Goal: Task Accomplishment & Management: Manage account settings

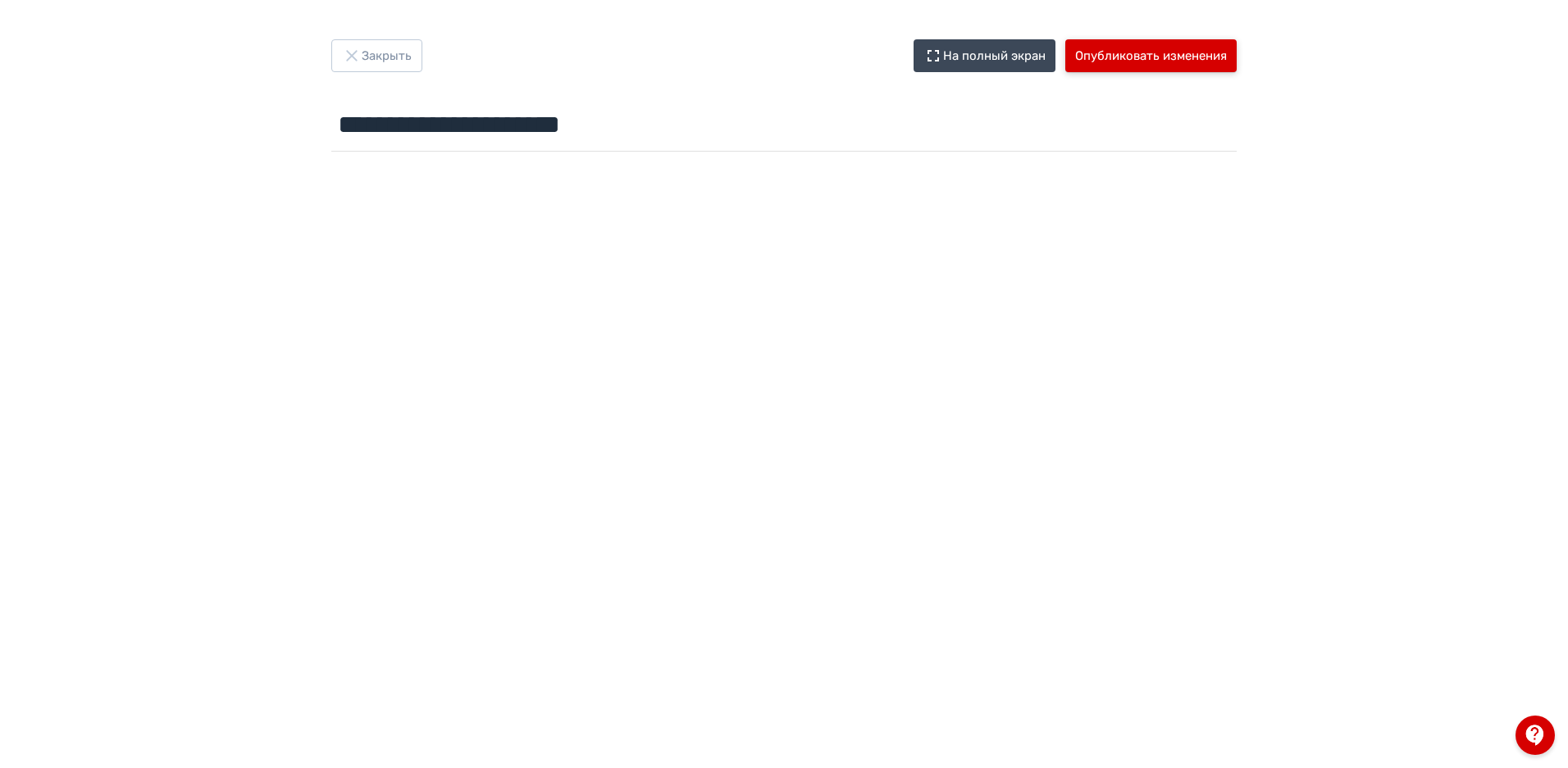
click at [1137, 54] on button "Опубликовать изменения" at bounding box center [1151, 56] width 172 height 33
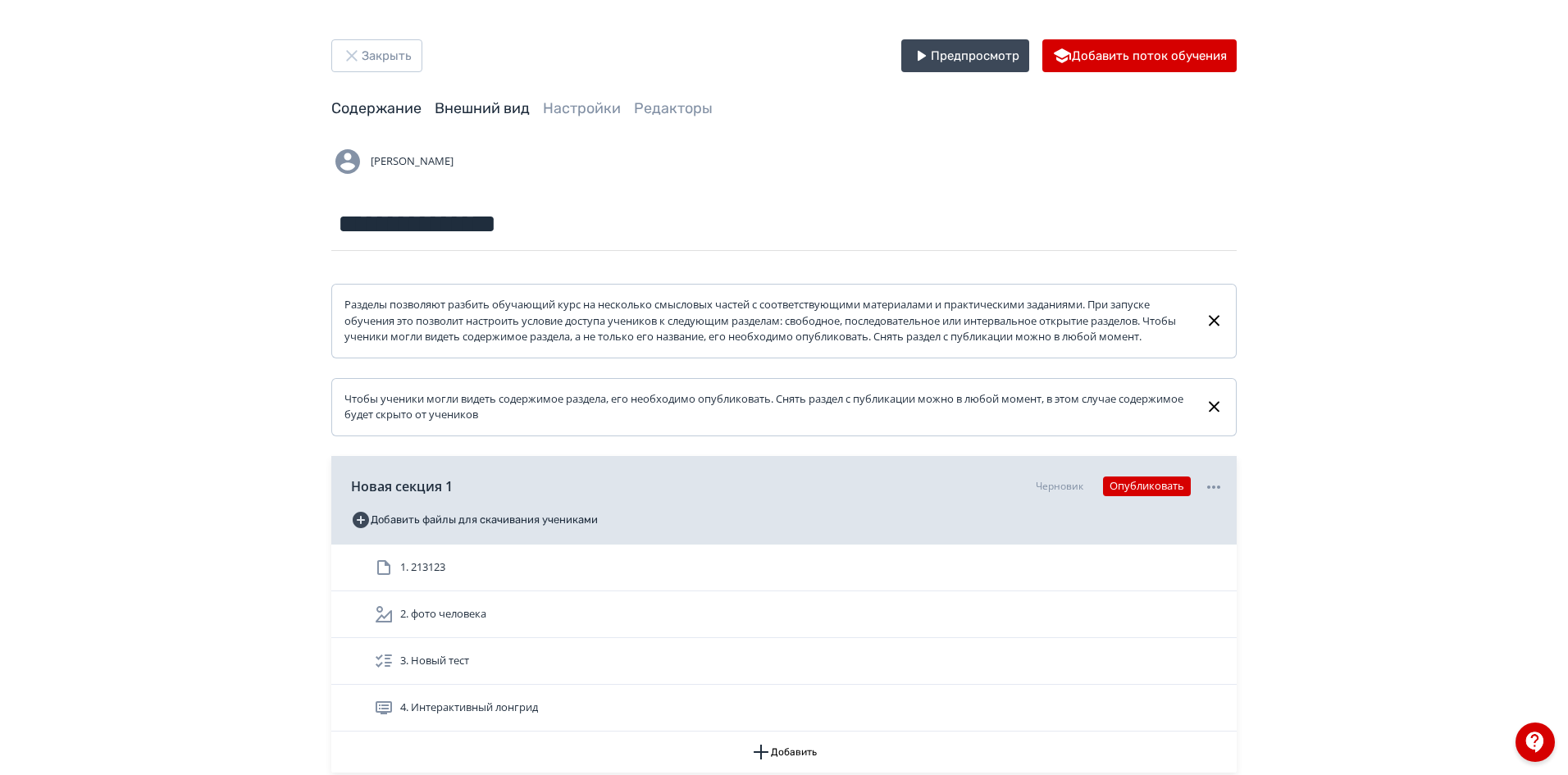
click at [455, 110] on link "Внешний вид" at bounding box center [482, 108] width 95 height 18
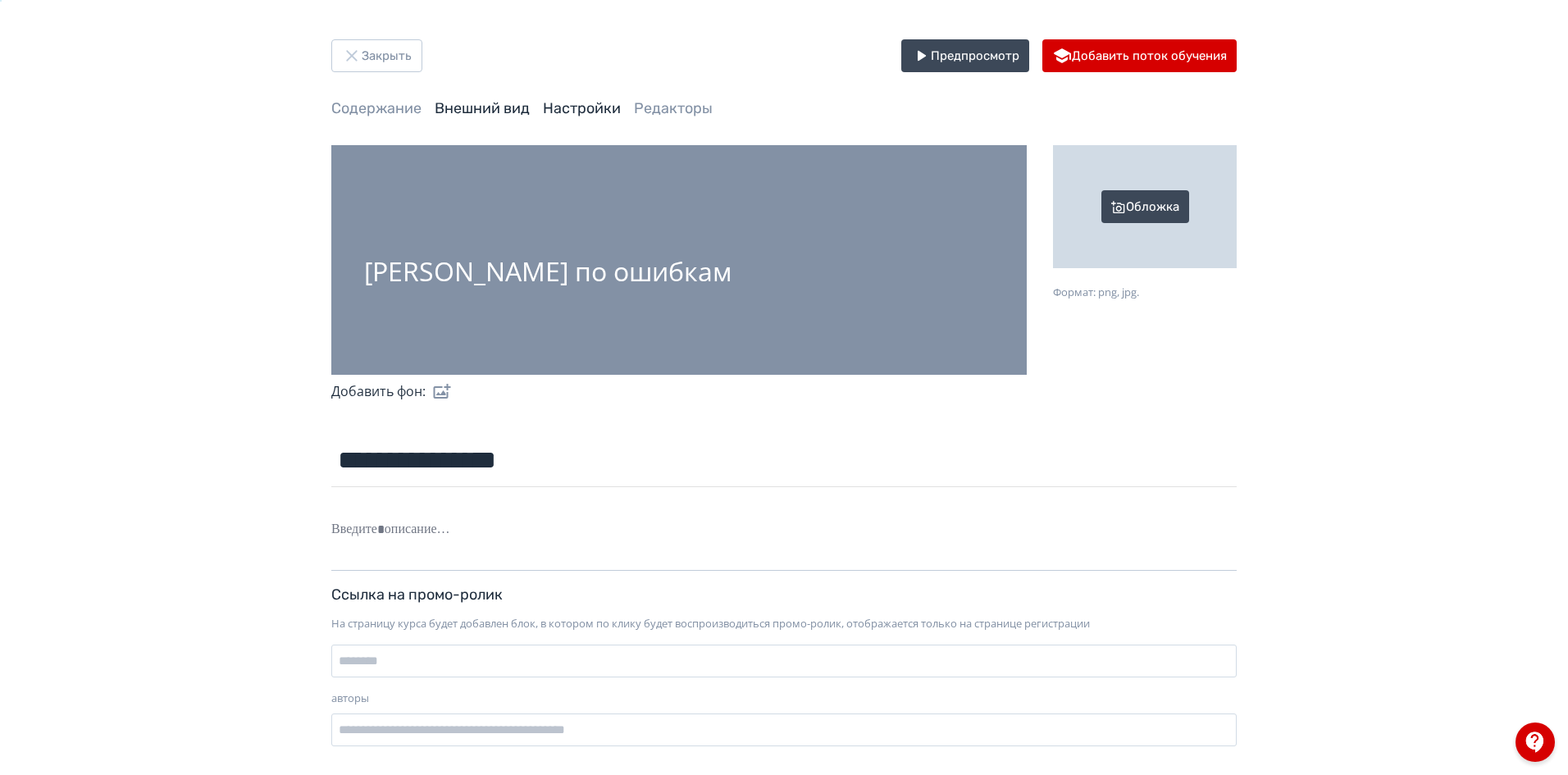
click at [589, 114] on link "Настройки" at bounding box center [581, 108] width 78 height 18
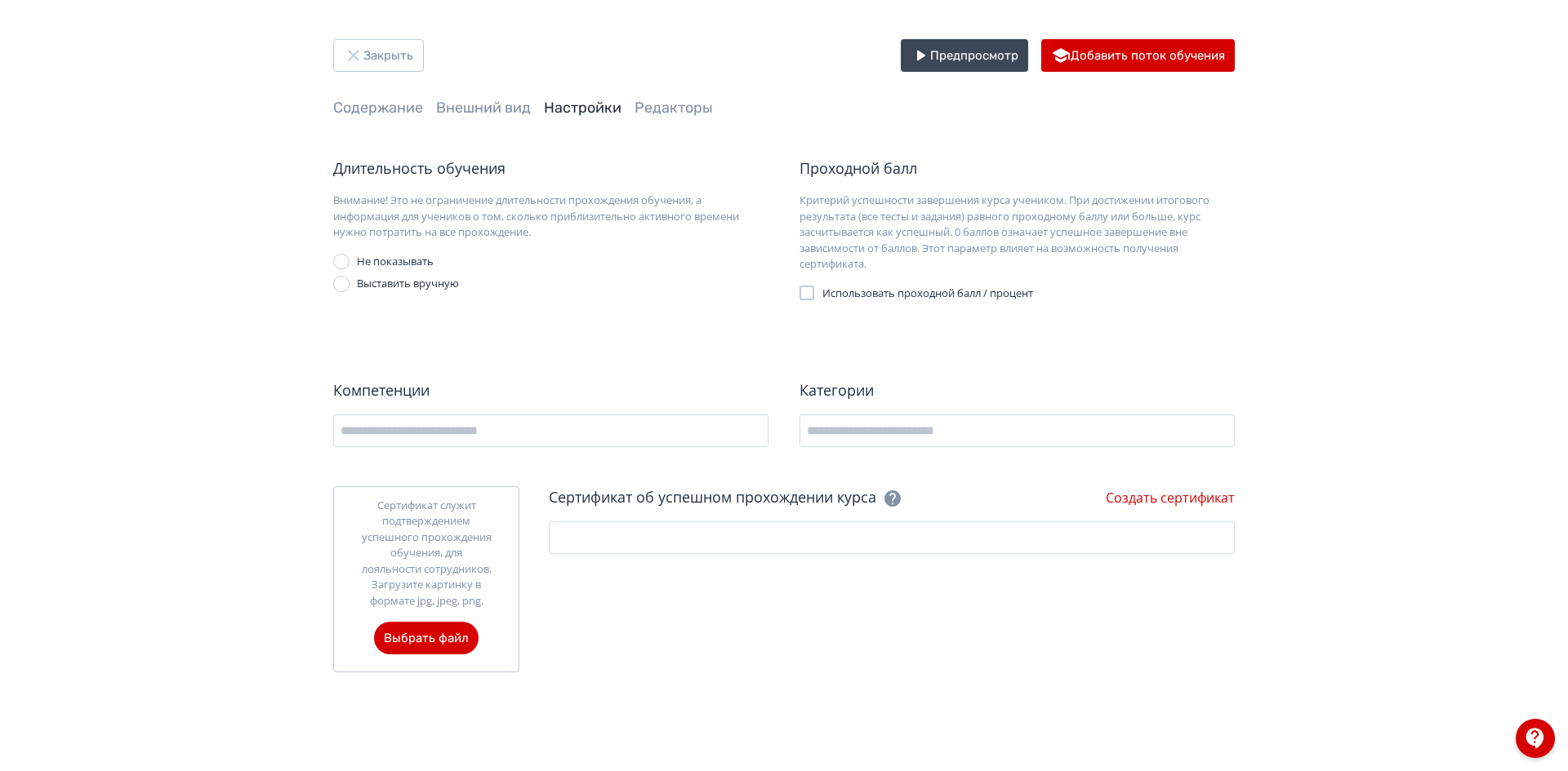
click at [665, 111] on link "Редакторы" at bounding box center [673, 107] width 78 height 18
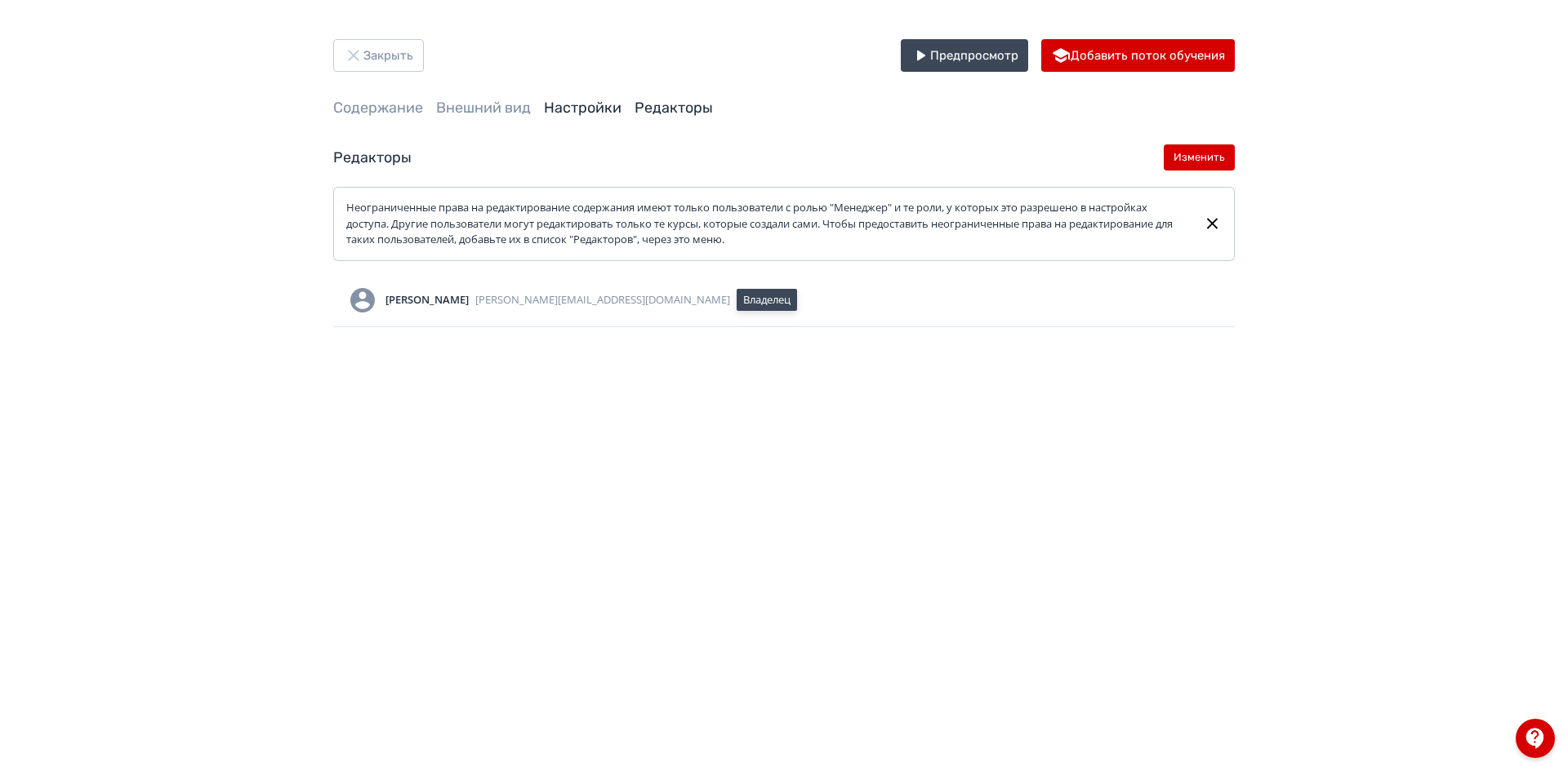
click at [551, 116] on link "Настройки" at bounding box center [582, 107] width 78 height 18
click at [488, 107] on link "Внешний вид" at bounding box center [483, 107] width 95 height 18
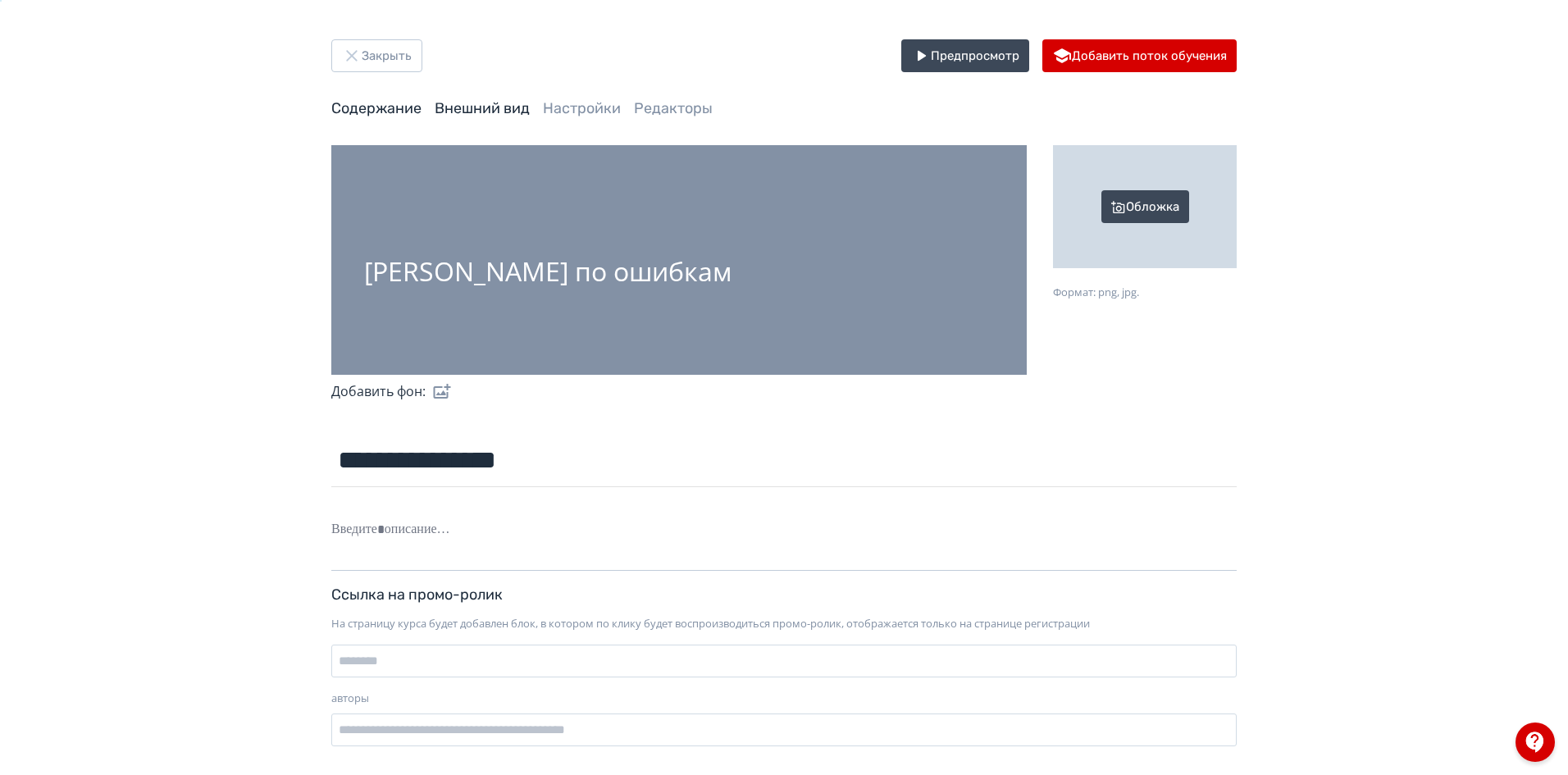
click at [375, 108] on link "Содержание" at bounding box center [376, 108] width 91 height 18
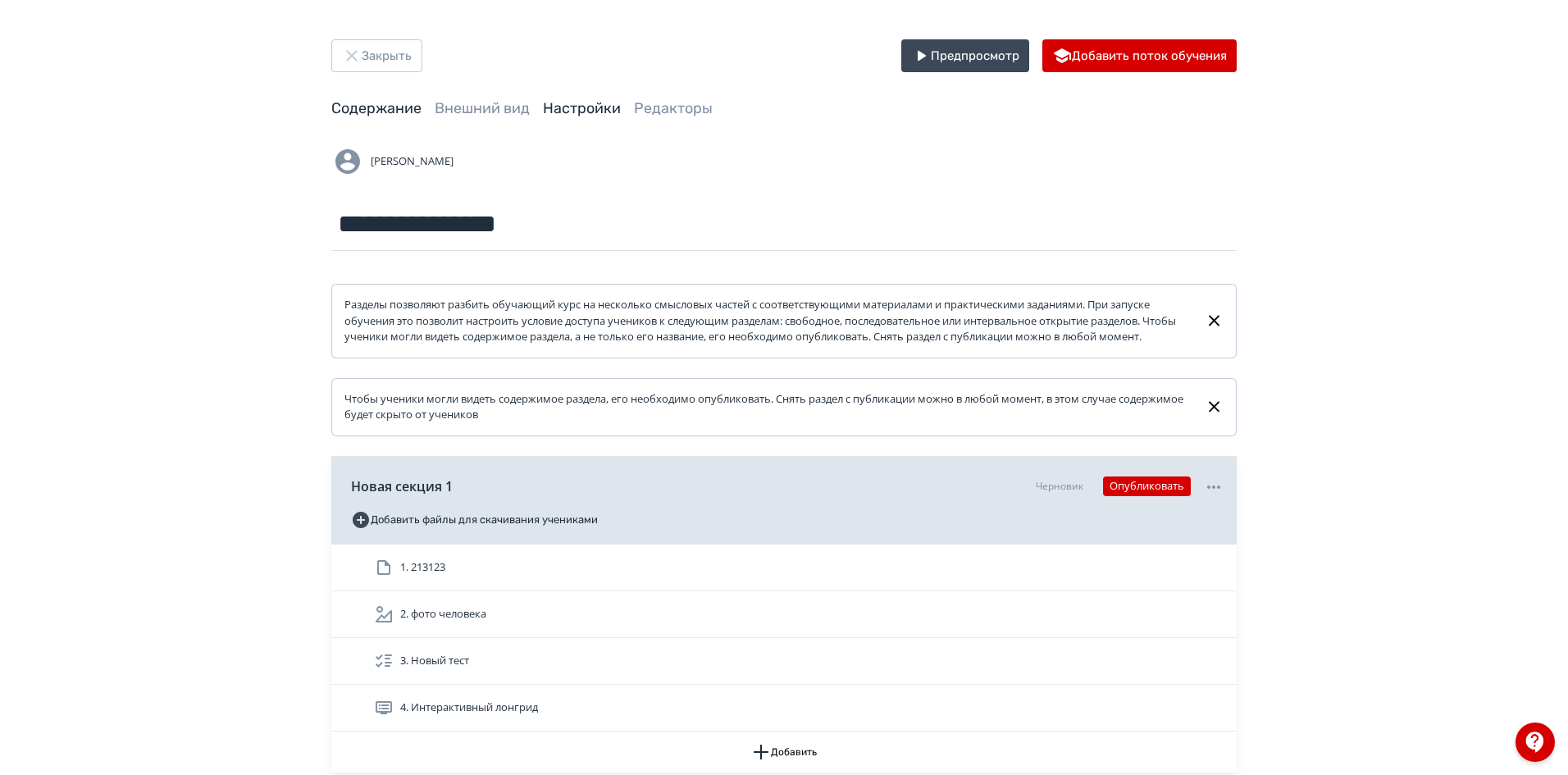
click at [564, 110] on link "Настройки" at bounding box center [581, 108] width 78 height 18
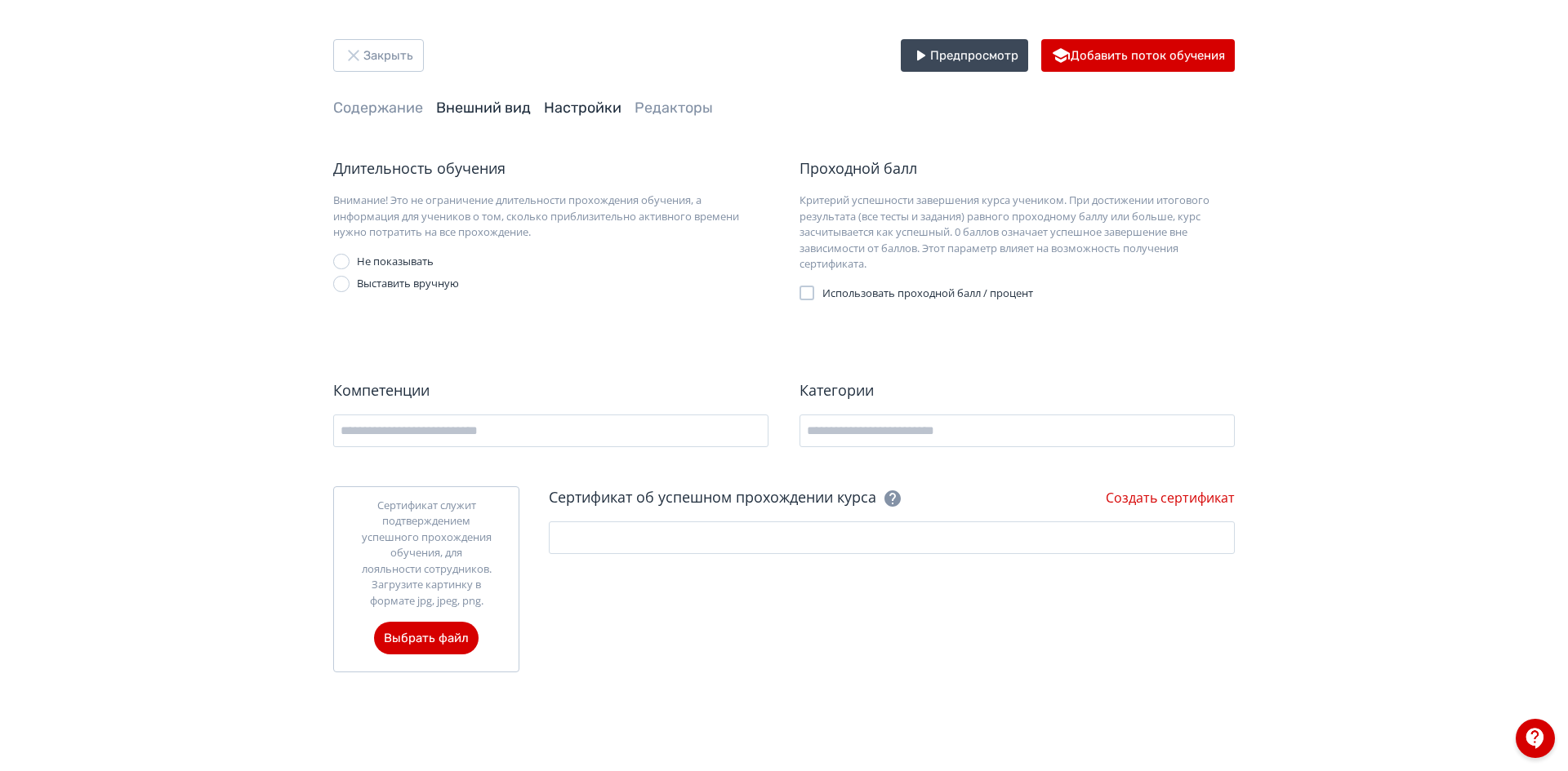
click at [488, 109] on link "Внешний вид" at bounding box center [483, 107] width 95 height 18
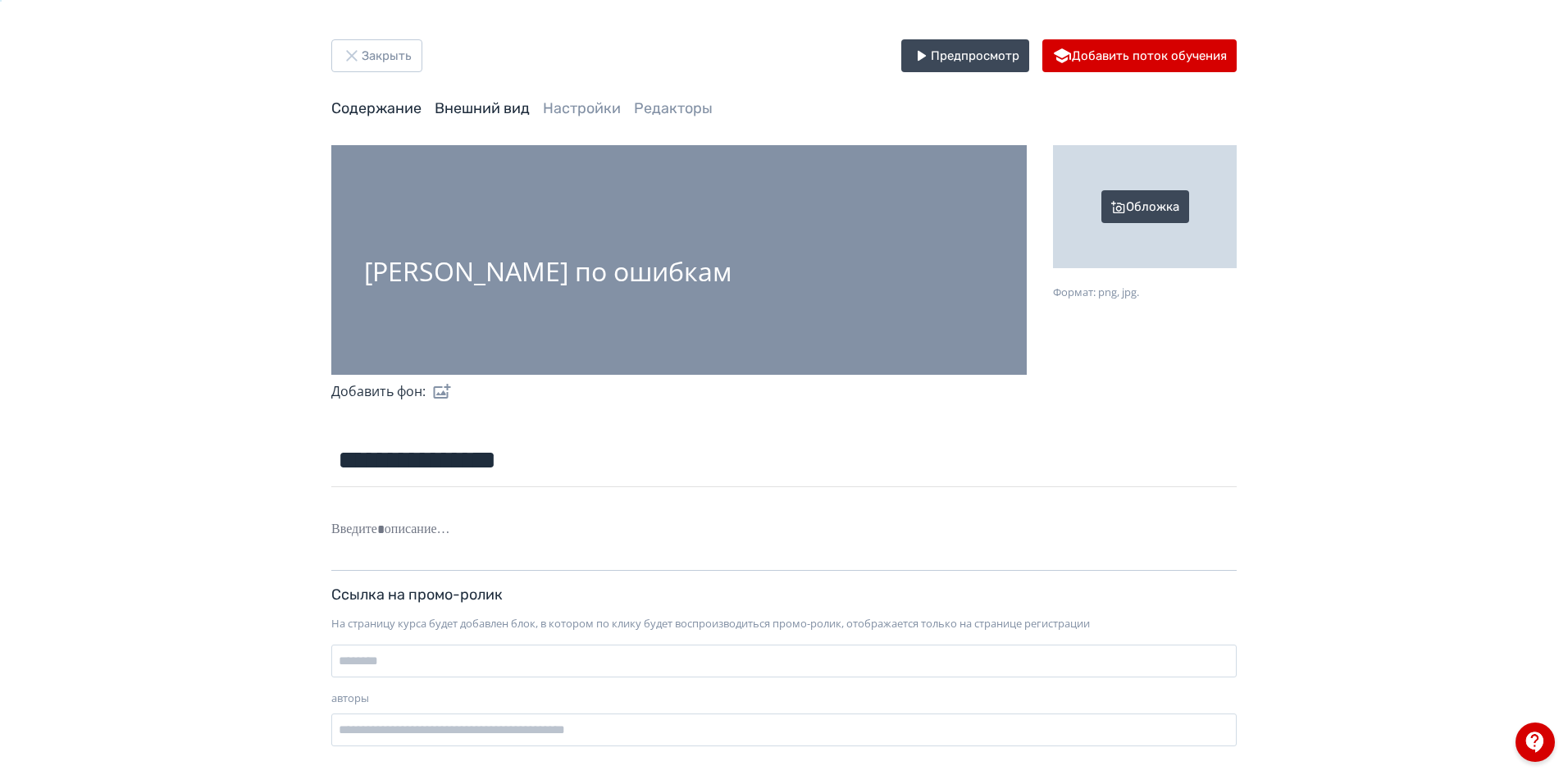
click at [386, 102] on link "Содержание" at bounding box center [376, 108] width 91 height 18
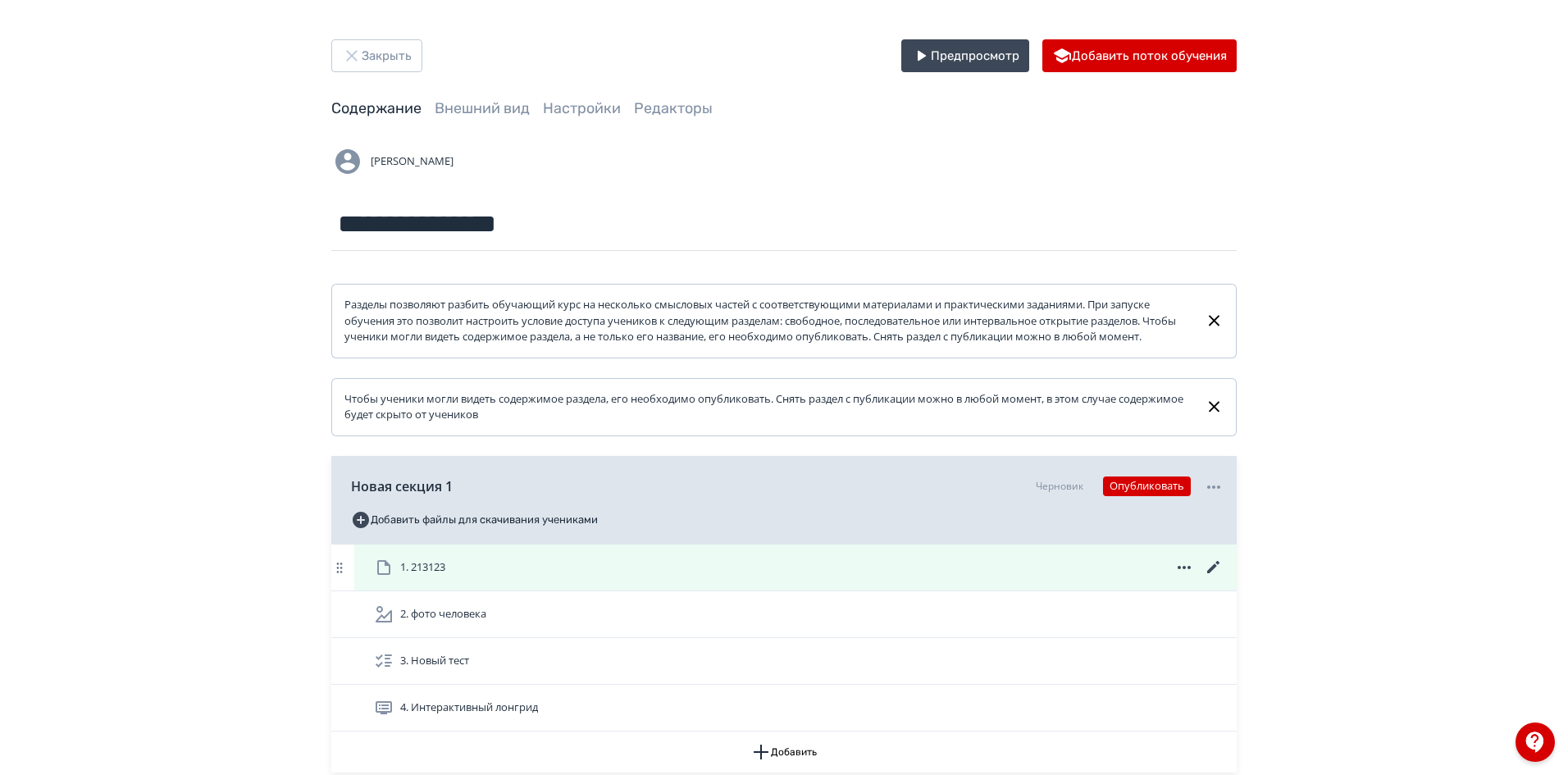
click at [1216, 578] on icon at bounding box center [1213, 567] width 20 height 20
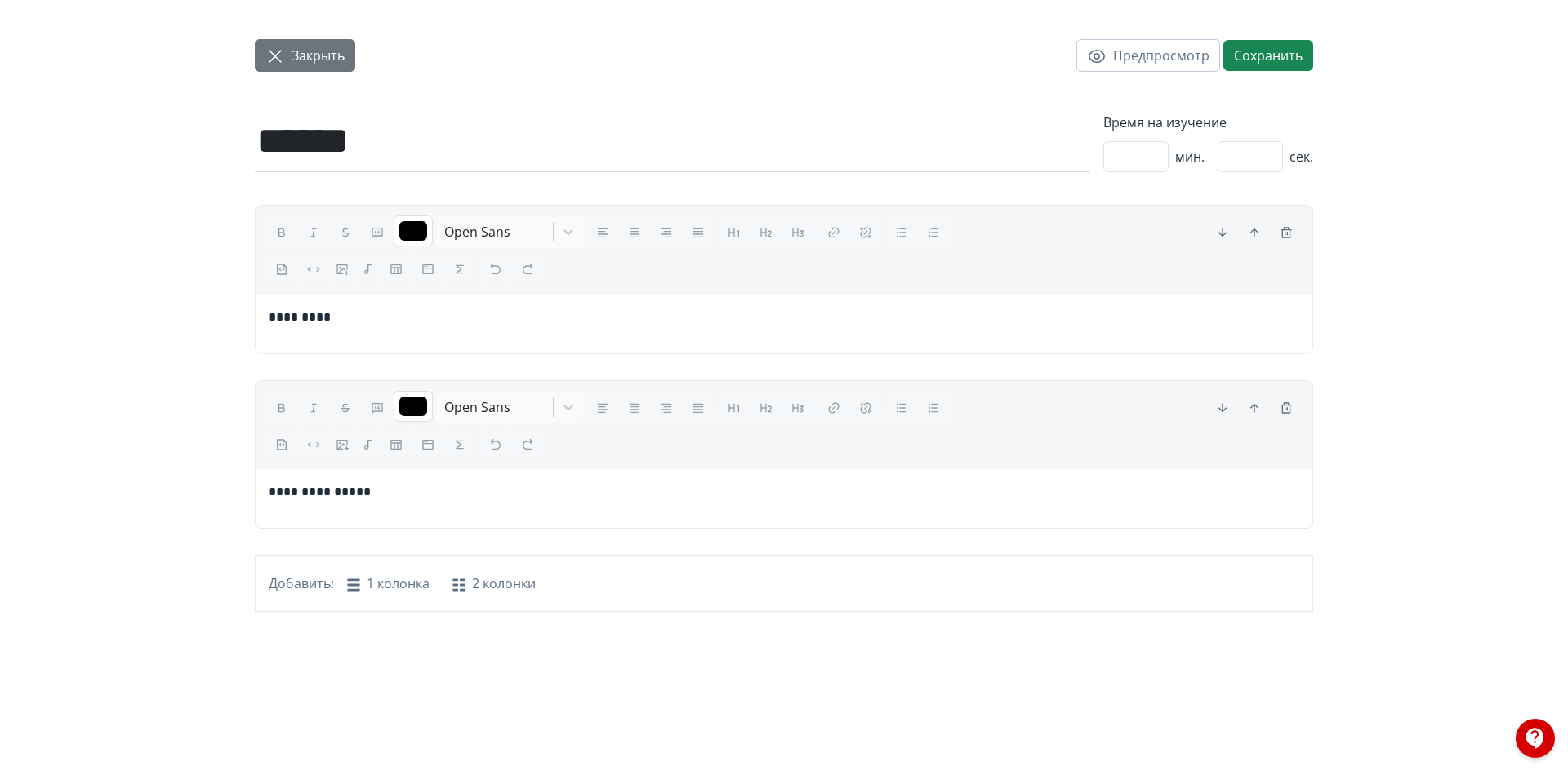
click at [297, 55] on span "Закрыть" at bounding box center [318, 55] width 54 height 20
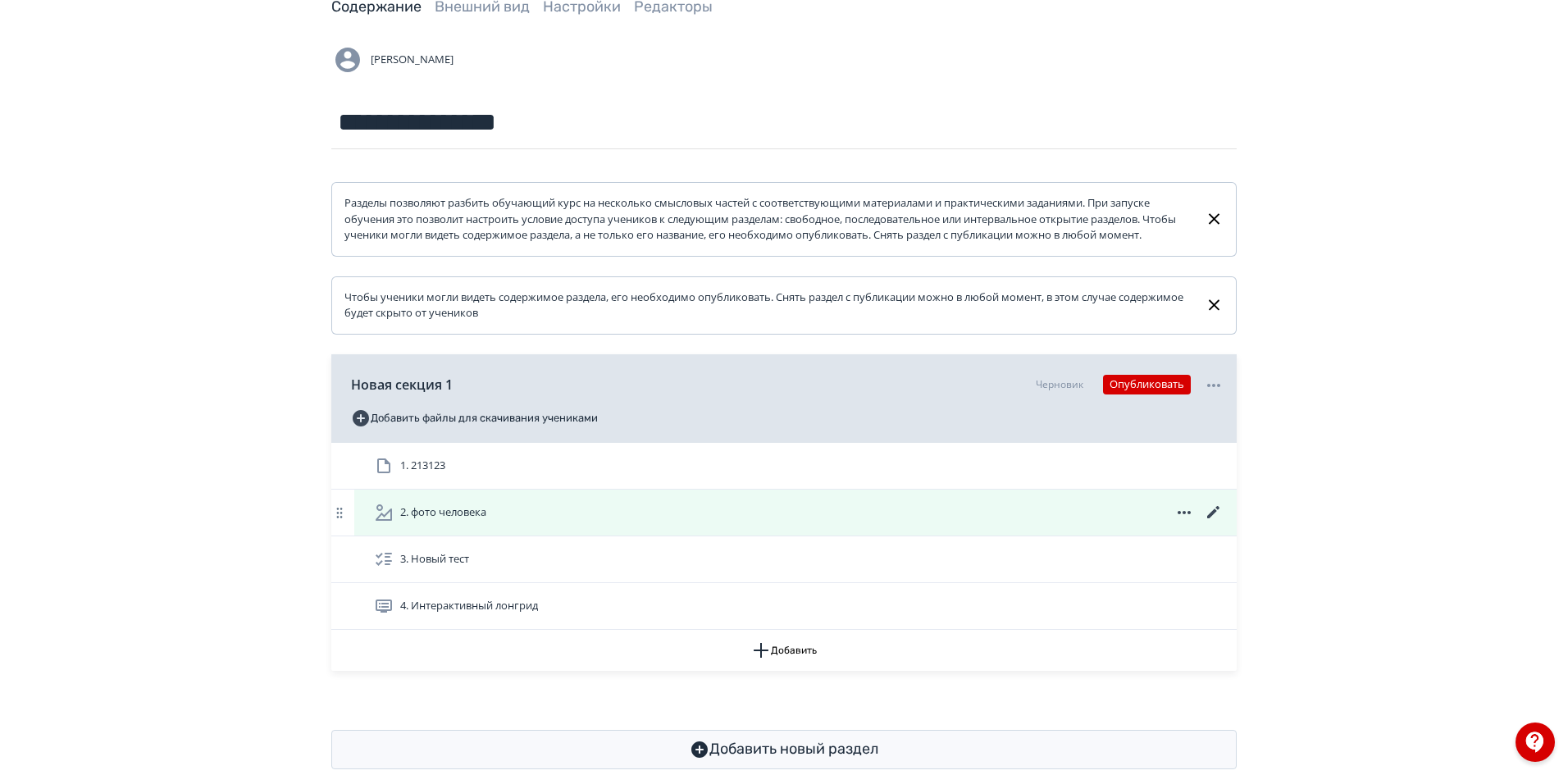
scroll to position [151, 0]
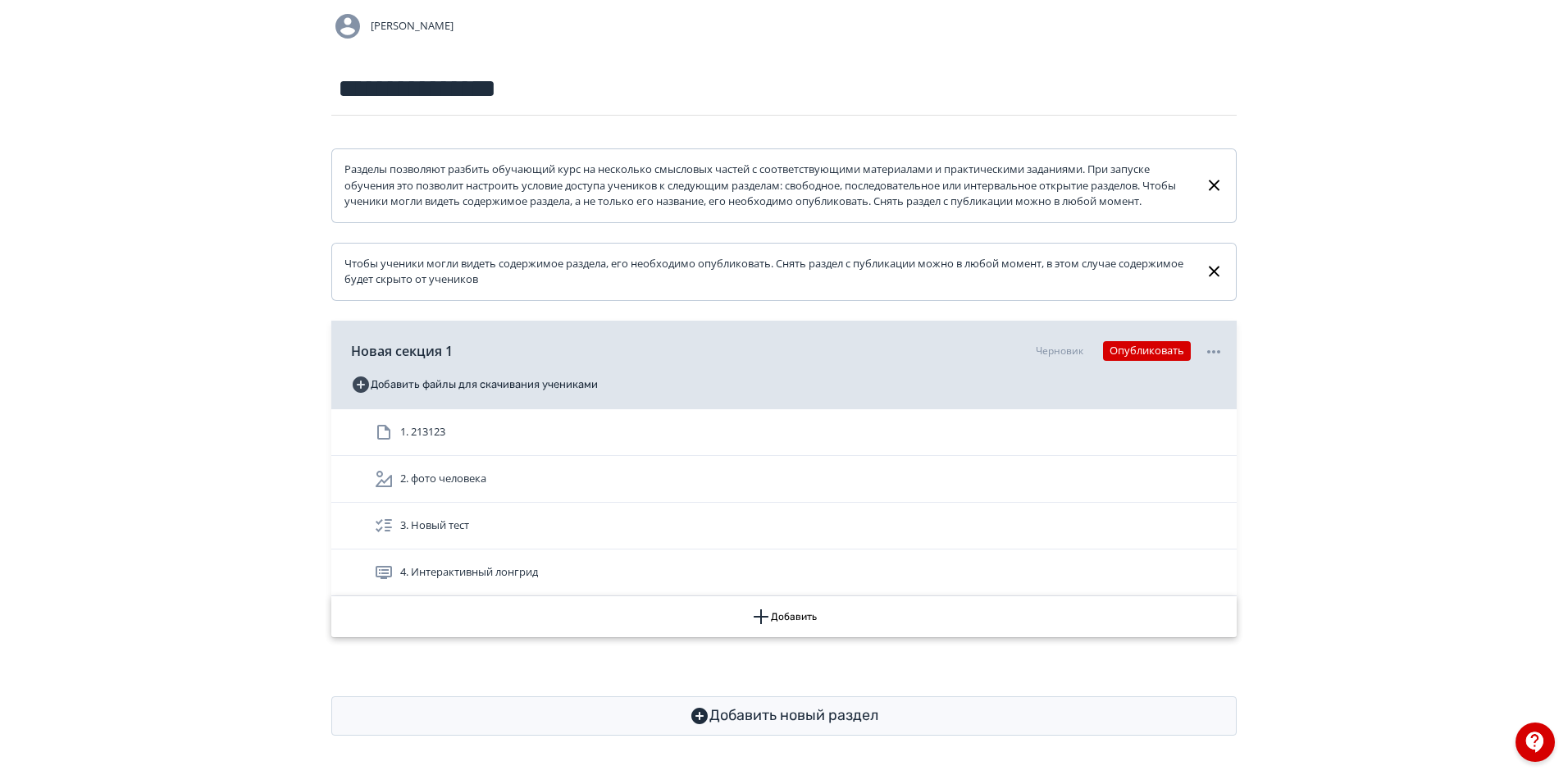
click at [784, 625] on button "Добавить" at bounding box center [784, 616] width 906 height 41
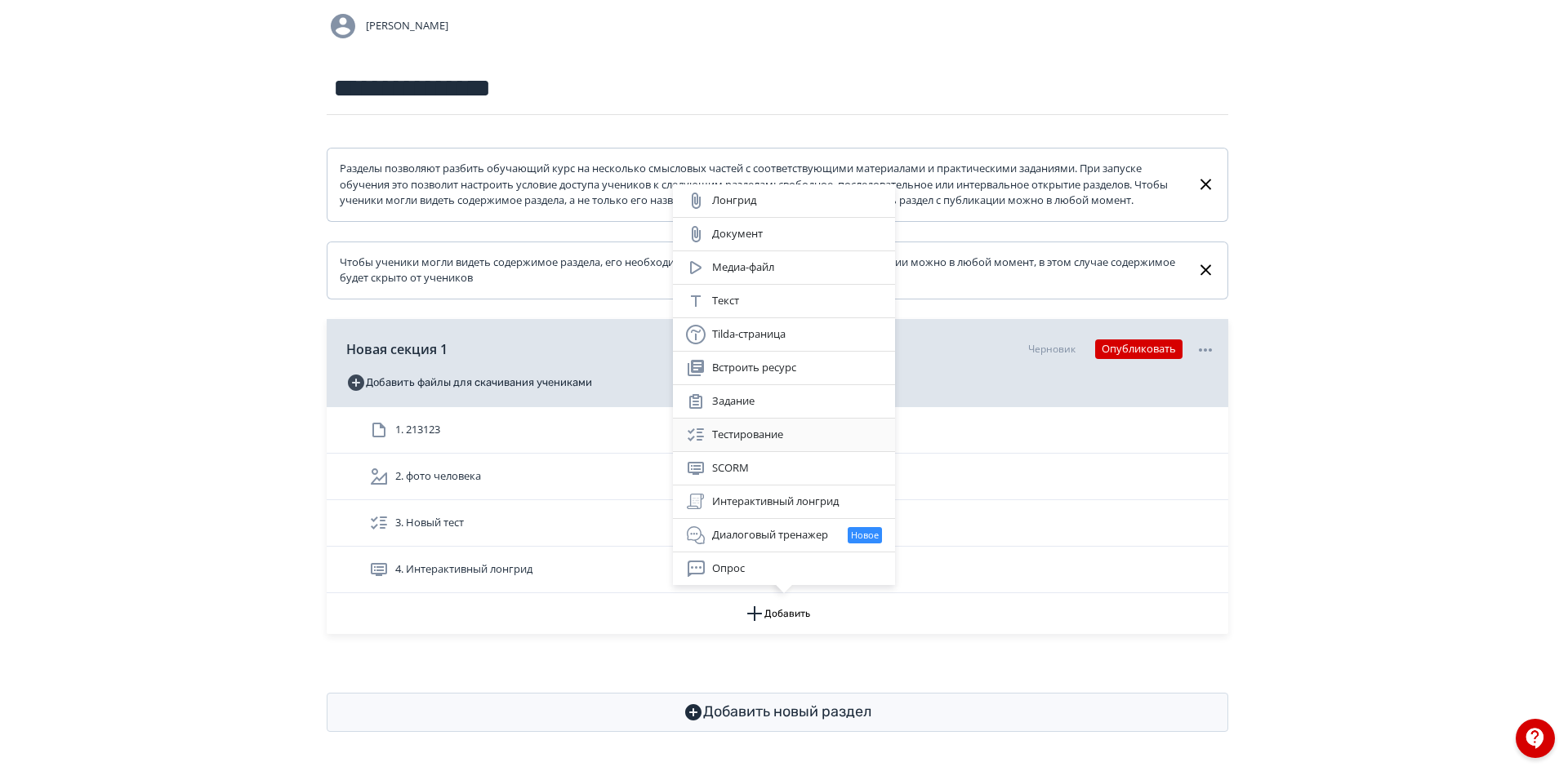
click at [727, 439] on div "Тестирование" at bounding box center [784, 435] width 196 height 20
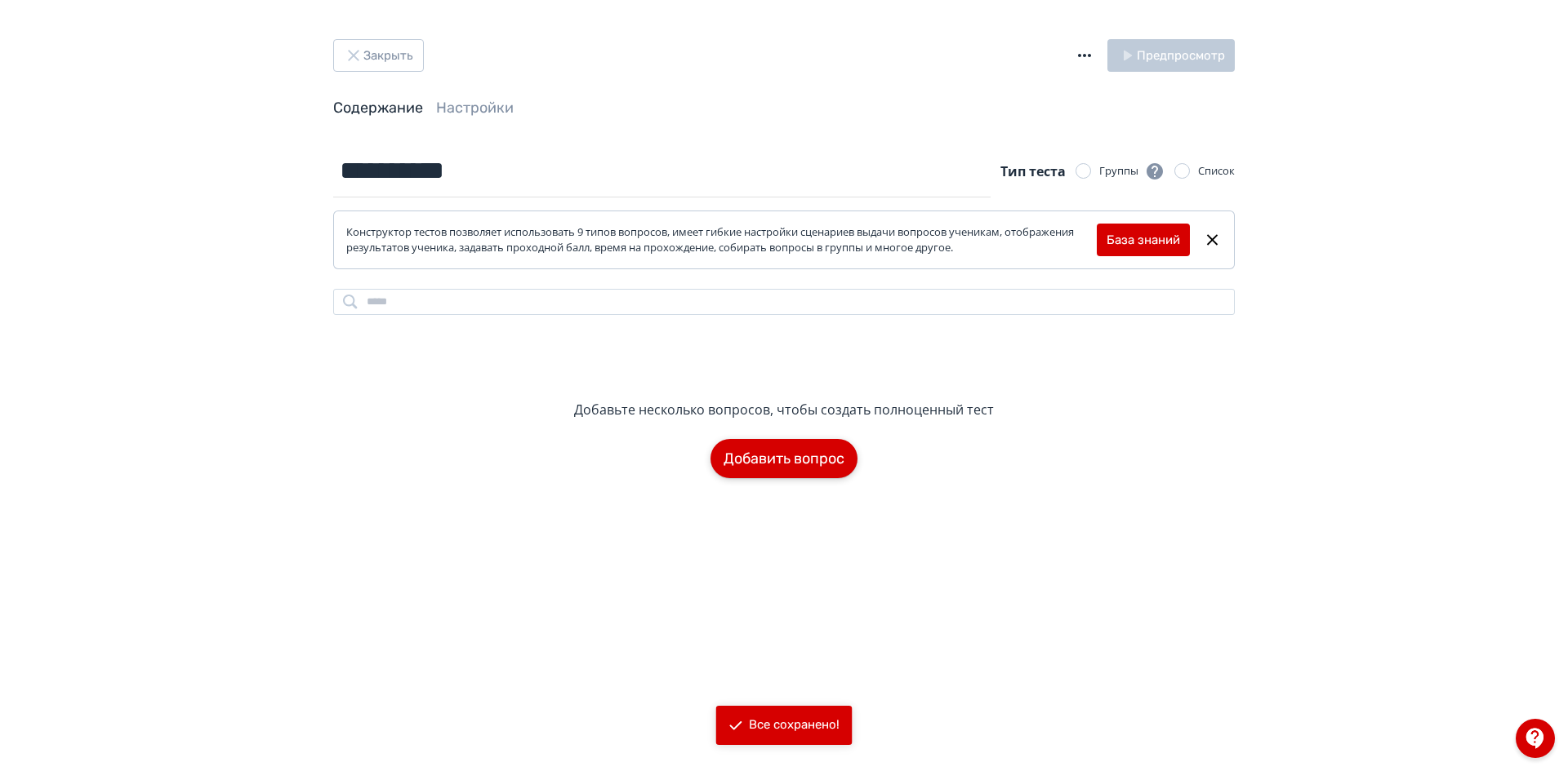
click at [777, 458] on button "Добавить вопрос" at bounding box center [784, 459] width 147 height 39
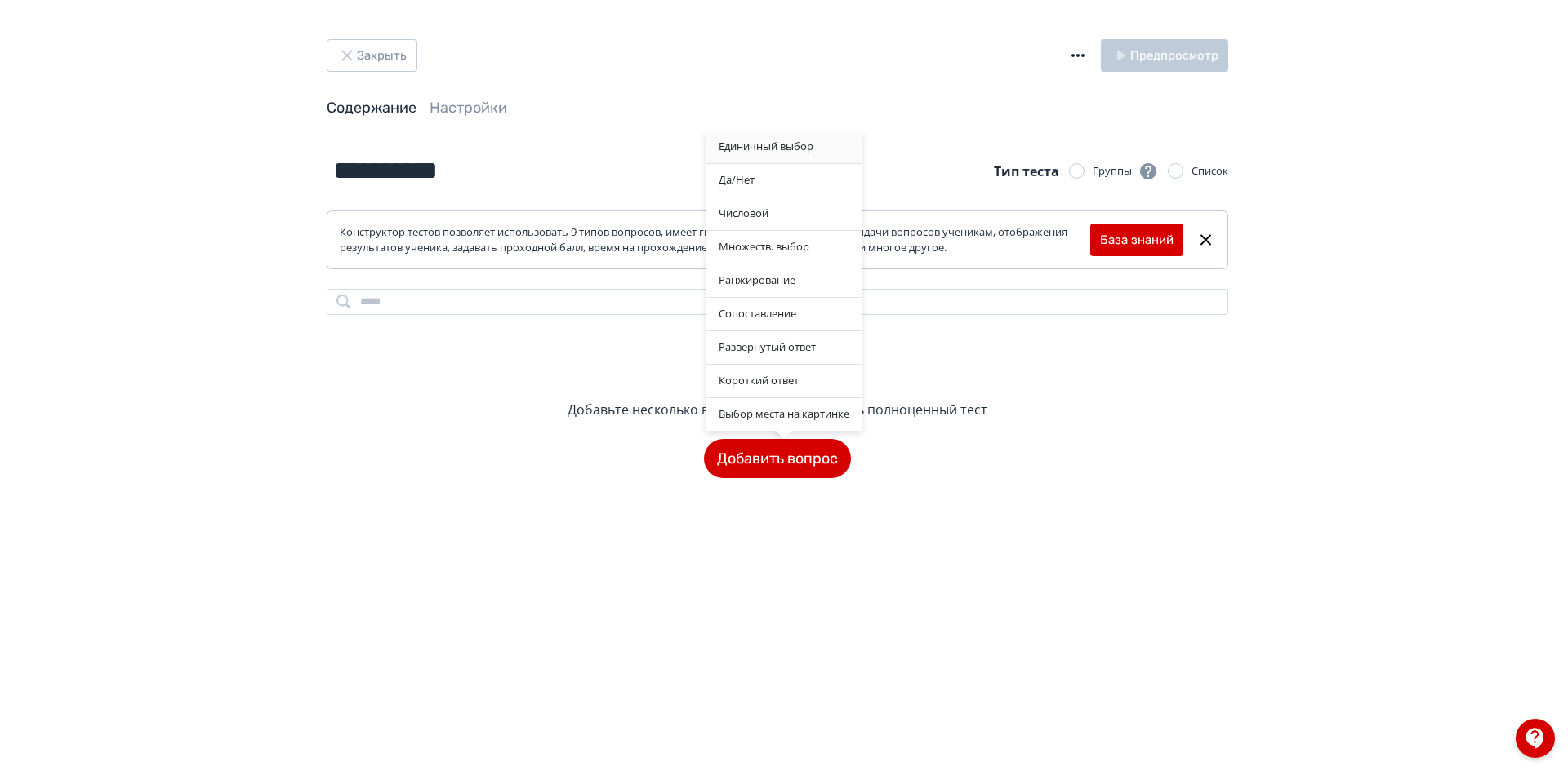
click at [750, 141] on div "Единичный выбор" at bounding box center [784, 146] width 157 height 33
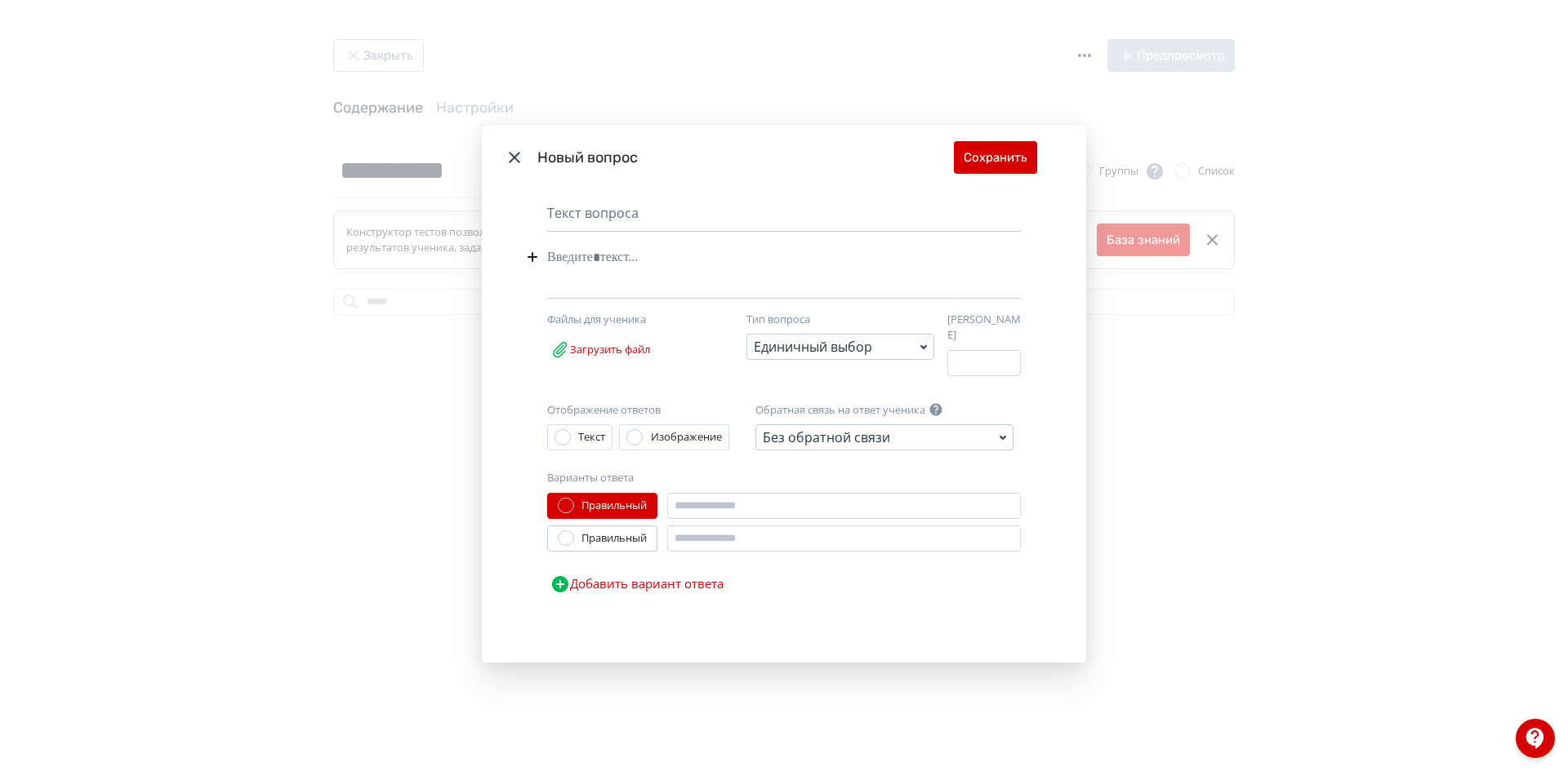
click at [587, 261] on div "Modal" at bounding box center [758, 256] width 424 height 31
click at [713, 495] on input "Modal" at bounding box center [844, 506] width 353 height 26
type input "**"
click at [717, 540] on input "Modal" at bounding box center [844, 539] width 353 height 26
type input "***"
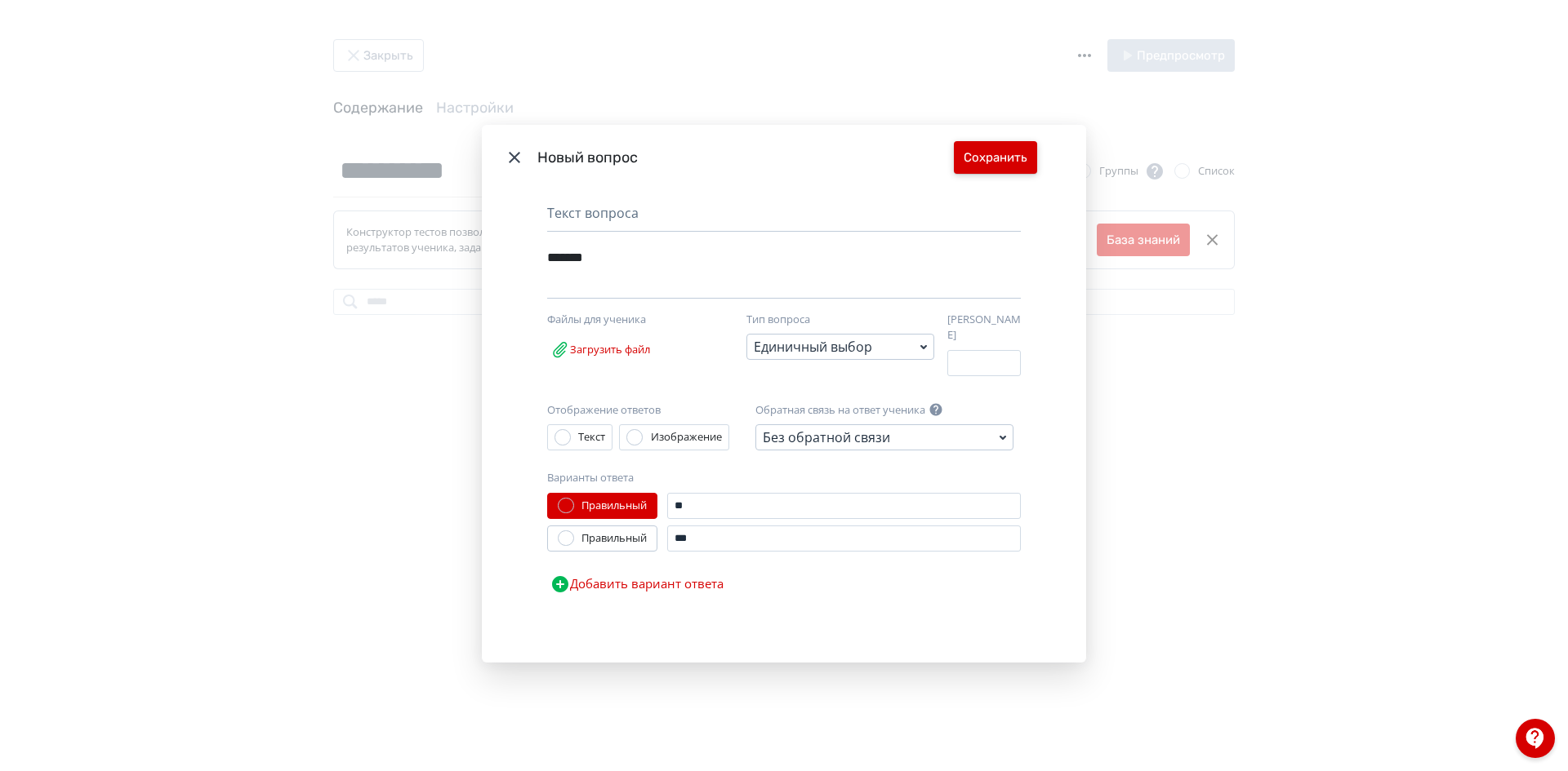
click at [1003, 160] on button "Сохранить" at bounding box center [995, 157] width 84 height 33
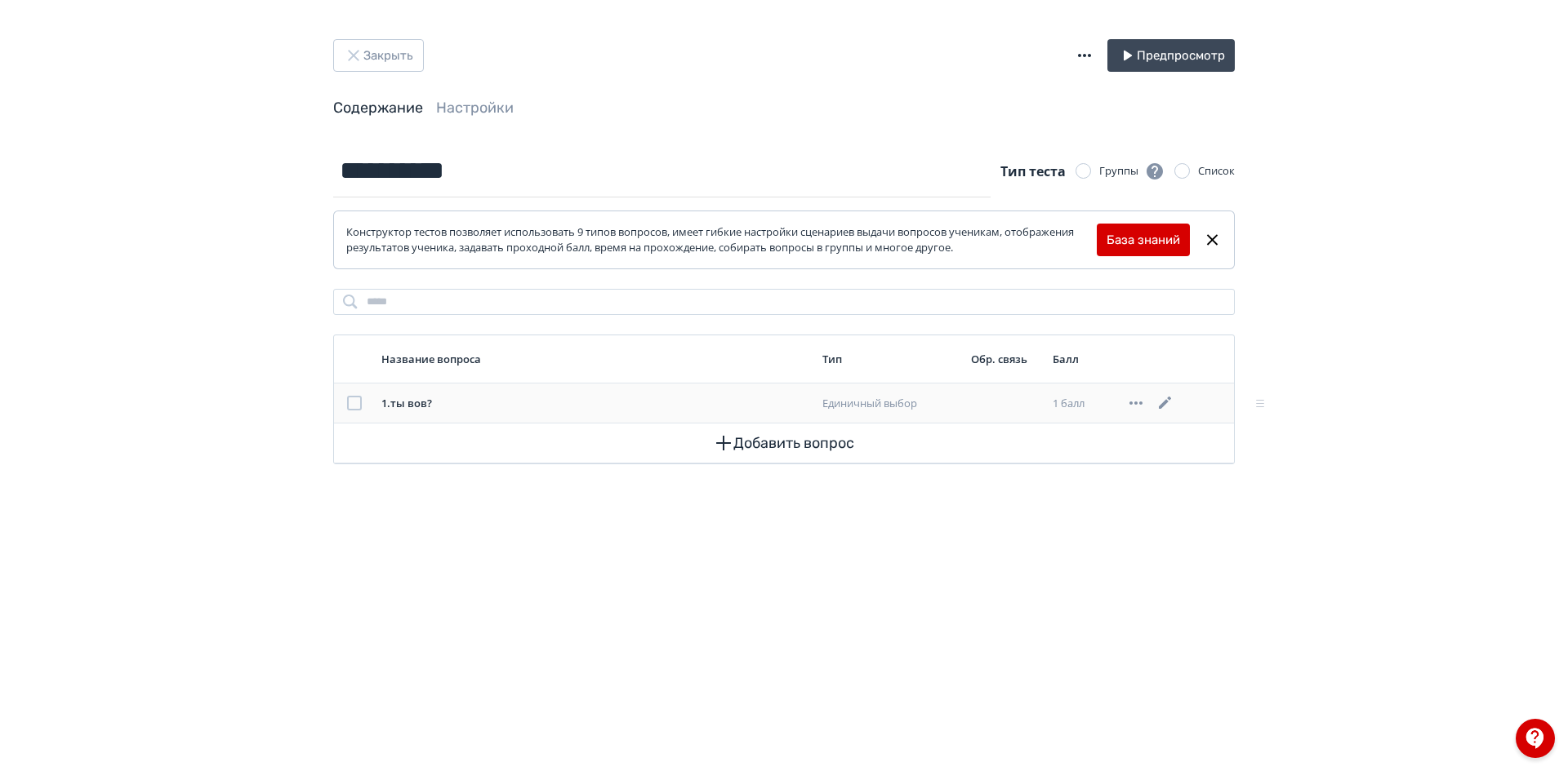
click at [1164, 408] on icon at bounding box center [1164, 402] width 12 height 12
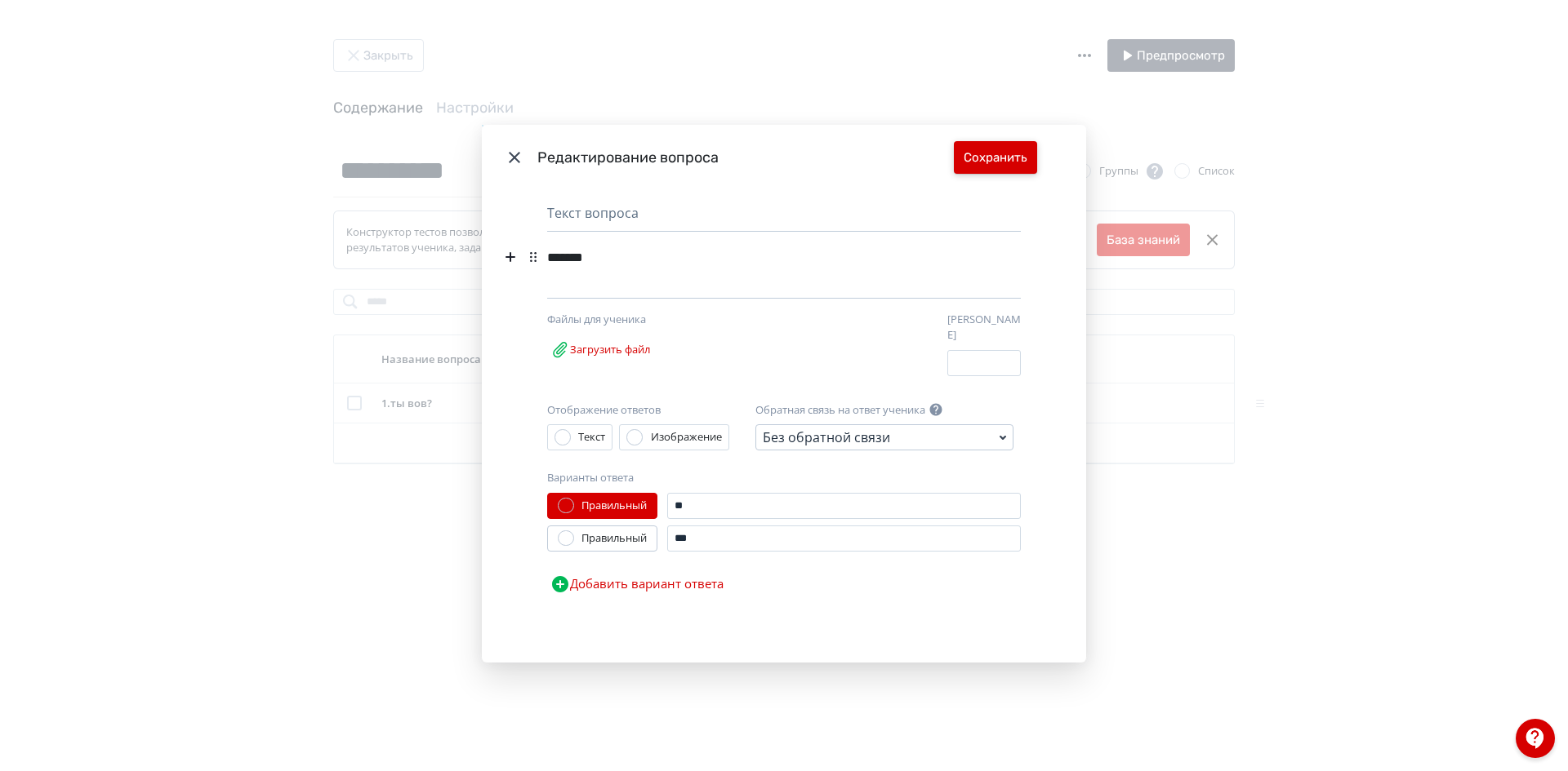
click at [975, 168] on button "Сохранить" at bounding box center [995, 157] width 84 height 33
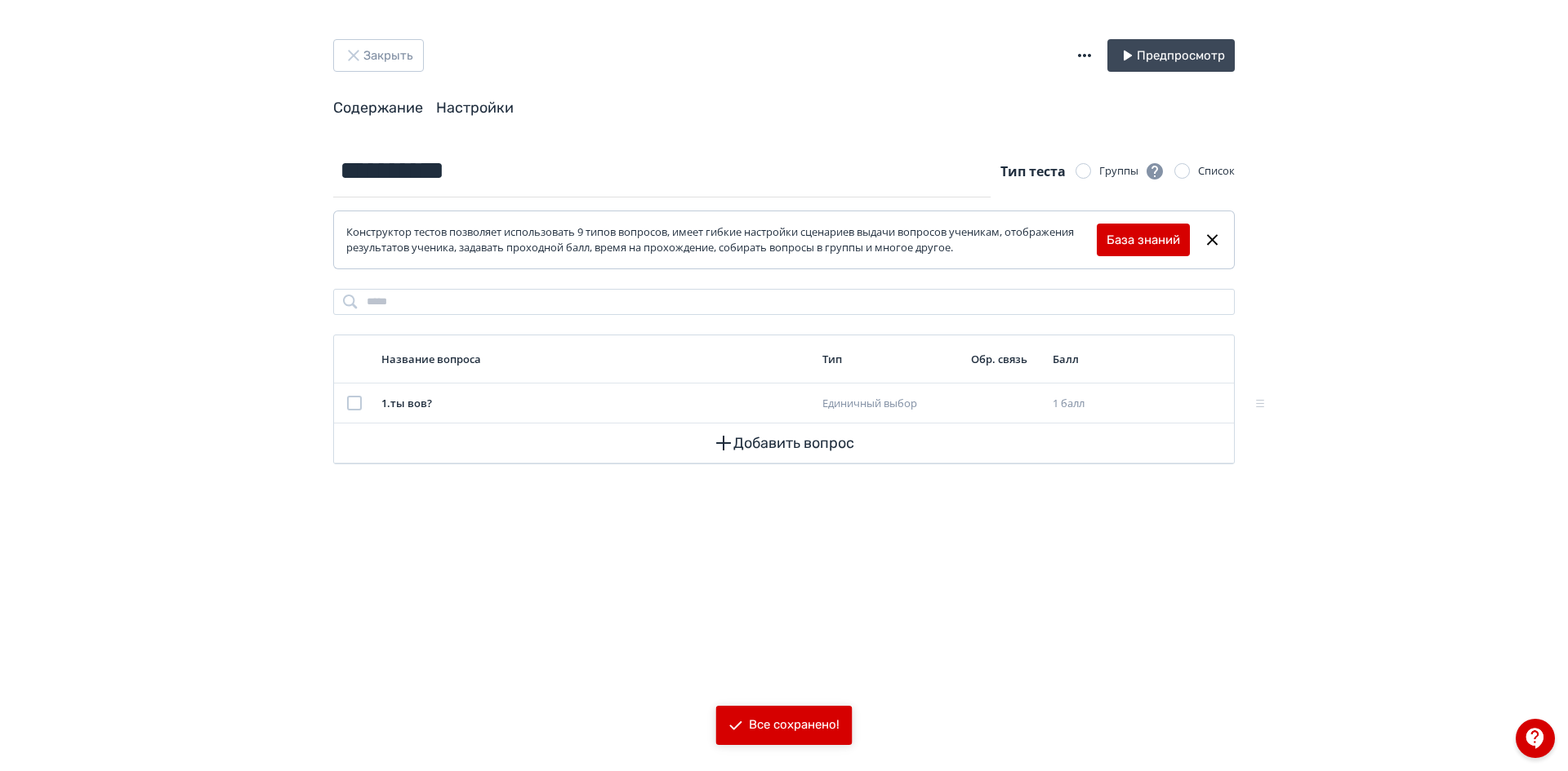
click at [473, 109] on link "Настройки" at bounding box center [474, 107] width 78 height 18
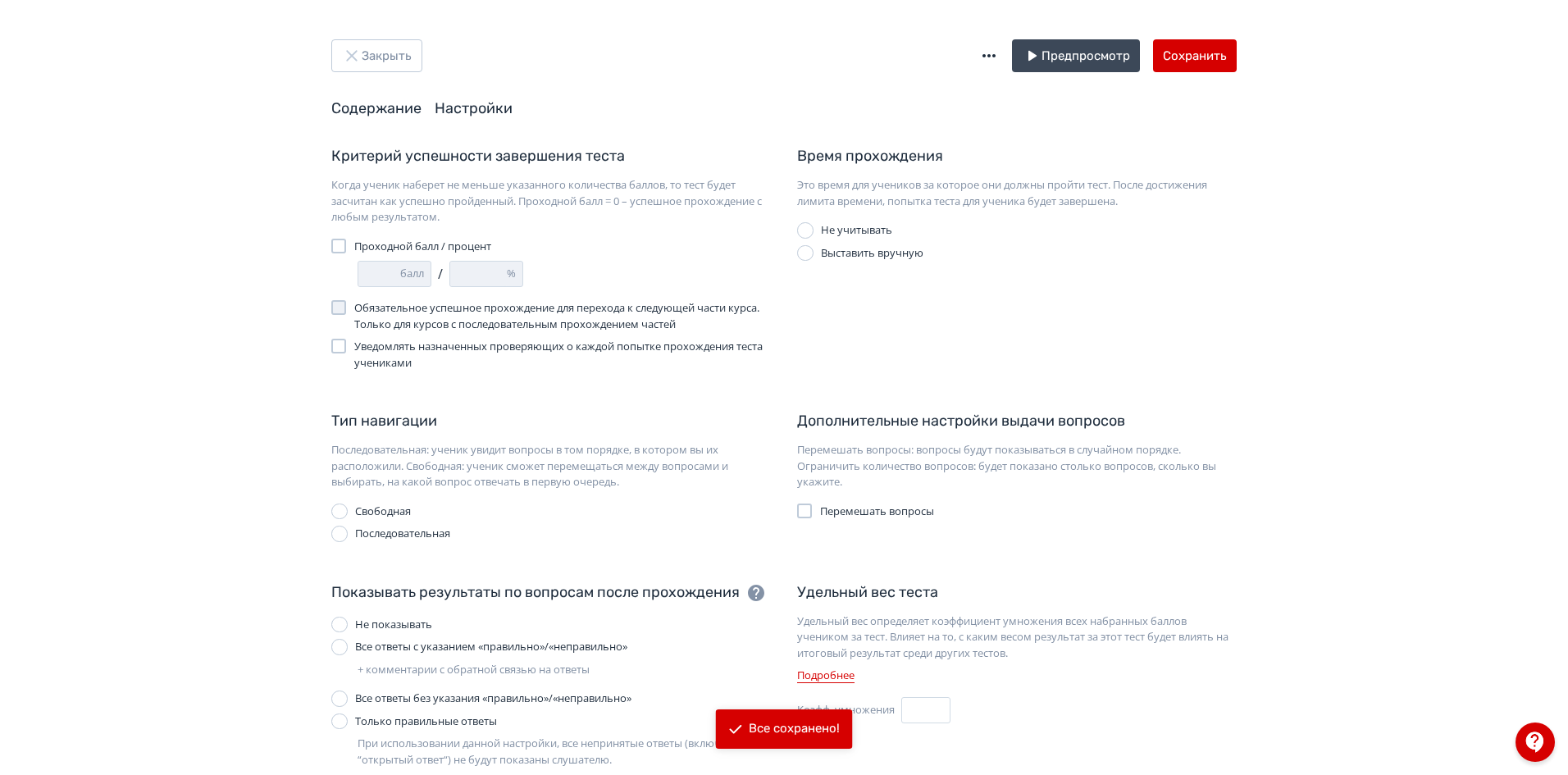
click at [386, 109] on link "Содержание" at bounding box center [376, 108] width 91 height 18
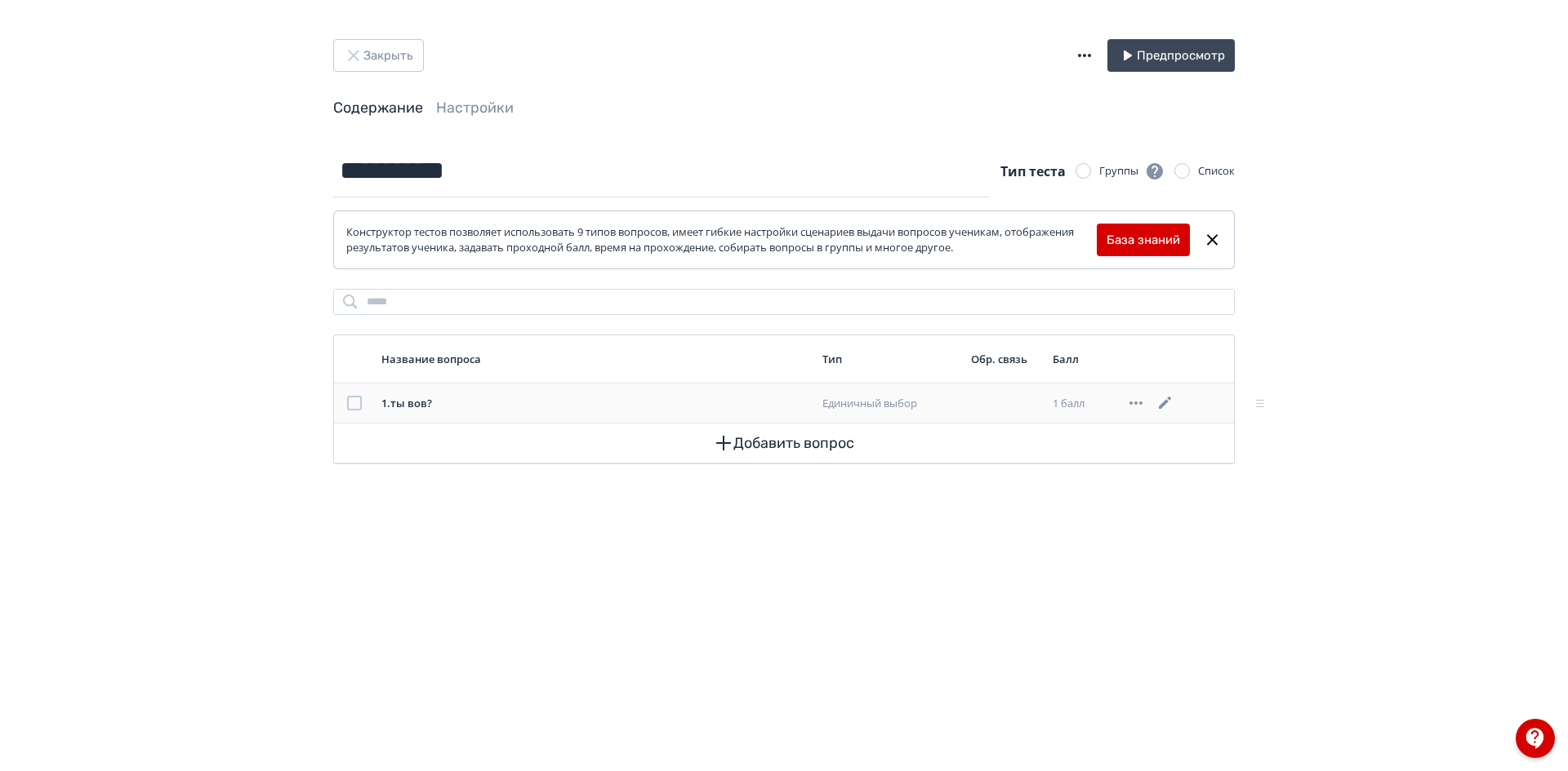
click at [1164, 401] on icon at bounding box center [1165, 403] width 20 height 20
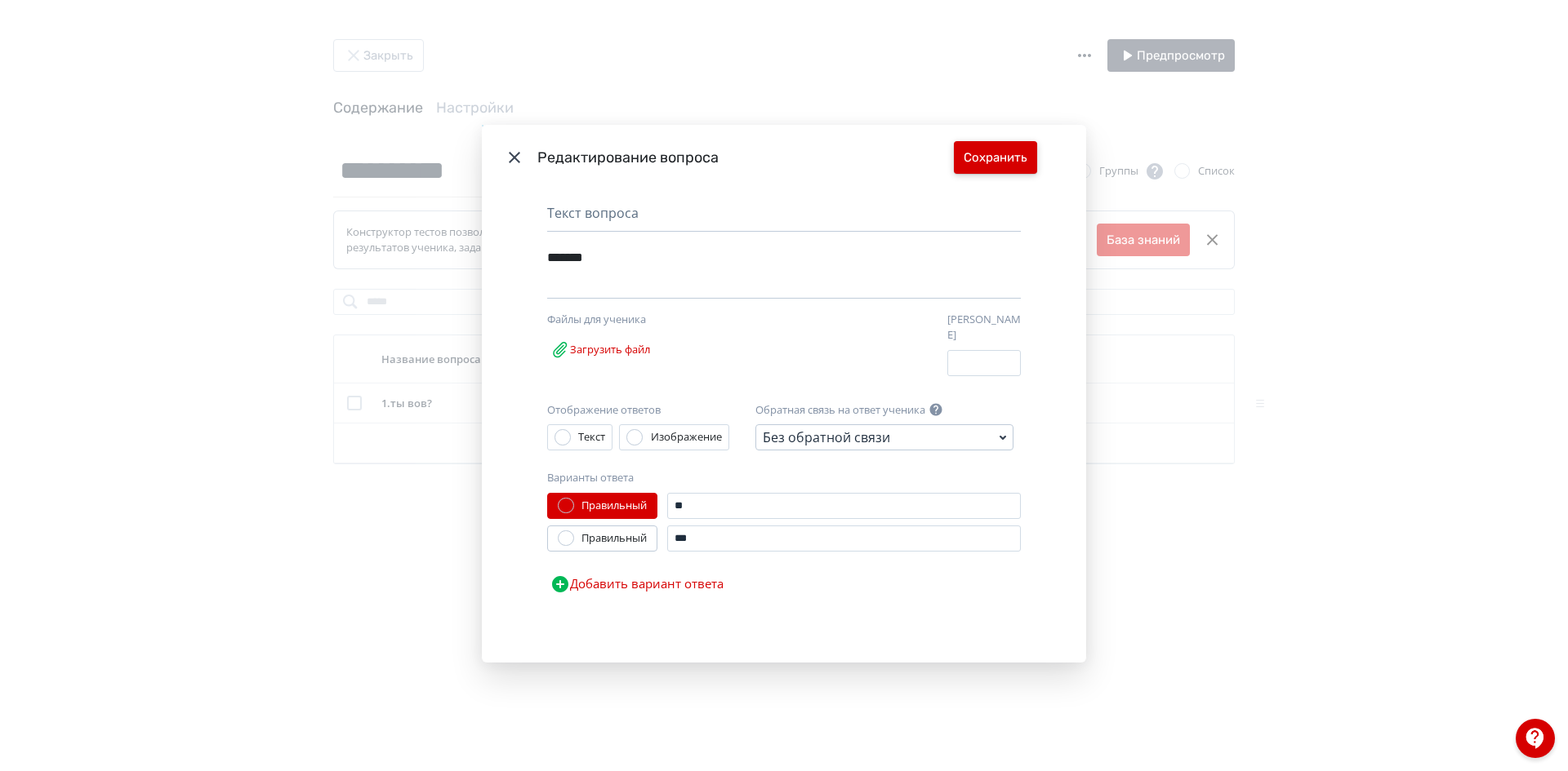
click at [1015, 164] on button "Сохранить" at bounding box center [995, 157] width 84 height 33
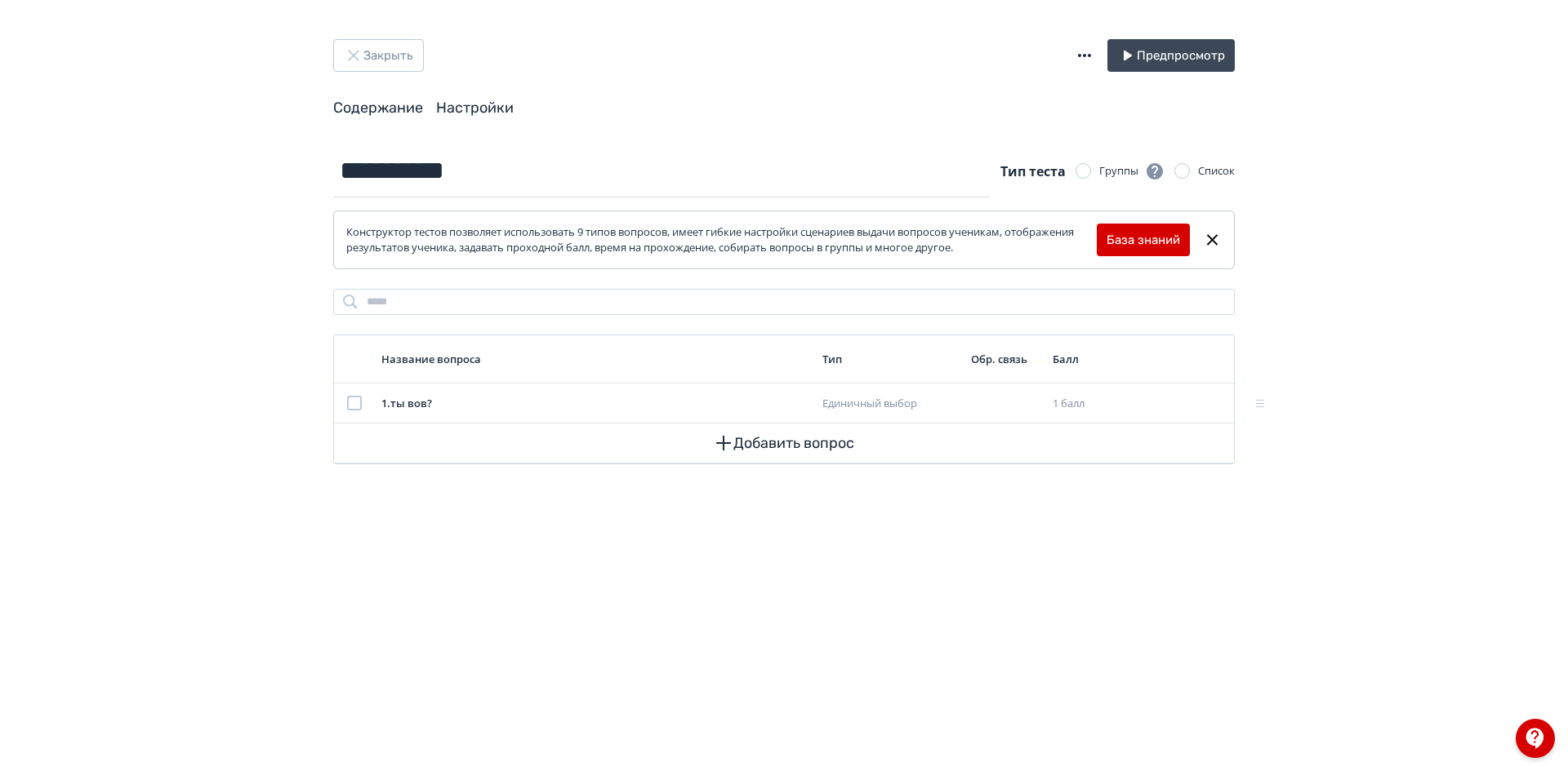
click at [475, 111] on link "Настройки" at bounding box center [474, 107] width 78 height 18
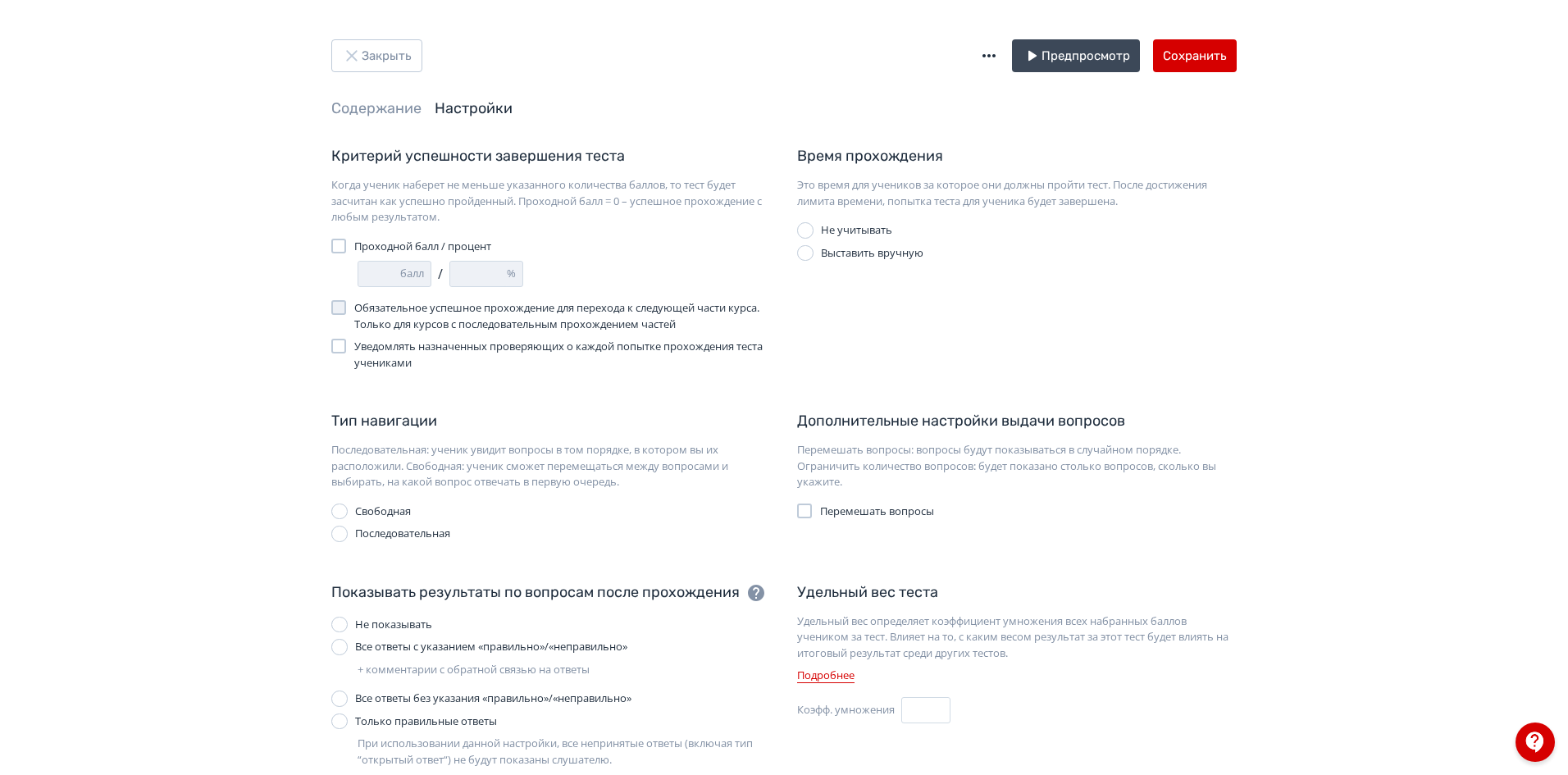
click at [341, 248] on div at bounding box center [339, 246] width 15 height 15
drag, startPoint x: 381, startPoint y: 269, endPoint x: 348, endPoint y: 272, distance: 33.1
click at [348, 272] on div "* балл / * %" at bounding box center [551, 274] width 440 height 26
drag, startPoint x: 464, startPoint y: 272, endPoint x: 433, endPoint y: 271, distance: 31.0
click at [433, 271] on div "* балл / * %" at bounding box center [564, 274] width 413 height 26
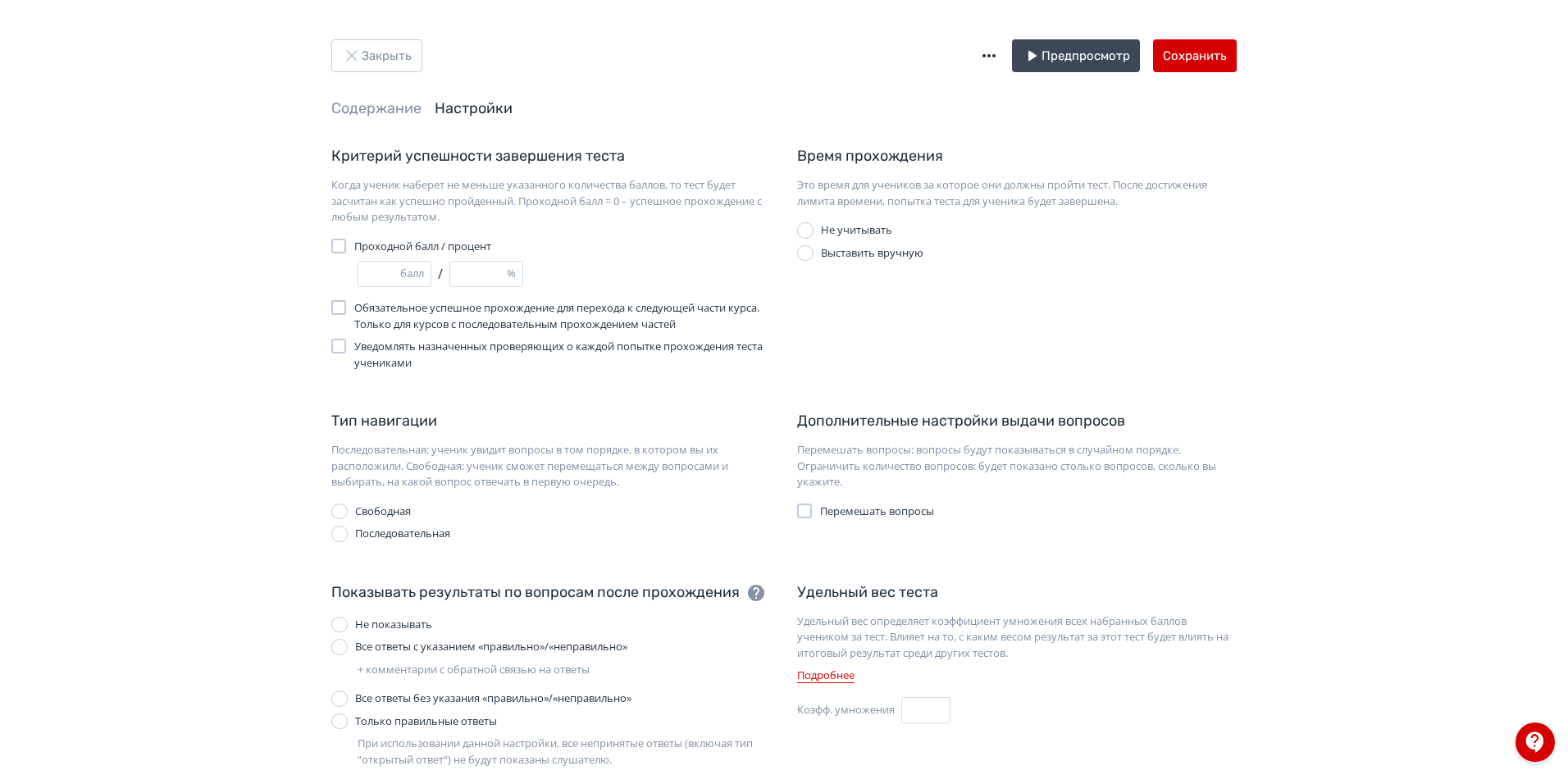
type input "*"
type input "**"
type input "*"
type input "**"
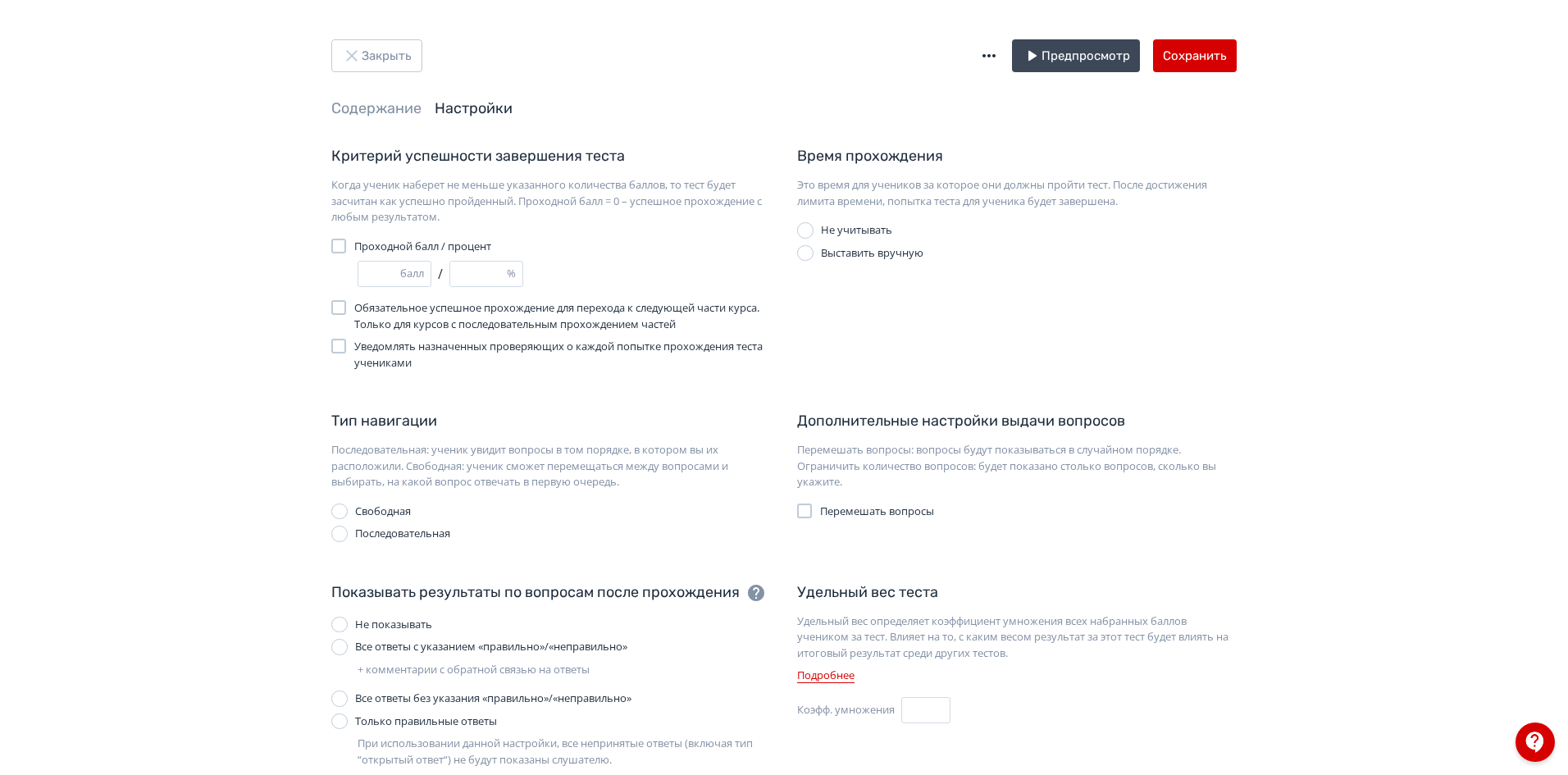
type input "*"
type input "***"
type input "*"
type input "**"
type input "*"
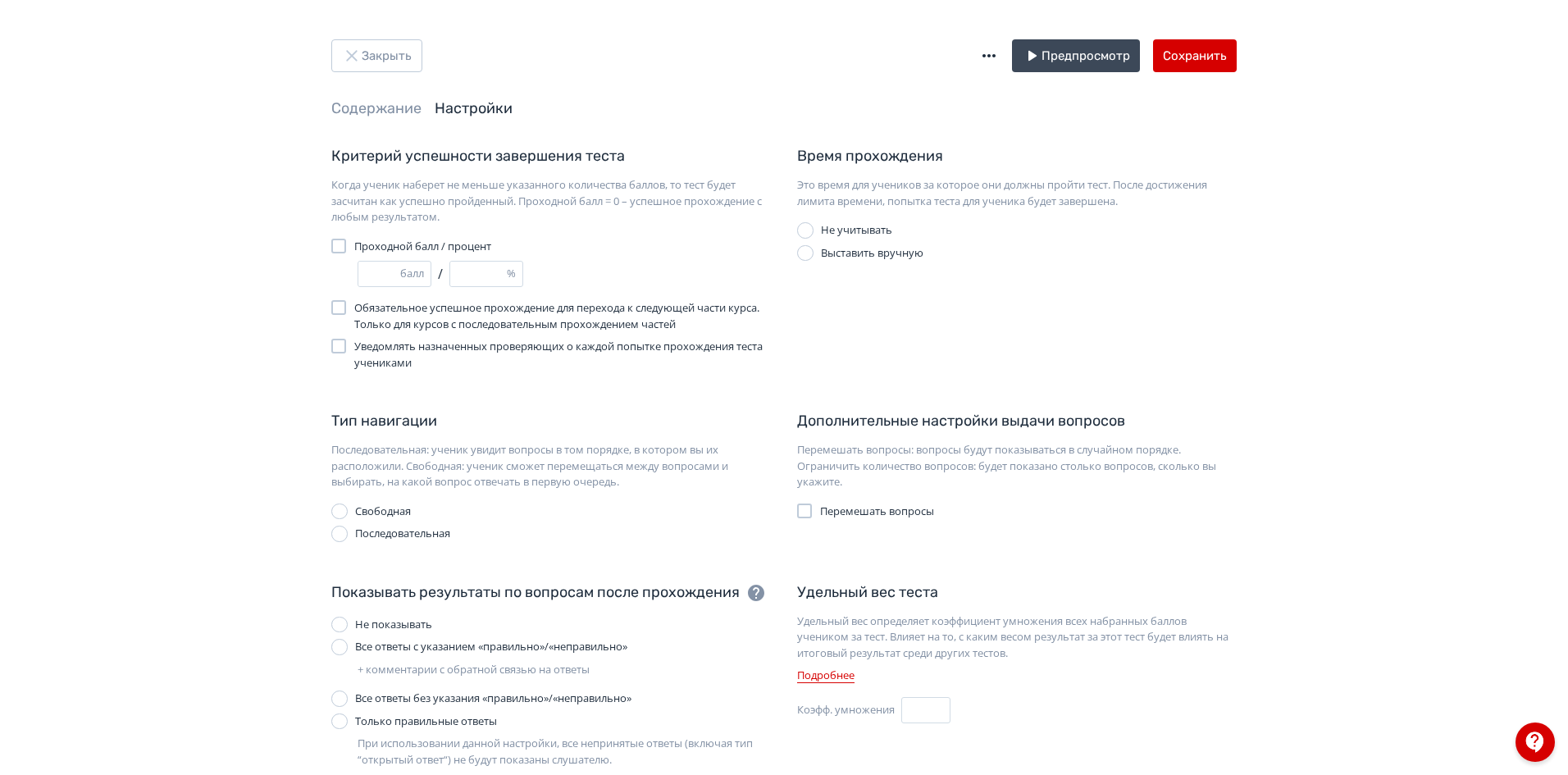
type input "***"
type input "*"
type input "**"
type input "*"
click at [463, 273] on input "***" at bounding box center [478, 274] width 57 height 25
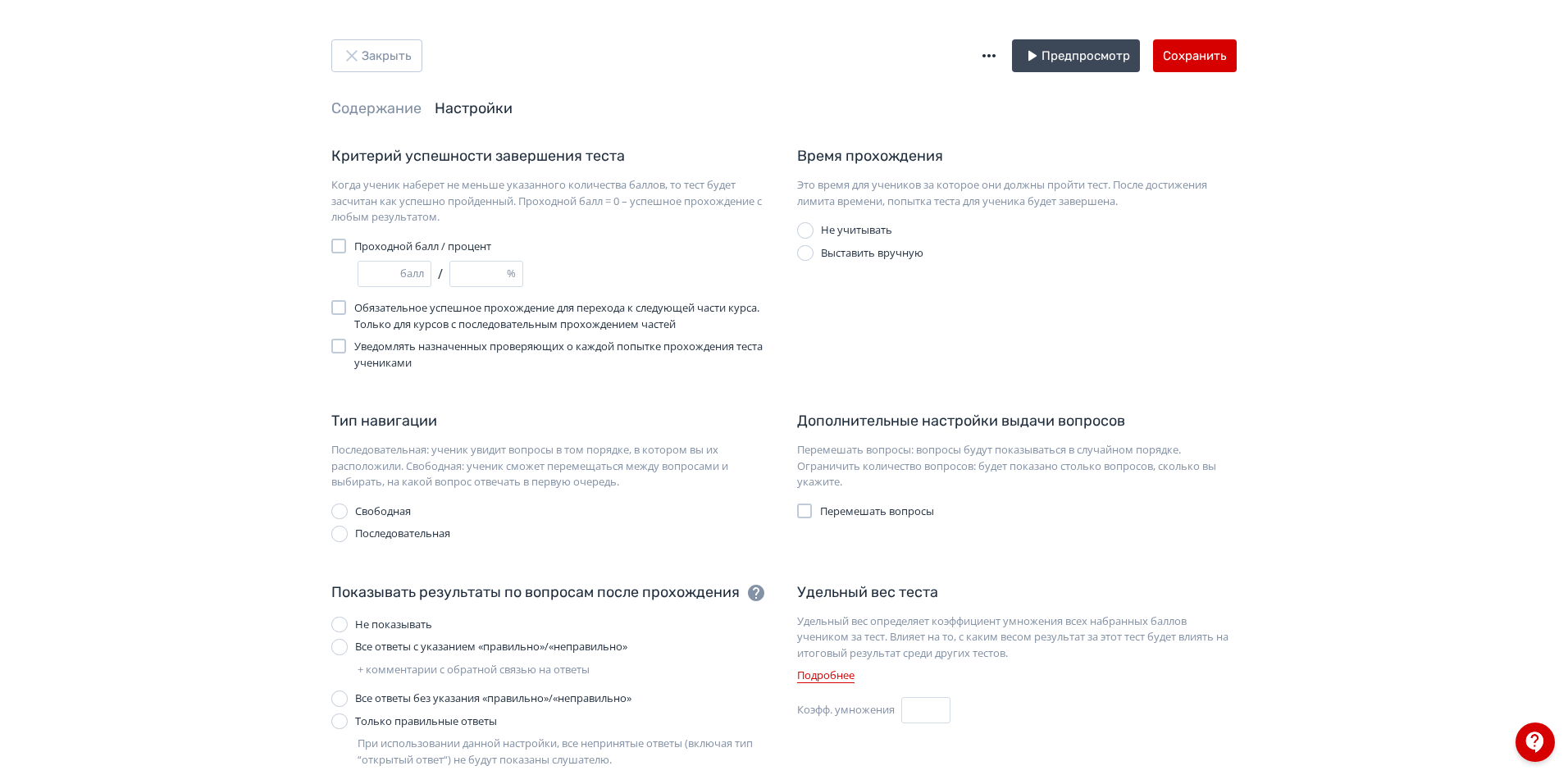
type input "**"
click at [595, 260] on div "Критерий успешности завершения теста Когда ученик наберет не меньше указанного …" at bounding box center [551, 258] width 466 height 226
click at [491, 104] on link "Настройки" at bounding box center [474, 108] width 78 height 18
click at [387, 66] on button "Закрыть" at bounding box center [376, 56] width 91 height 33
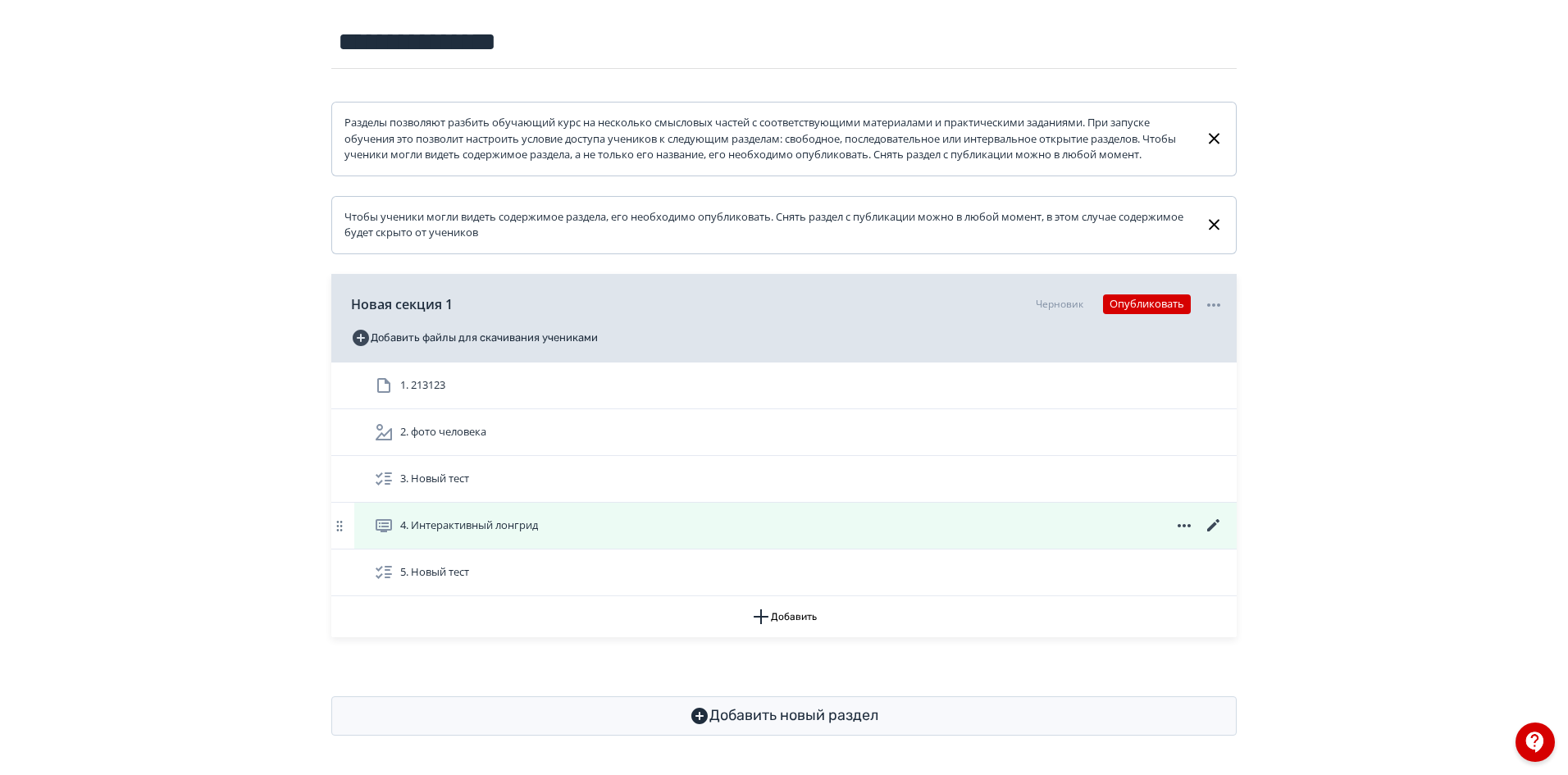
scroll to position [197, 0]
click at [1213, 527] on icon at bounding box center [1213, 525] width 12 height 12
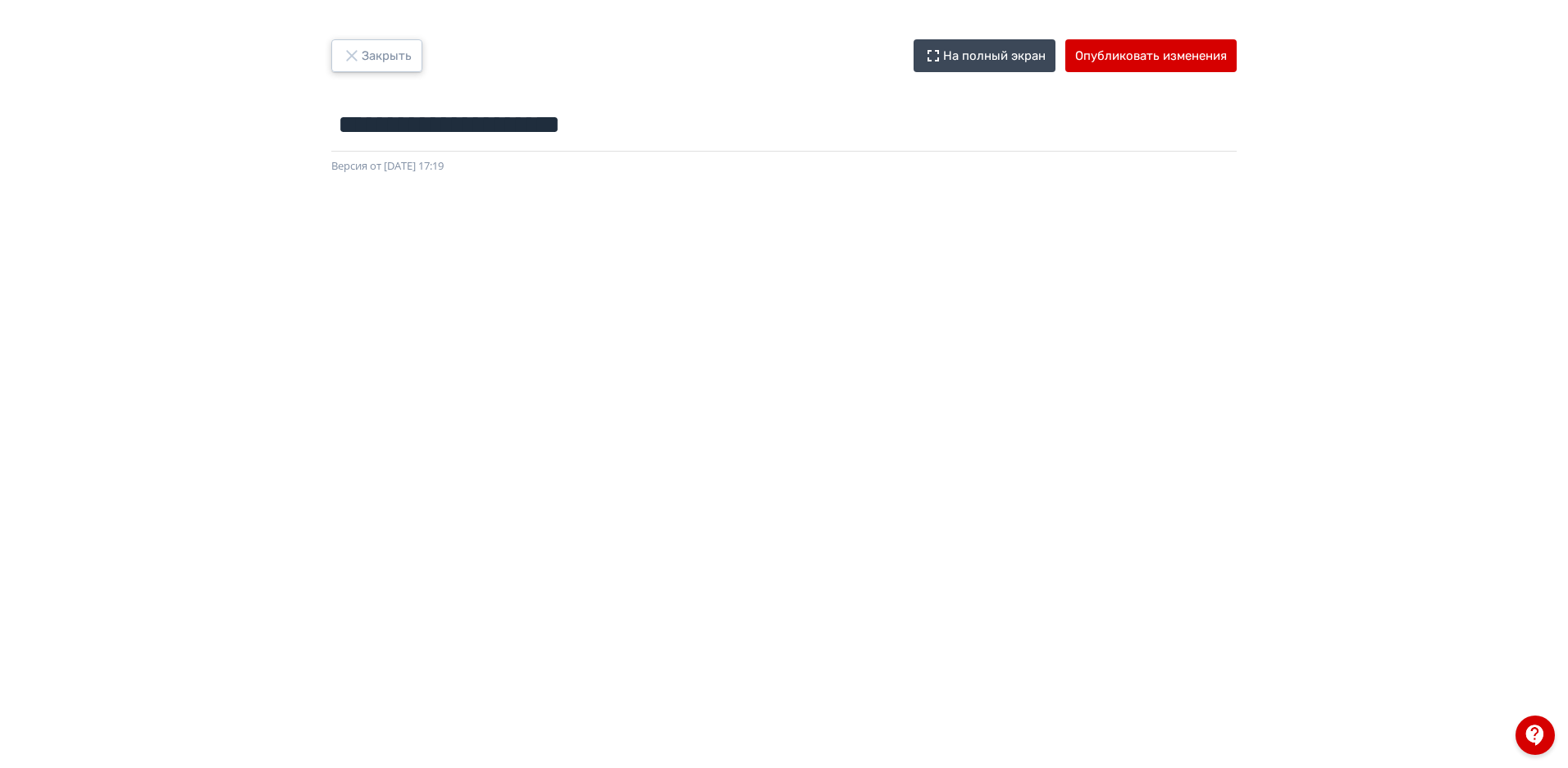
click at [385, 55] on button "Закрыть" at bounding box center [376, 56] width 91 height 33
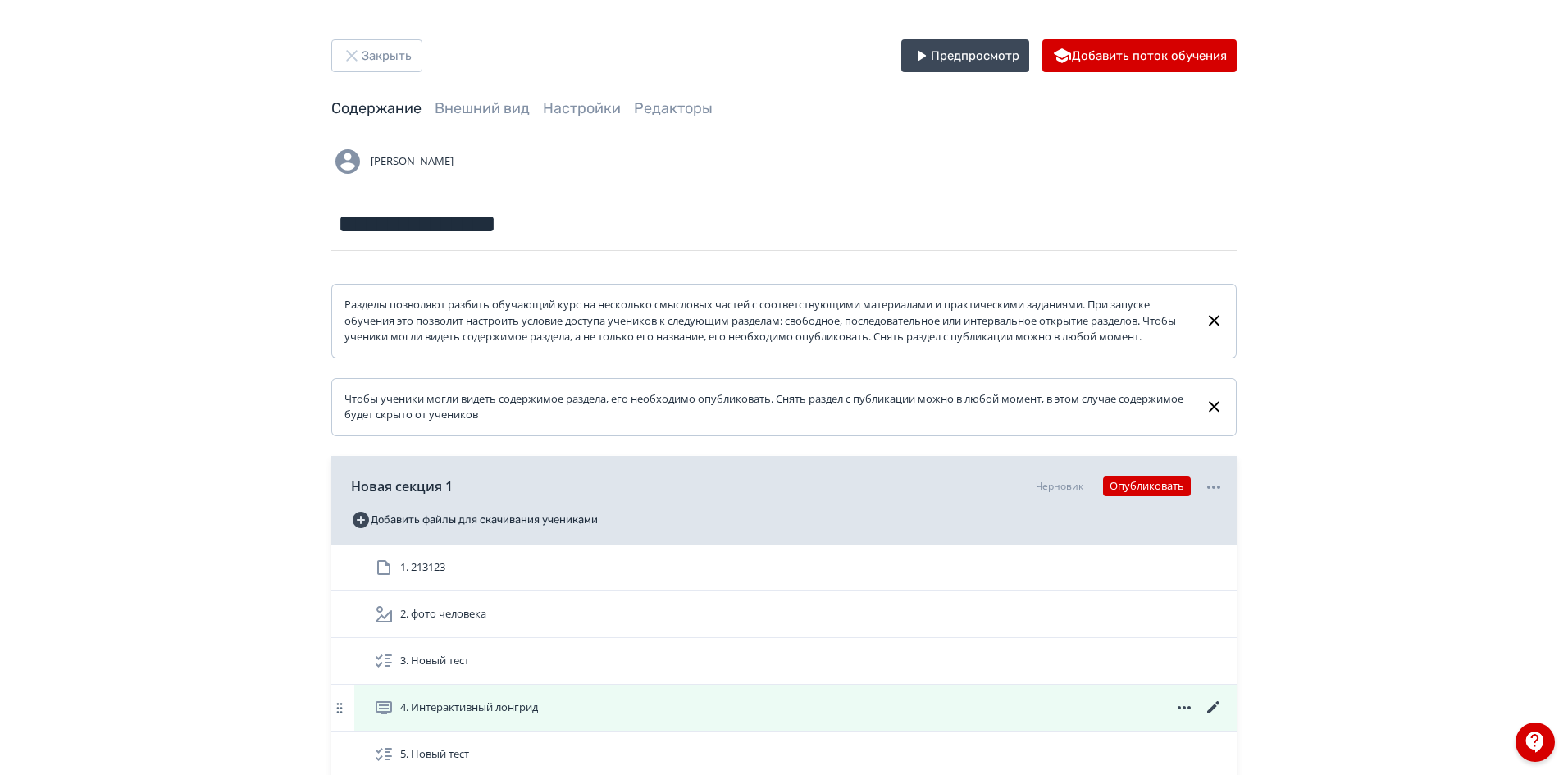
scroll to position [197, 0]
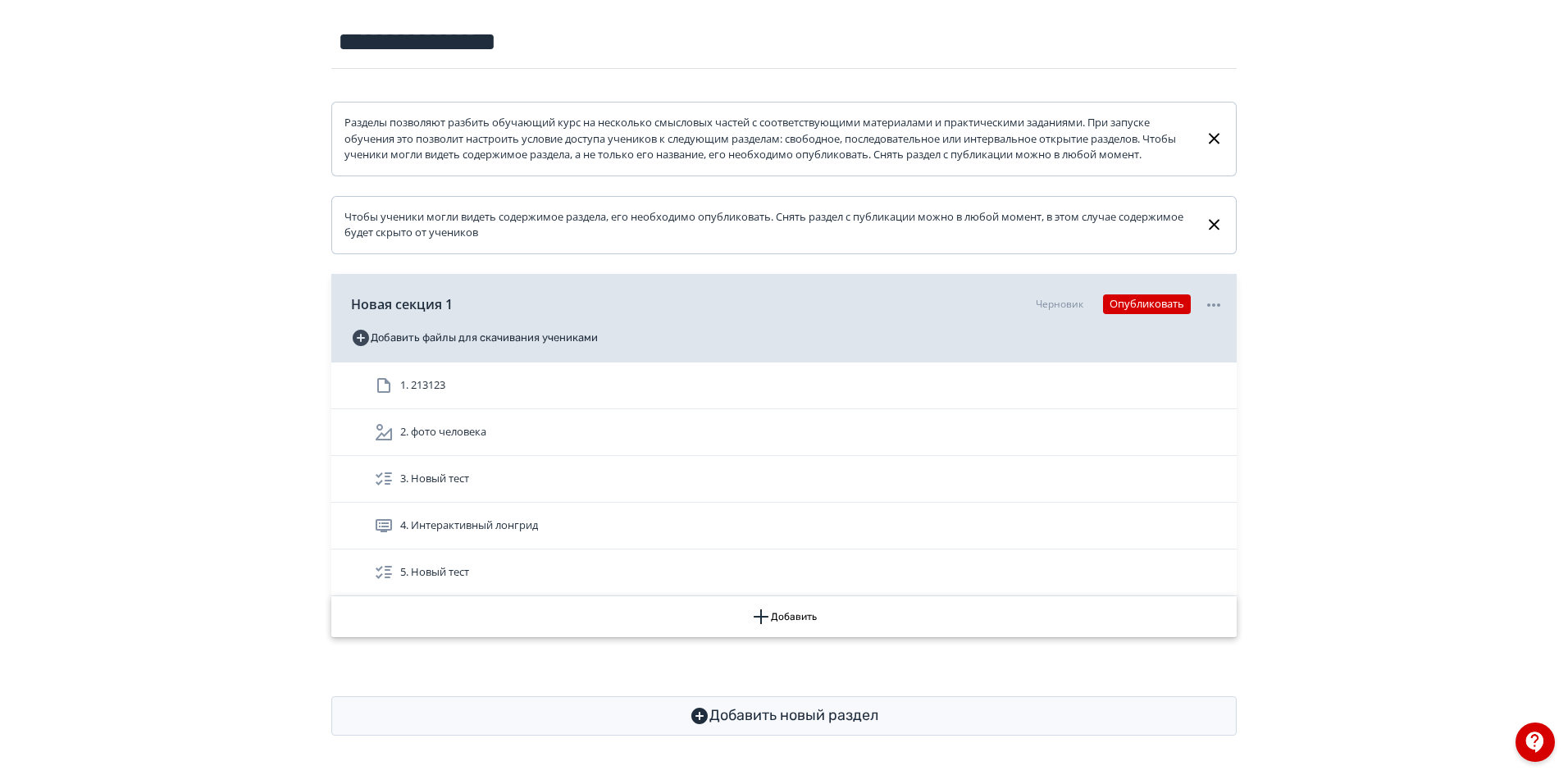
click at [781, 608] on button "Добавить" at bounding box center [784, 616] width 906 height 41
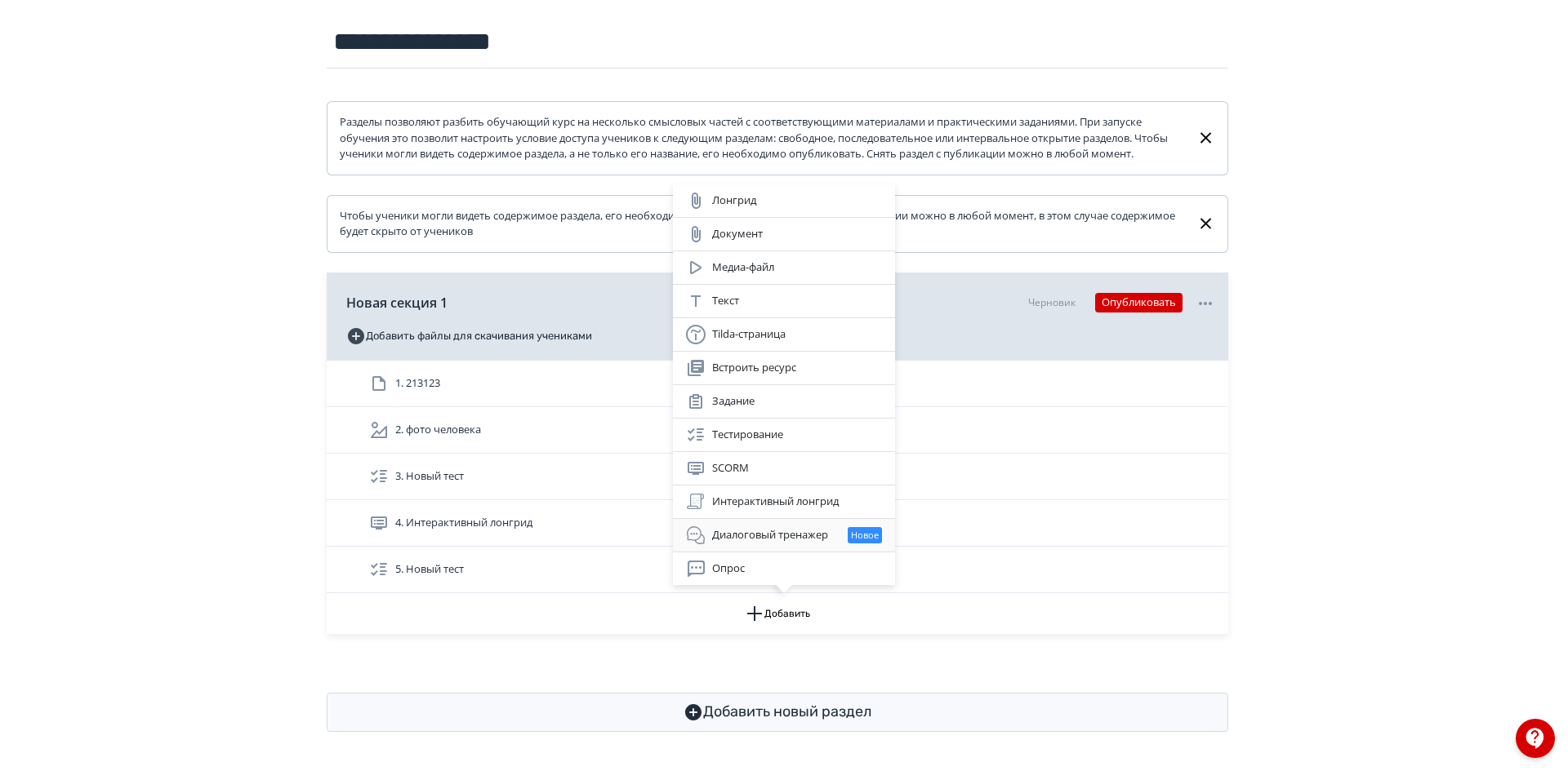
click at [753, 532] on div "Диалоговый тренажер Новое" at bounding box center [784, 535] width 196 height 20
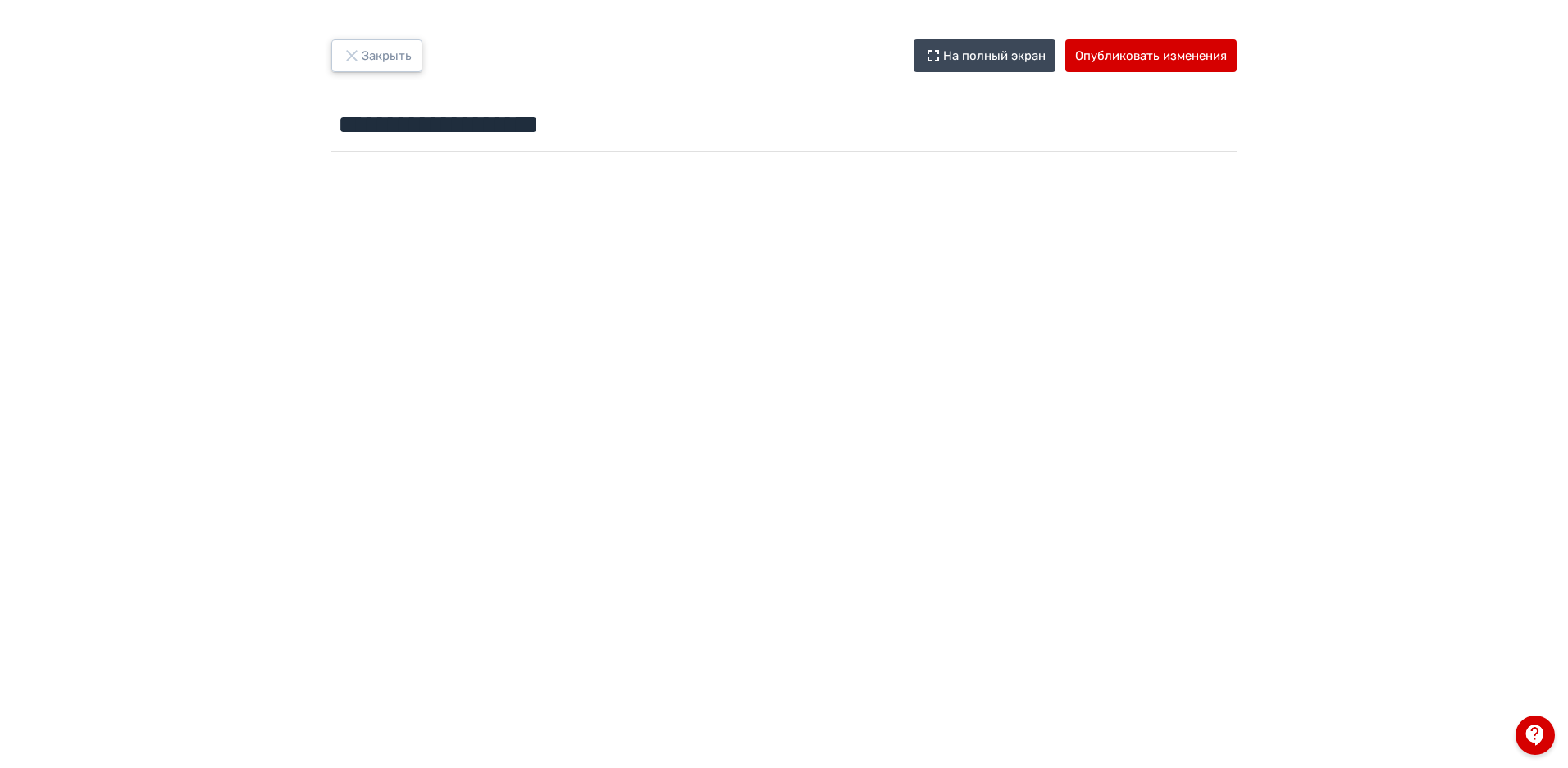
click at [376, 53] on button "Закрыть" at bounding box center [376, 56] width 91 height 33
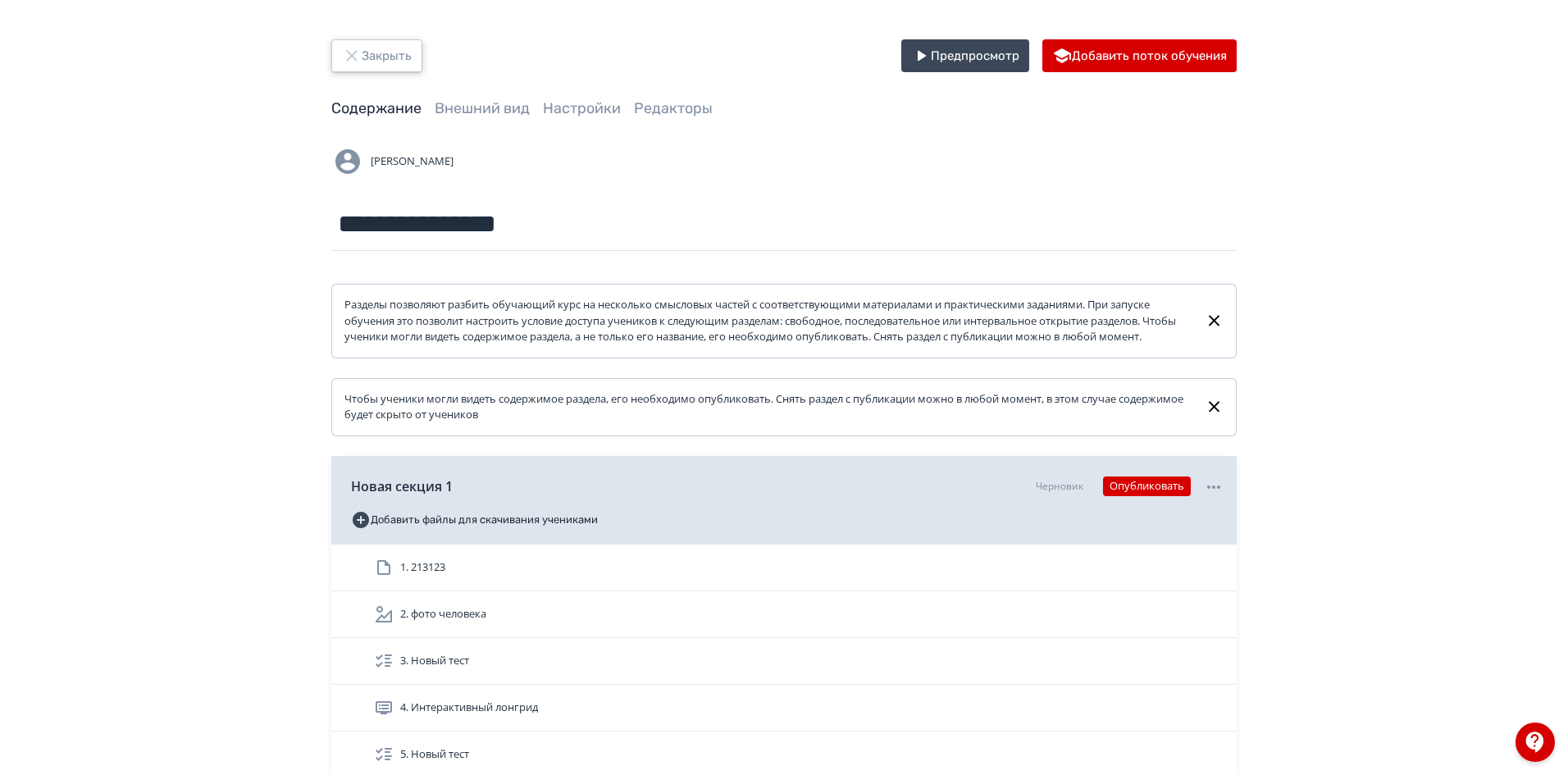
click at [390, 59] on button "Закрыть" at bounding box center [376, 56] width 91 height 33
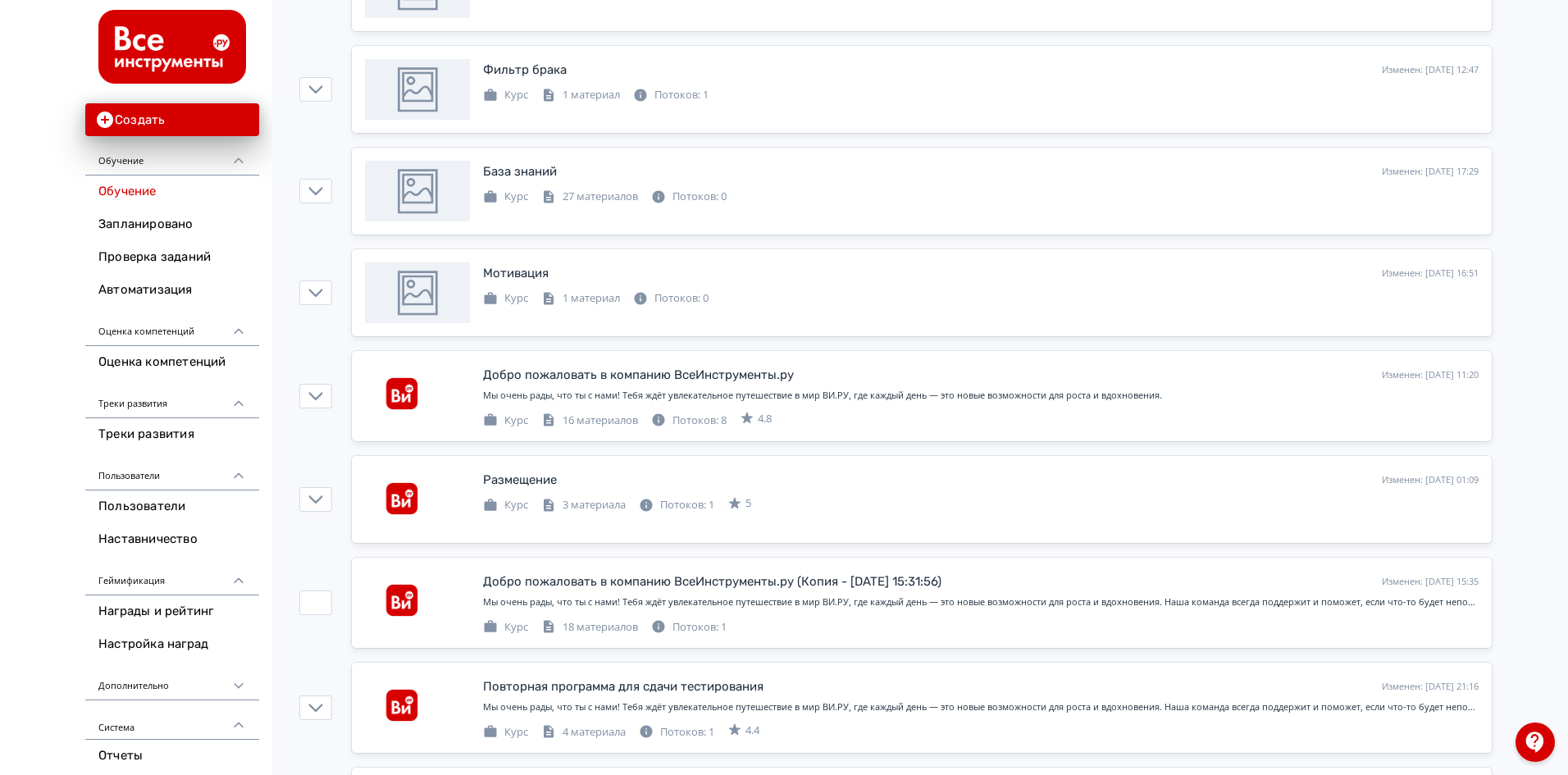
scroll to position [1916, 0]
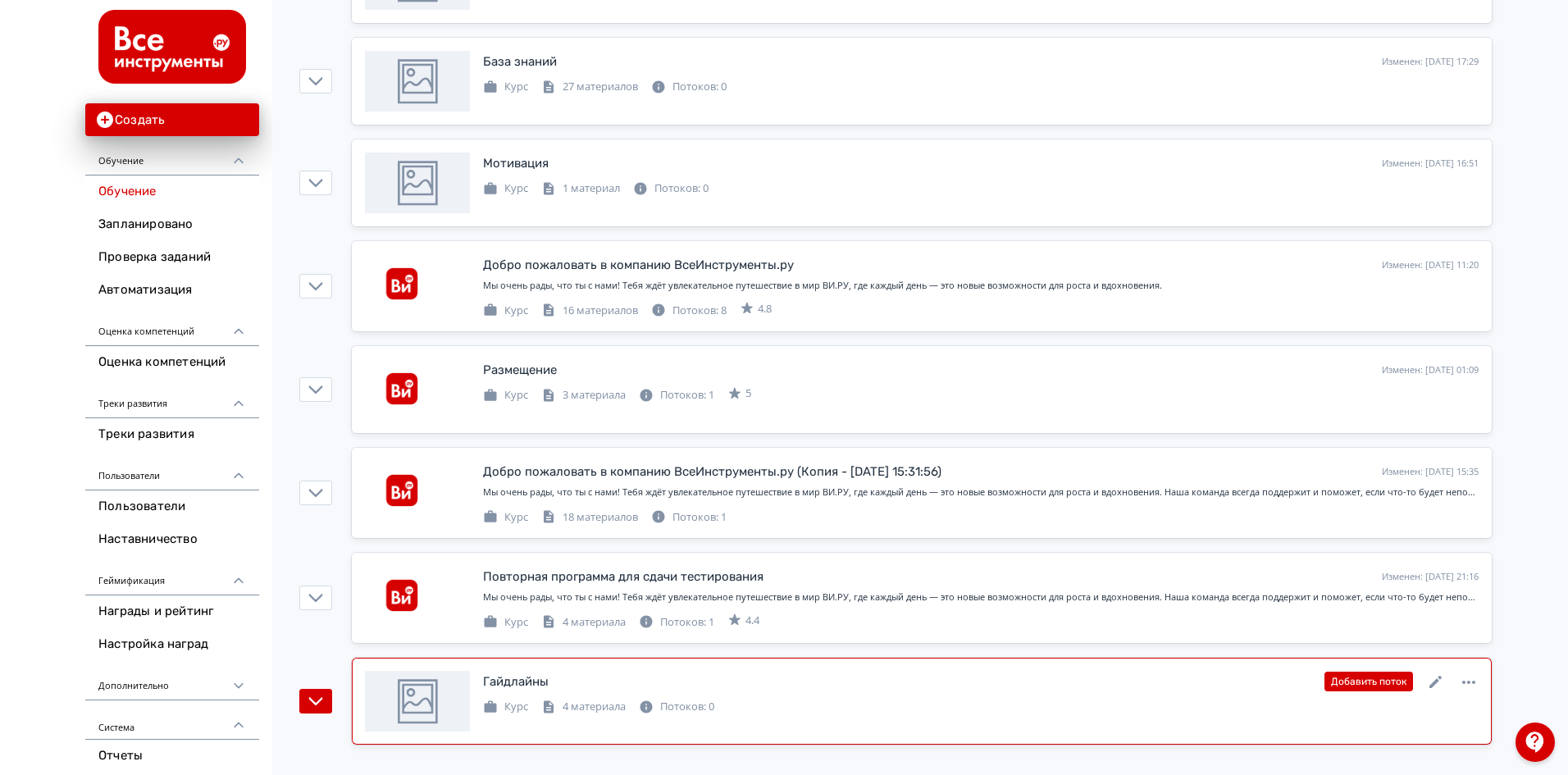
click at [521, 687] on div "Гайдлайны" at bounding box center [516, 682] width 66 height 19
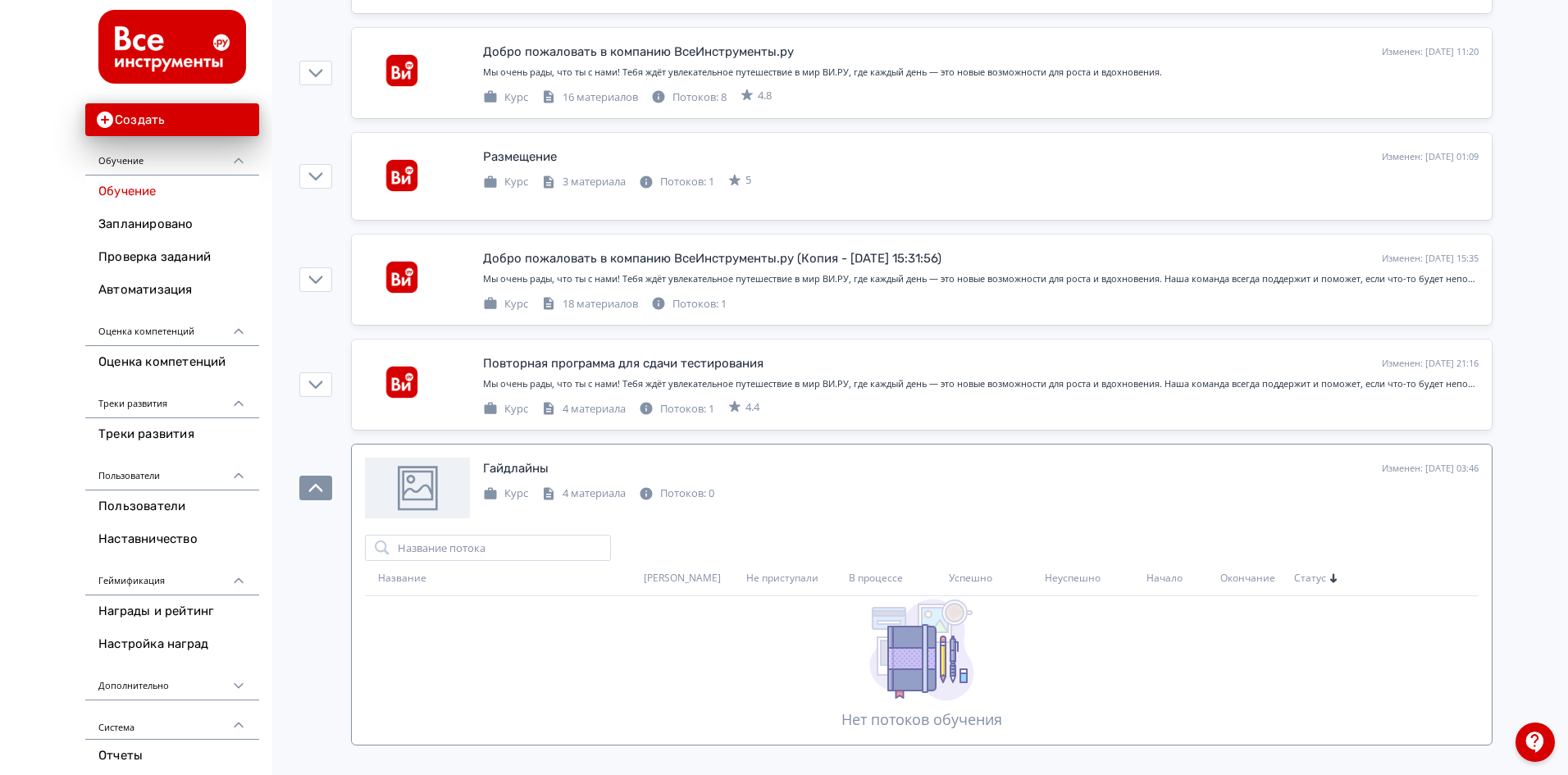
scroll to position [1883, 0]
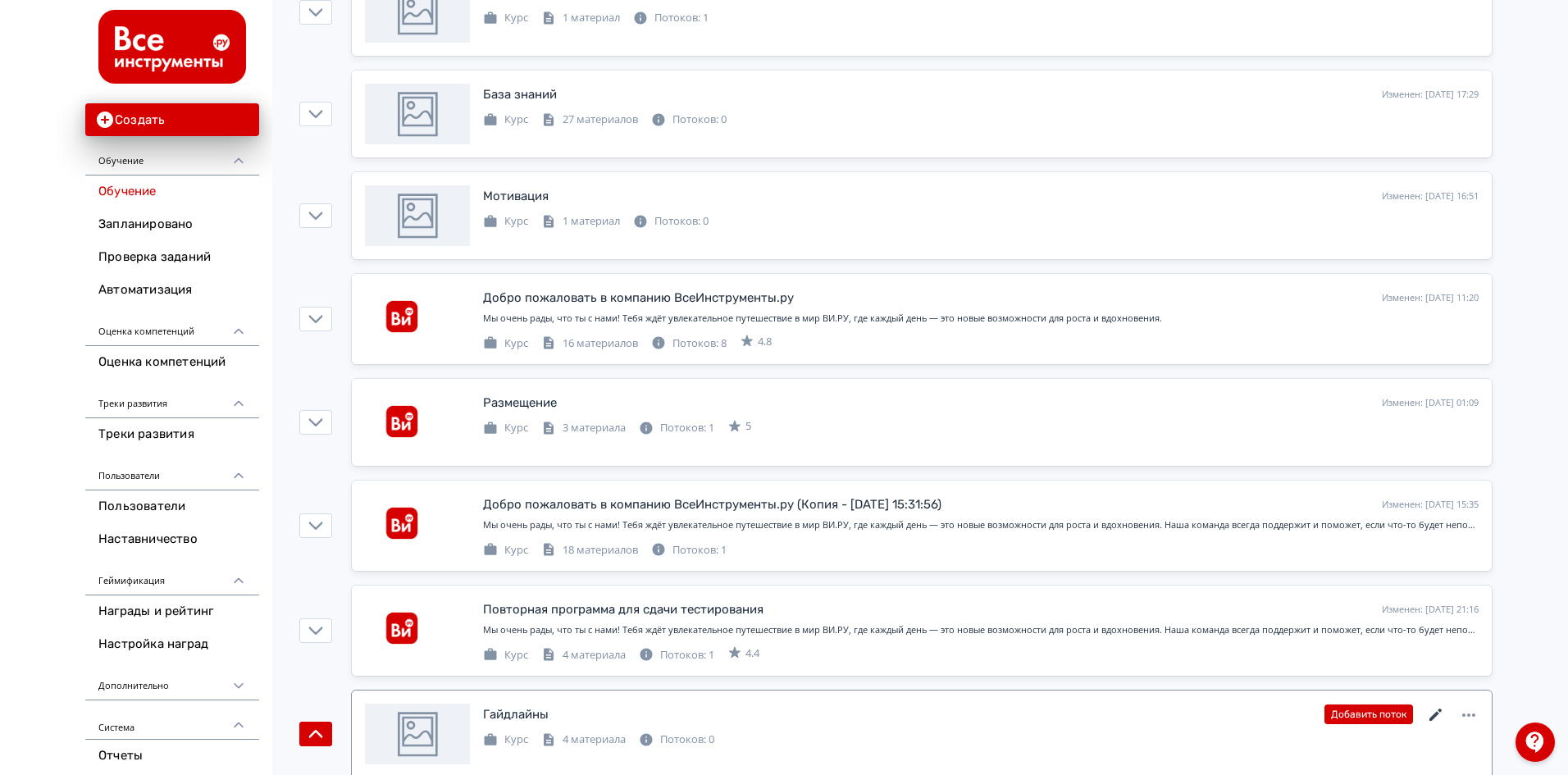
click at [1436, 718] on icon at bounding box center [1436, 716] width 20 height 20
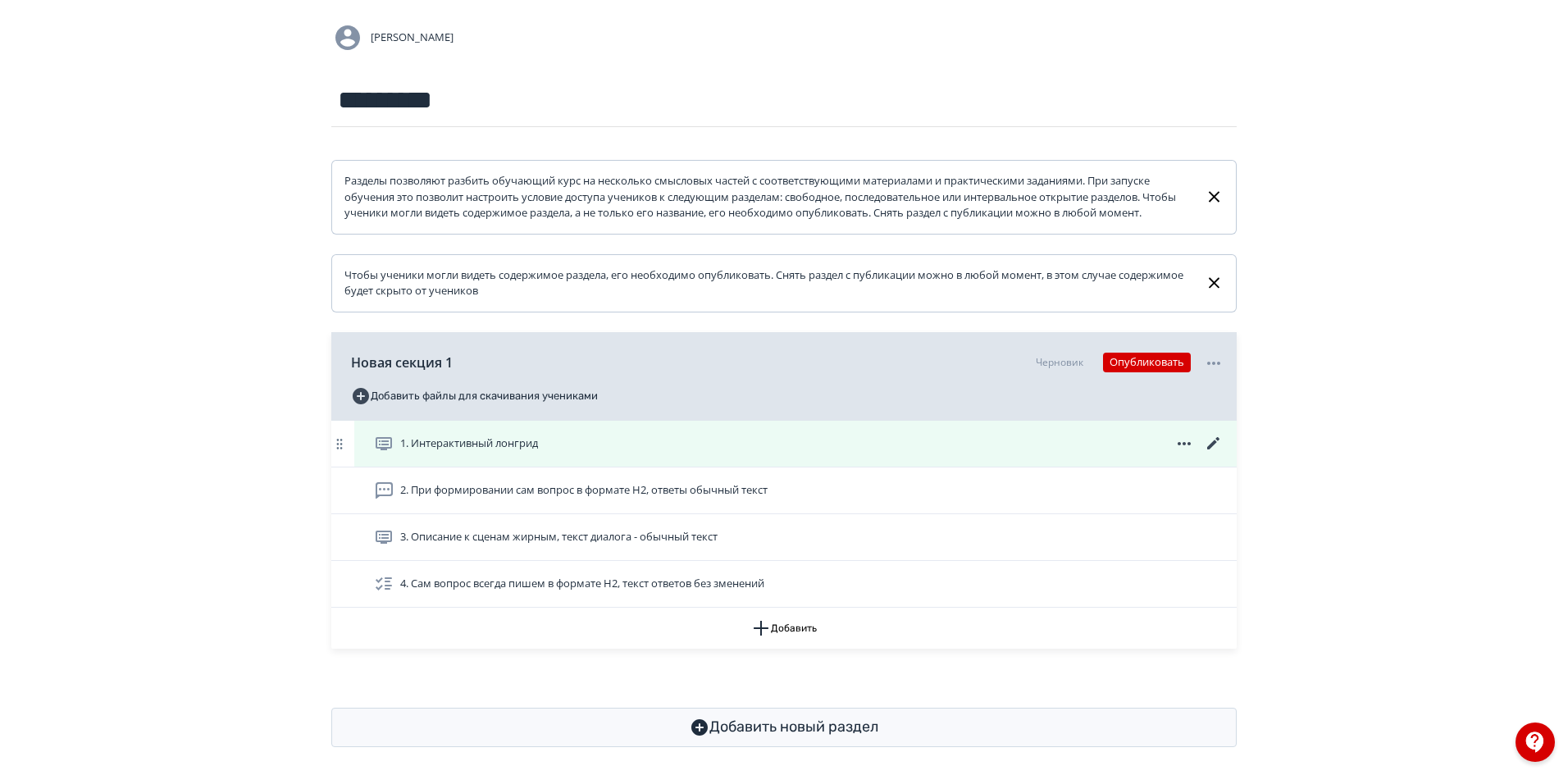
scroll to position [151, 0]
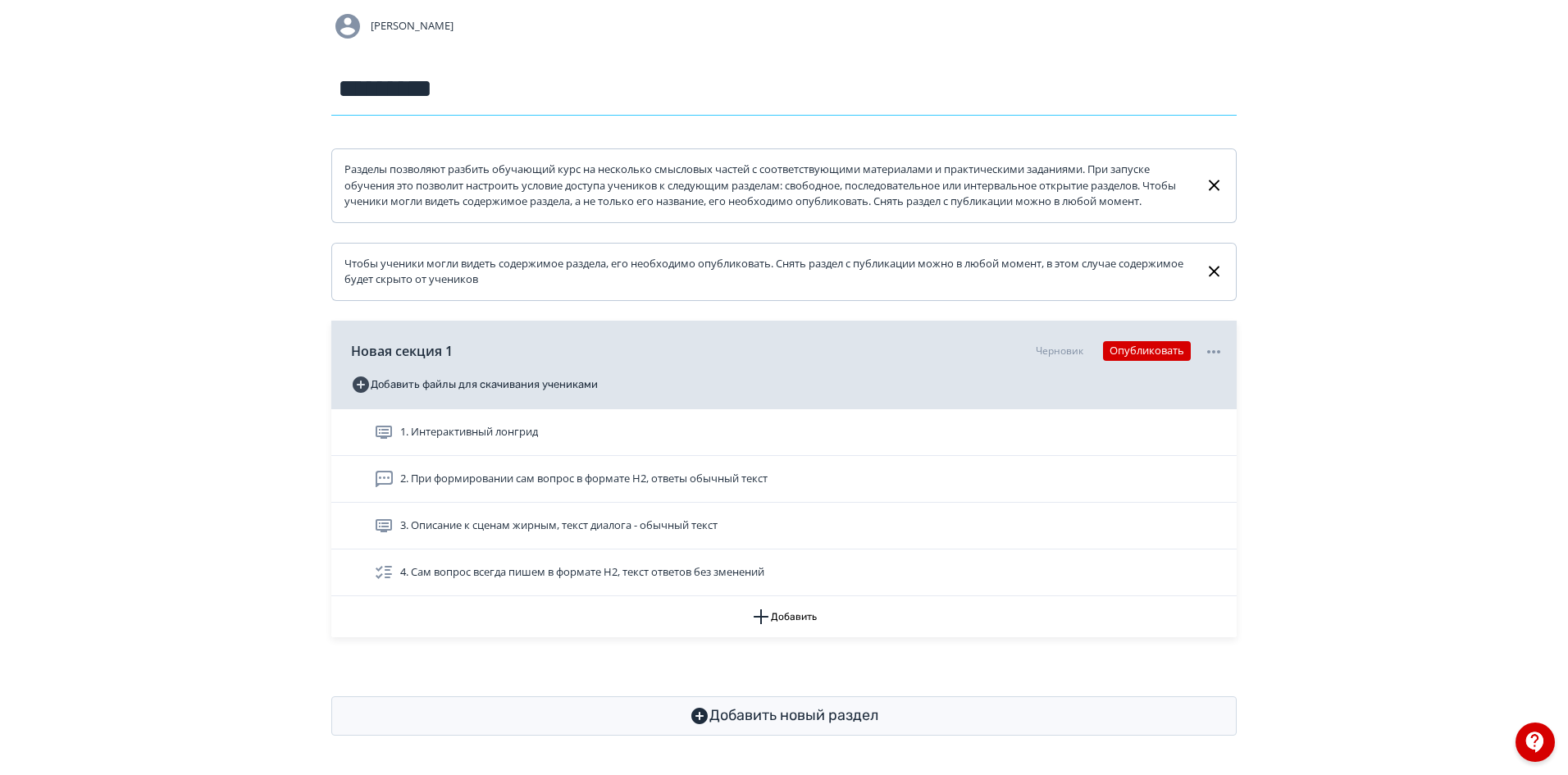
drag, startPoint x: 342, startPoint y: 73, endPoint x: 392, endPoint y: 74, distance: 50.0
click at [392, 74] on input "*********" at bounding box center [784, 89] width 906 height 54
click at [377, 68] on input "*********" at bounding box center [784, 89] width 906 height 54
drag, startPoint x: 355, startPoint y: 71, endPoint x: 476, endPoint y: 76, distance: 121.1
click at [476, 76] on input "*********" at bounding box center [784, 89] width 906 height 54
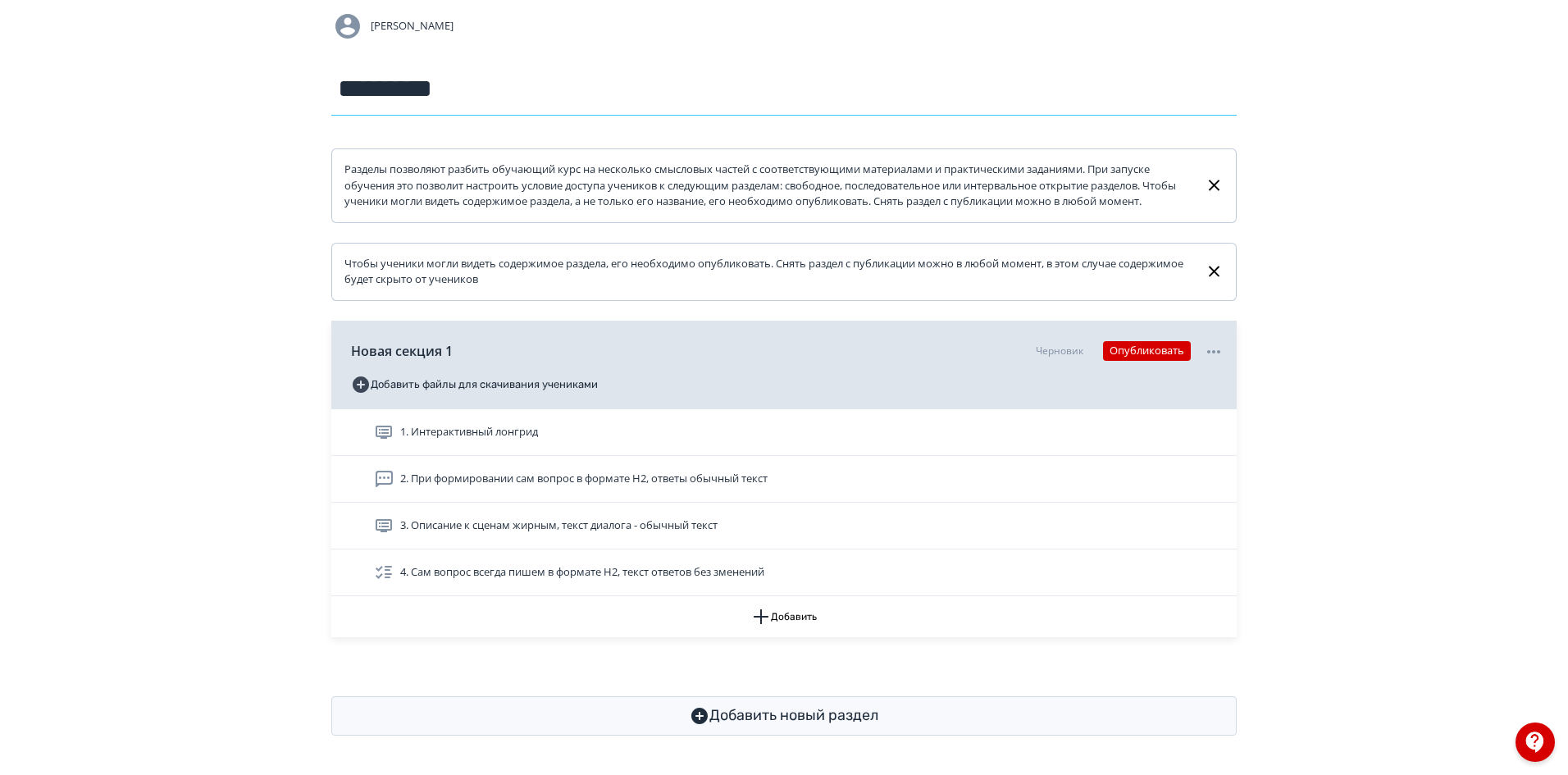
click at [344, 76] on input "*********" at bounding box center [784, 89] width 906 height 54
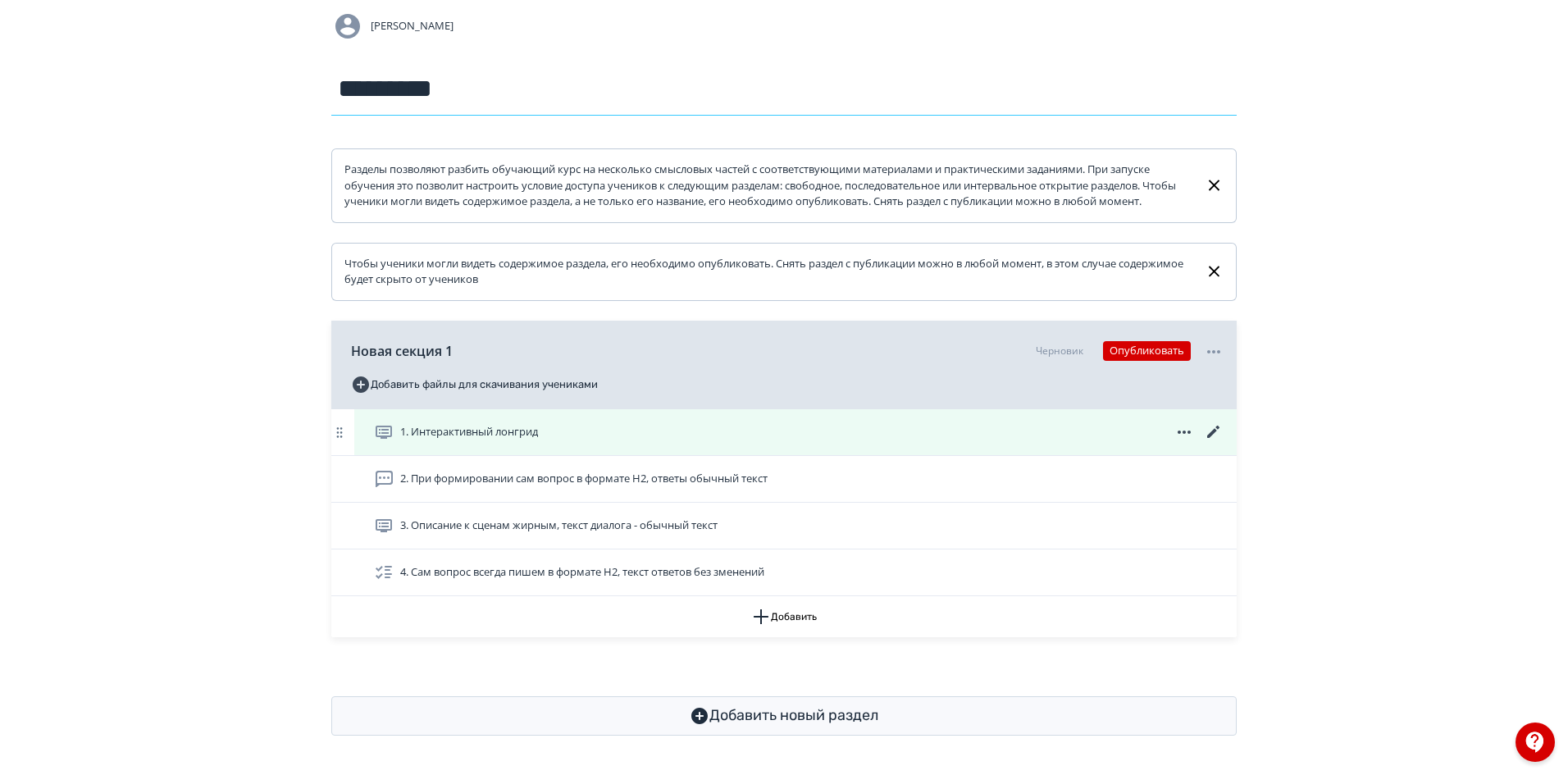
click at [463, 433] on span "1. Интерактивный лонгрид" at bounding box center [469, 431] width 138 height 16
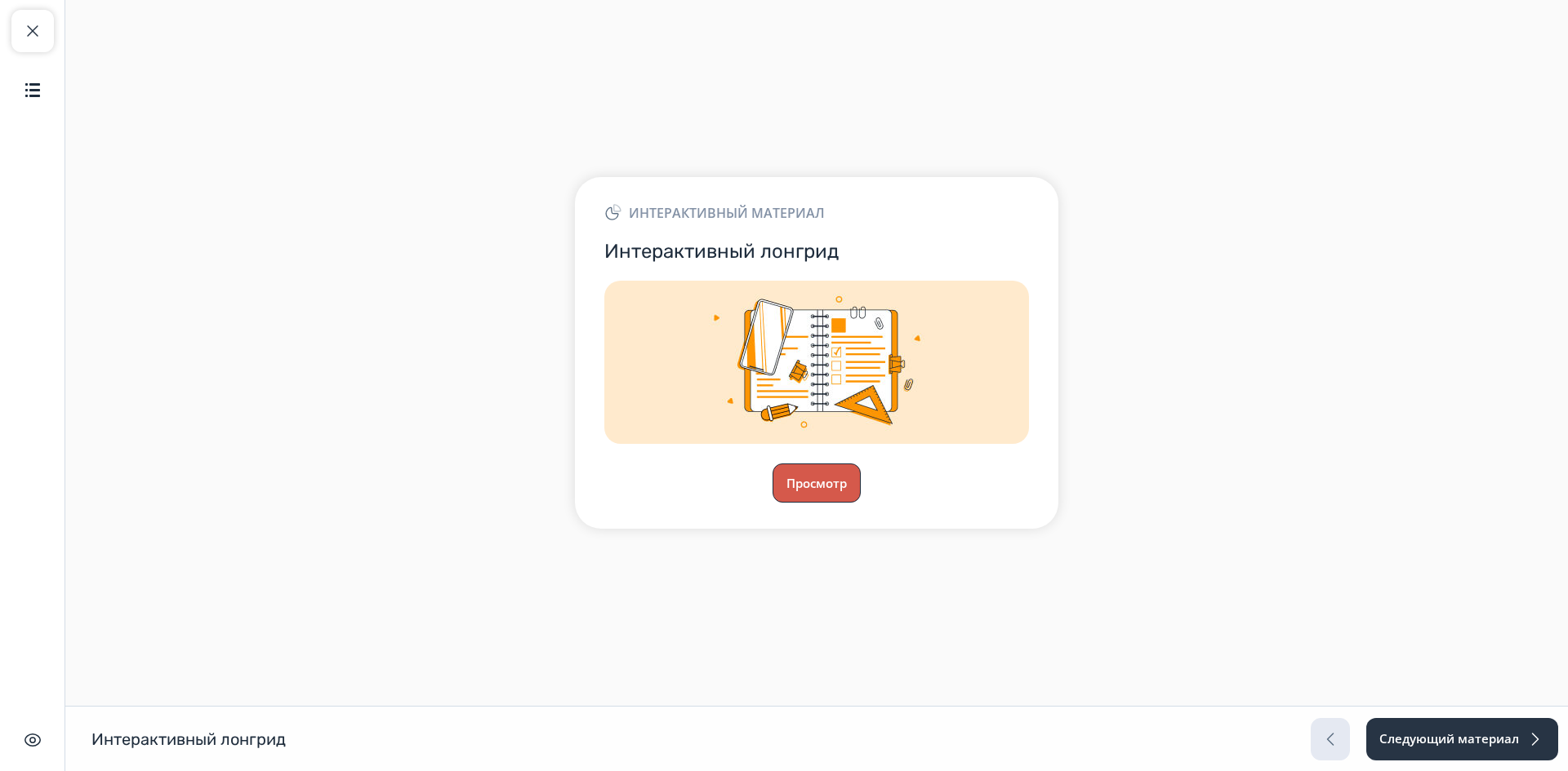
click at [800, 487] on button "Просмотр" at bounding box center [816, 484] width 88 height 39
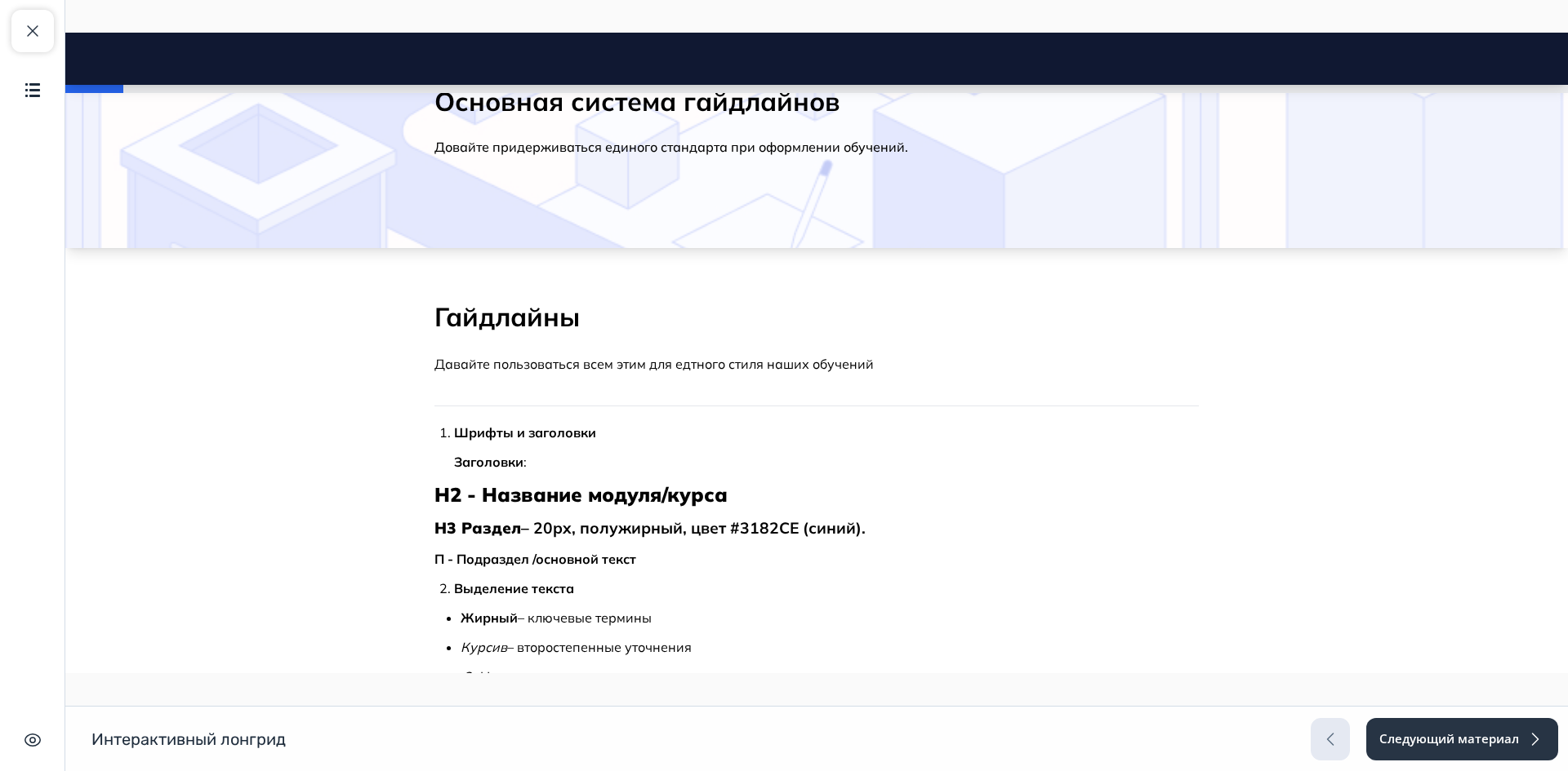
scroll to position [163, 0]
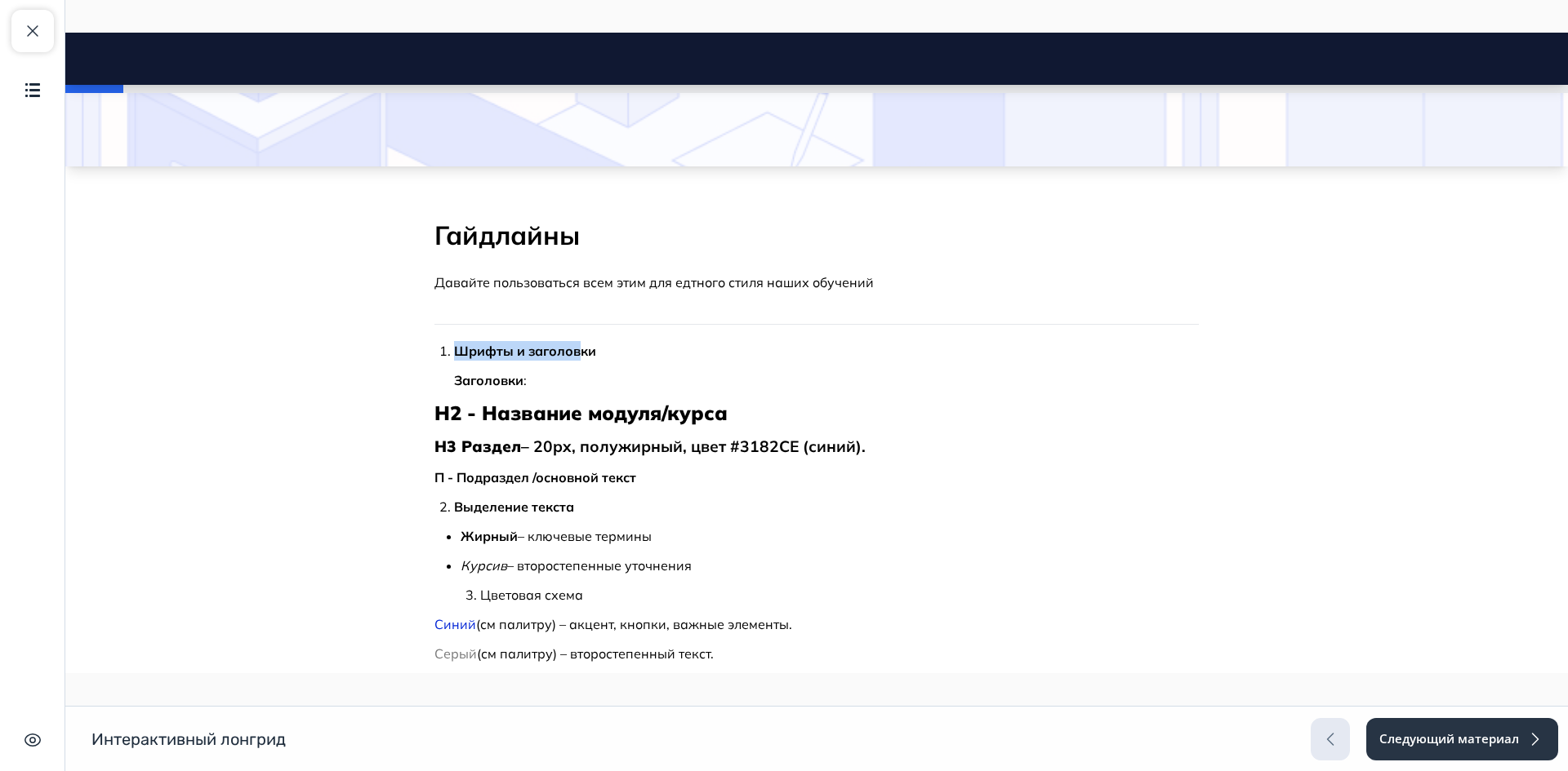
drag, startPoint x: 451, startPoint y: 348, endPoint x: 581, endPoint y: 350, distance: 130.0
click at [581, 350] on strong "Шрифты и заголовки" at bounding box center [524, 350] width 142 height 16
click at [521, 384] on p "Заголовки :" at bounding box center [826, 380] width 745 height 20
drag, startPoint x: 484, startPoint y: 414, endPoint x: 740, endPoint y: 421, distance: 256.1
click at [740, 421] on h2 "H2 - Название модуля/курса" at bounding box center [816, 413] width 765 height 26
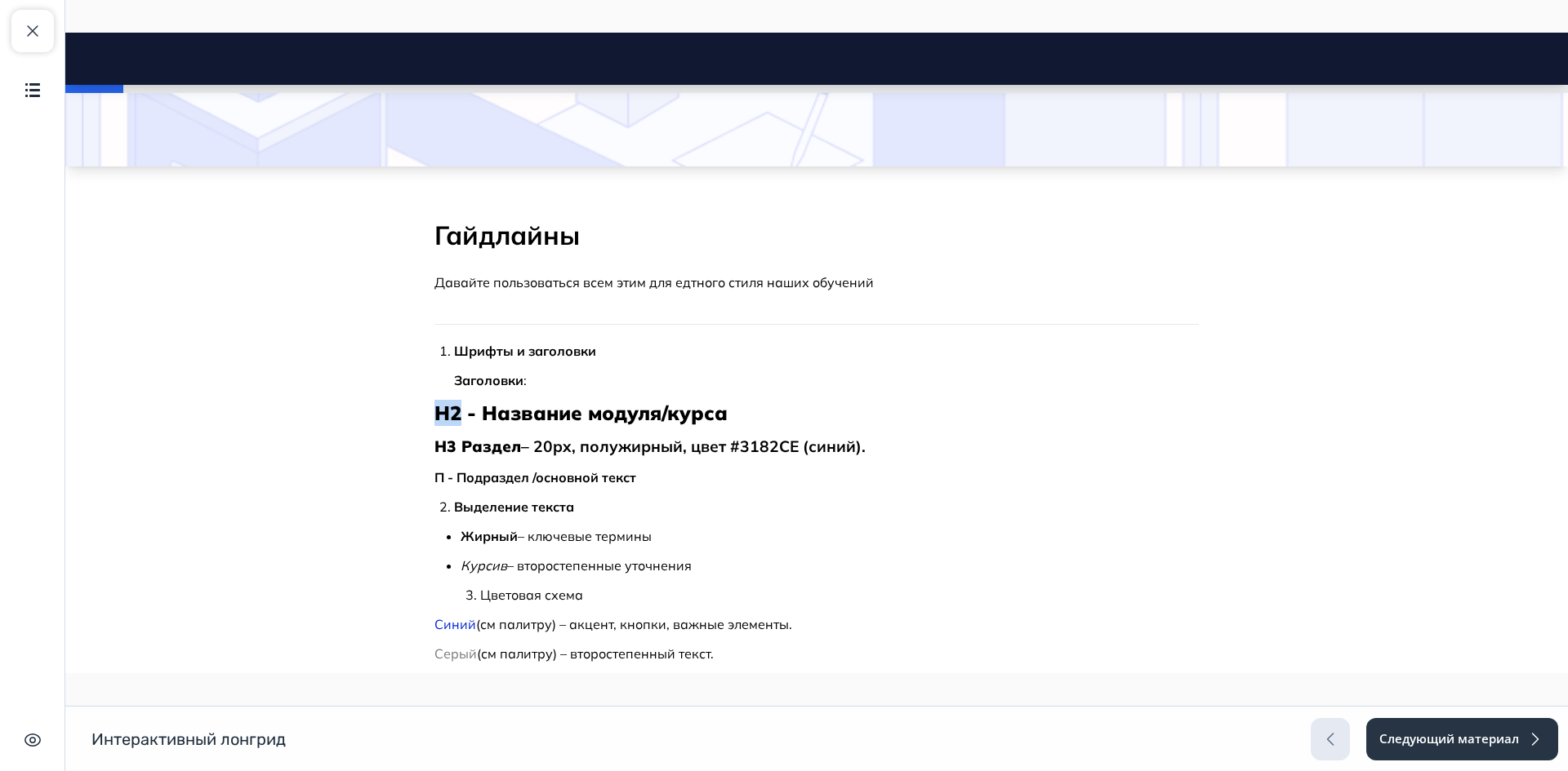
drag, startPoint x: 428, startPoint y: 416, endPoint x: 453, endPoint y: 416, distance: 25.0
click at [453, 416] on strong "H2 - Название модуля/курса" at bounding box center [581, 413] width 293 height 24
drag, startPoint x: 458, startPoint y: 442, endPoint x: 481, endPoint y: 446, distance: 23.3
click at [525, 446] on h3 "H3 Раздел – 20px, полужирный, цвет #3182CE (синий)." at bounding box center [816, 446] width 765 height 22
drag, startPoint x: 449, startPoint y: 475, endPoint x: 633, endPoint y: 486, distance: 184.3
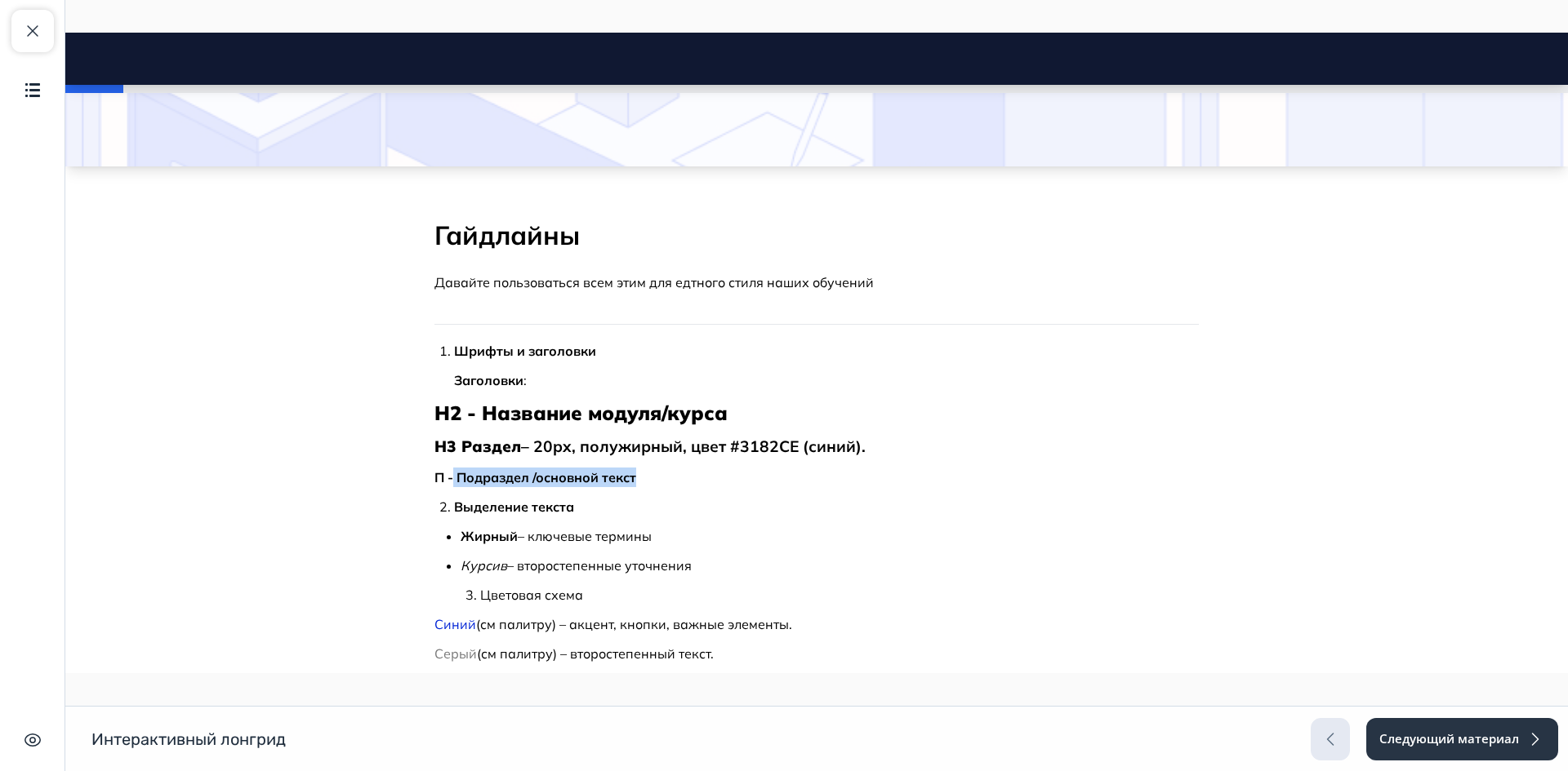
click at [633, 486] on p "П - Подраздел /основной текст" at bounding box center [816, 477] width 765 height 20
drag, startPoint x: 427, startPoint y: 478, endPoint x: 436, endPoint y: 479, distance: 9.1
drag, startPoint x: 448, startPoint y: 507, endPoint x: 567, endPoint y: 517, distance: 119.4
click at [567, 517] on div "Шрифты и заголовки Заголовки : H2 - Название модуля/курса H3 Раздел – 20px, пол…" at bounding box center [816, 532] width 765 height 381
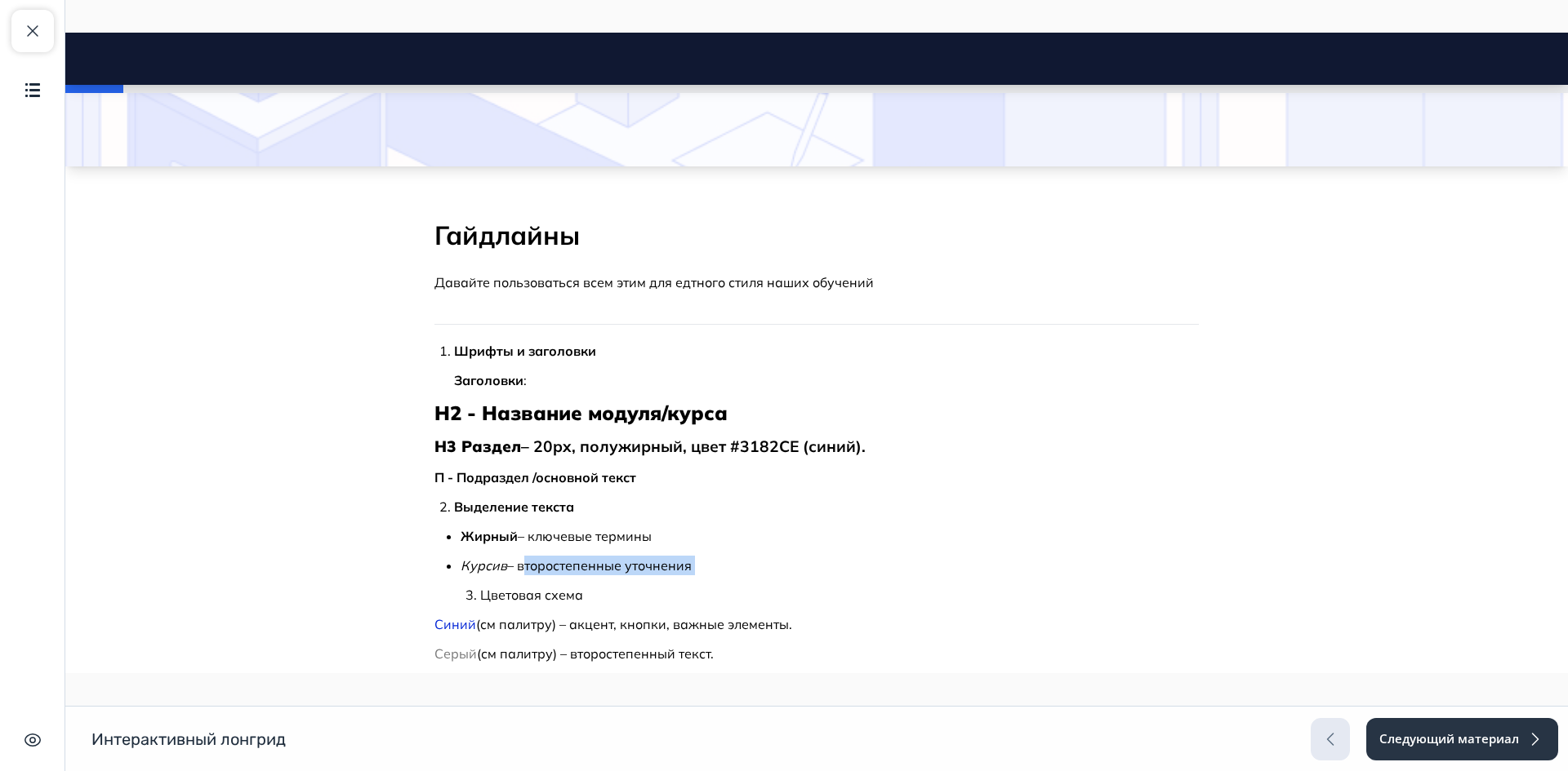
drag, startPoint x: 515, startPoint y: 570, endPoint x: 675, endPoint y: 580, distance: 160.3
click at [675, 580] on li "Курсив – второстепенные уточнения Цветовая схема" at bounding box center [830, 580] width 738 height 49
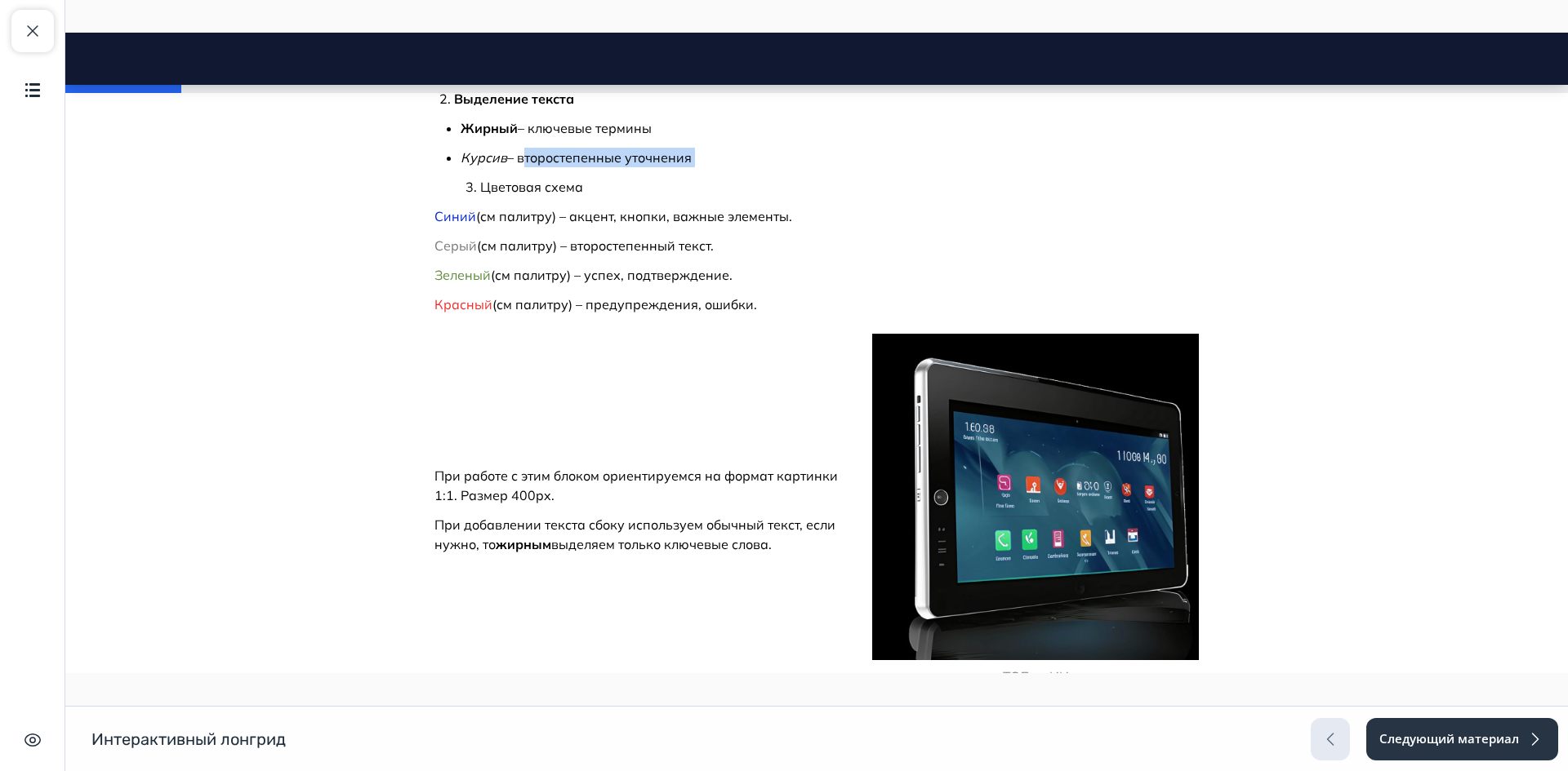
scroll to position [653, 0]
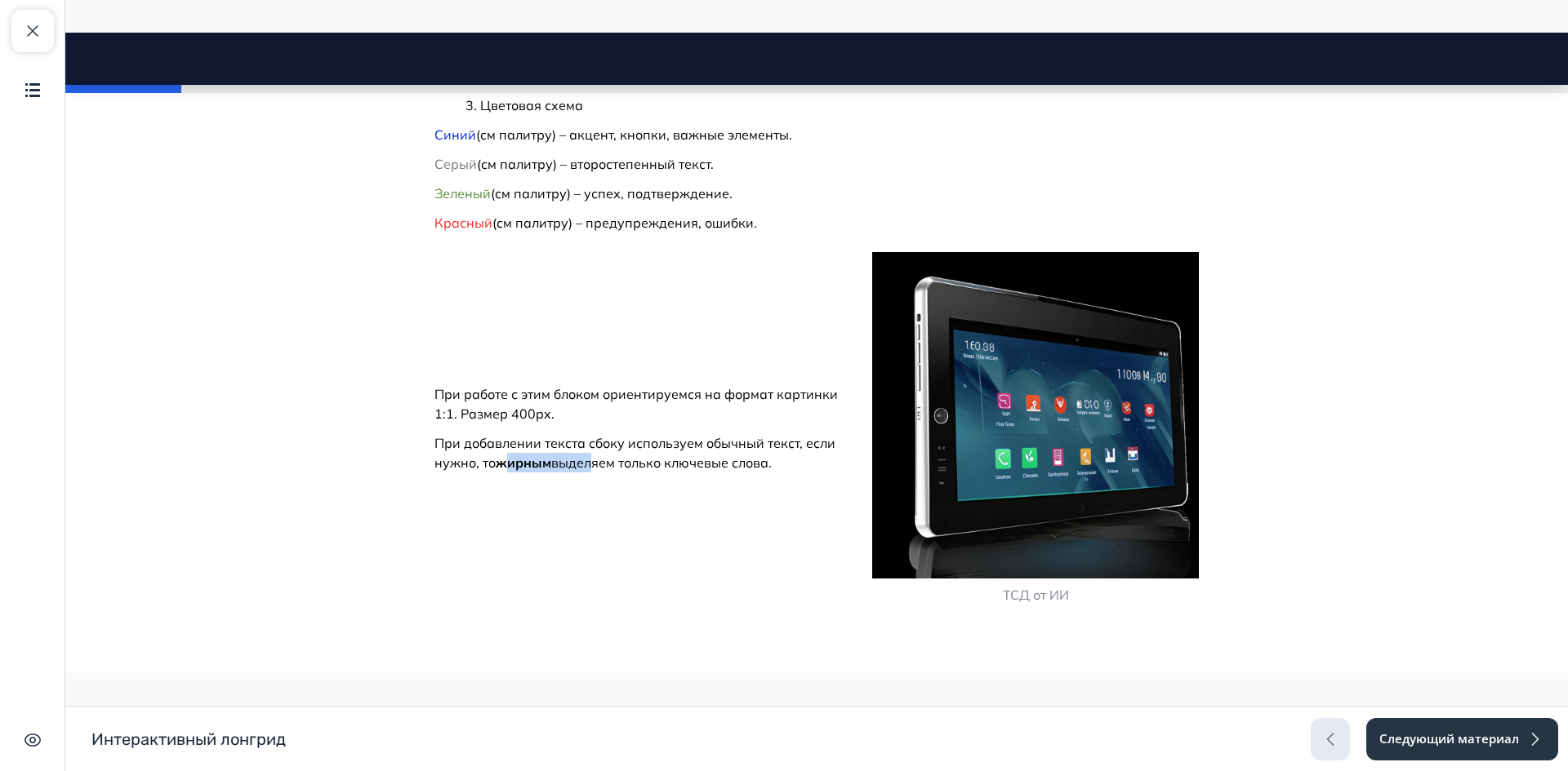
drag, startPoint x: 498, startPoint y: 458, endPoint x: 586, endPoint y: 466, distance: 88.4
click at [586, 466] on p "При добавлении текста сбоку используем обычный текст, если нужно, то жирным выд…" at bounding box center [640, 454] width 411 height 39
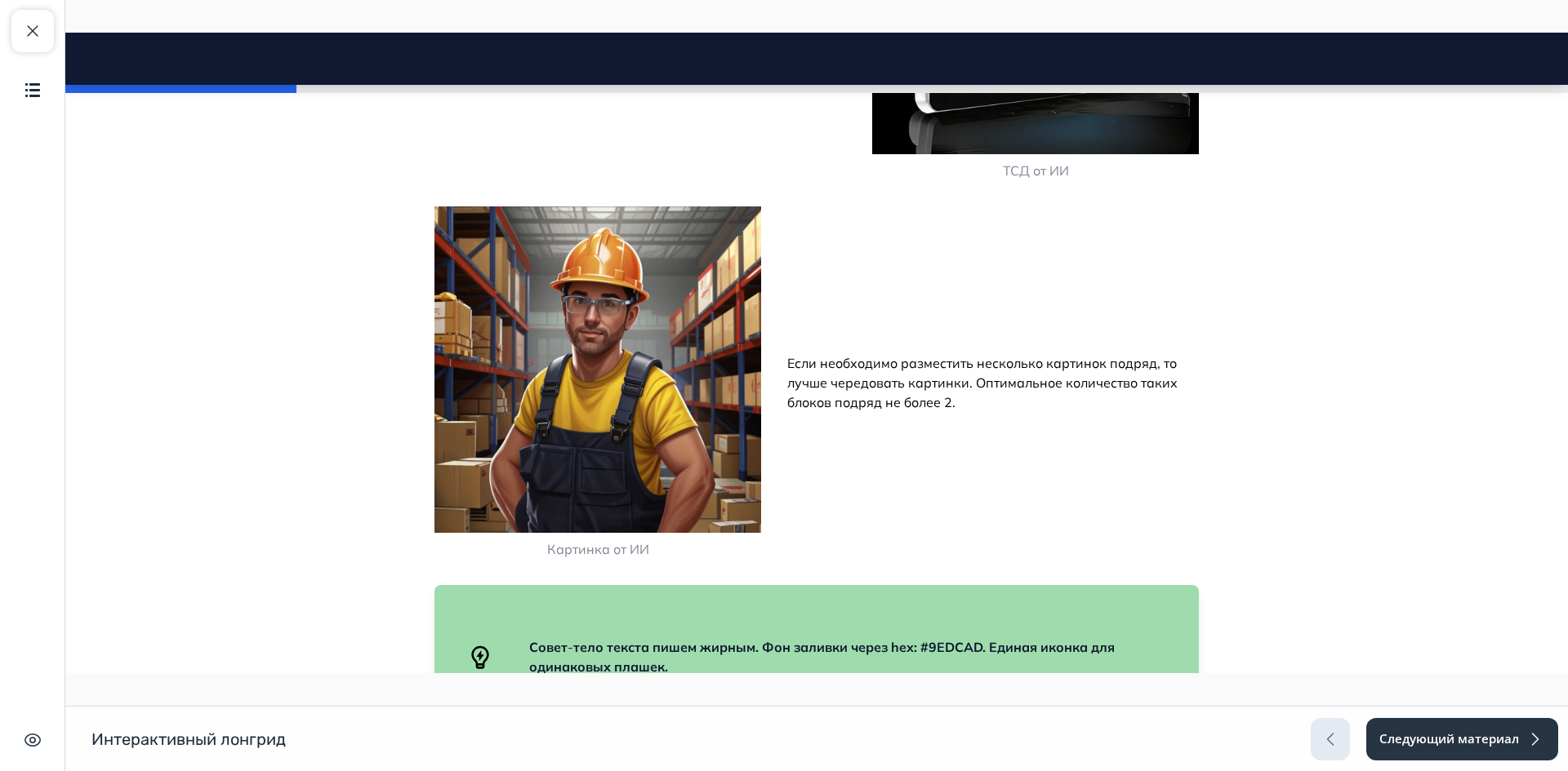
scroll to position [1061, 0]
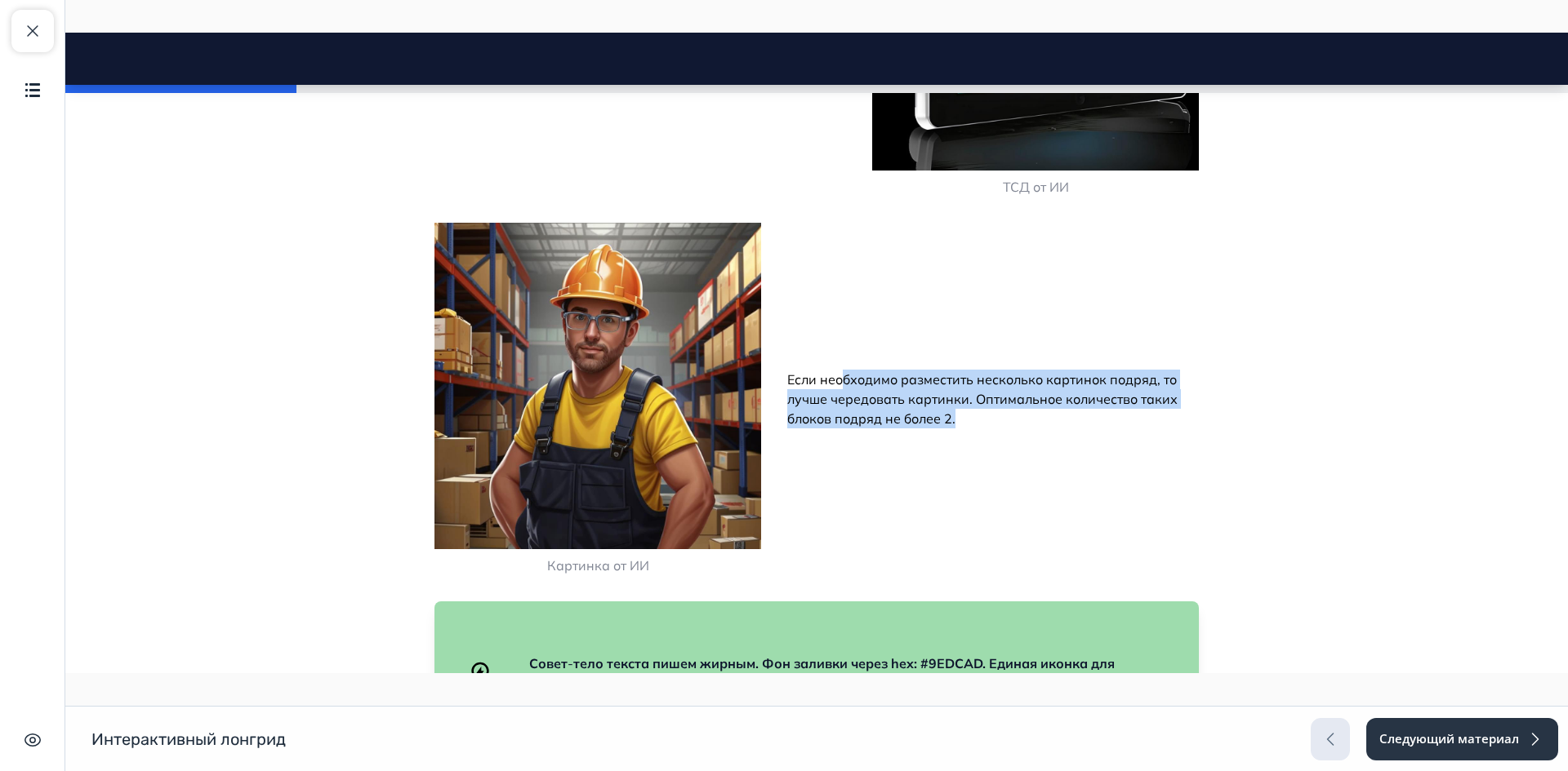
drag, startPoint x: 838, startPoint y: 382, endPoint x: 978, endPoint y: 424, distance: 146.2
click at [978, 424] on p "Если необходимо разместить несколько картинок подряд, то лучше чередовать карти…" at bounding box center [993, 399] width 411 height 59
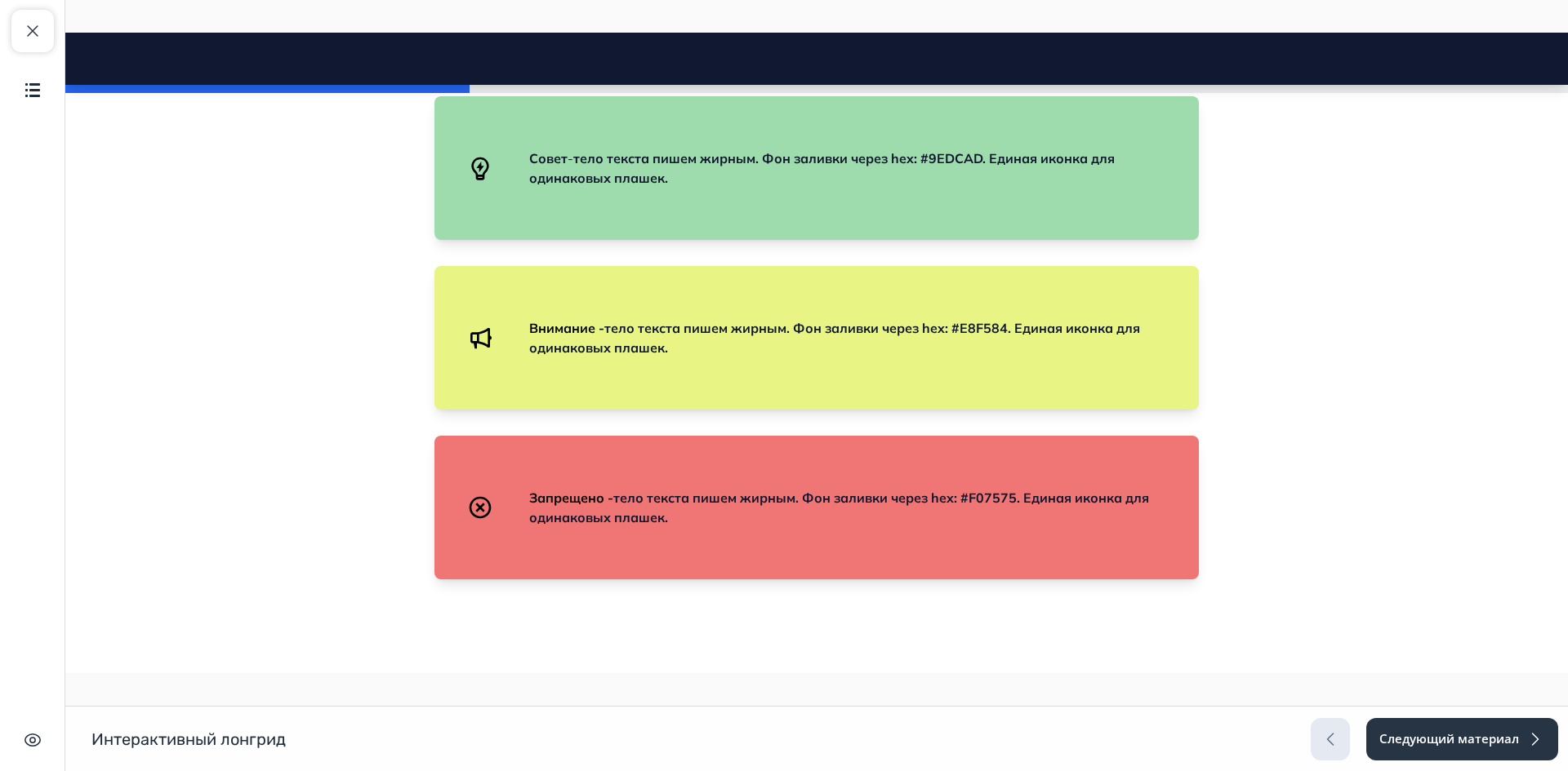
scroll to position [1470, 0]
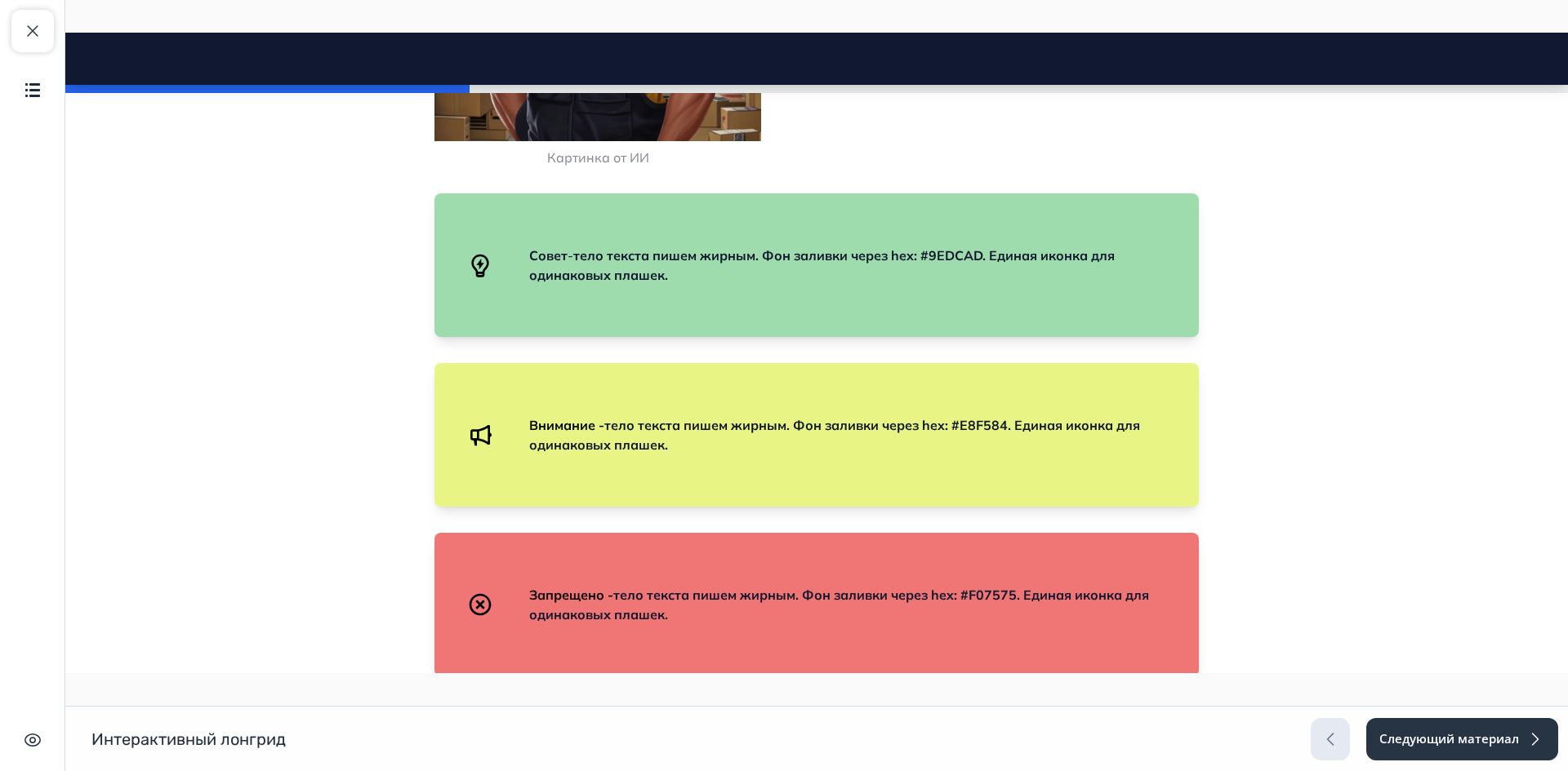
drag, startPoint x: 528, startPoint y: 255, endPoint x: 570, endPoint y: 256, distance: 42.0
click at [570, 256] on p "Совет - тело текста пишем жирным. Фон заливки через hex: #9EDCAD. Единая иконка…" at bounding box center [843, 266] width 628 height 39
drag, startPoint x: 536, startPoint y: 424, endPoint x: 596, endPoint y: 424, distance: 60.0
click at [596, 424] on strong "Внимание - тело текста пишем жирным. Фон заливки через hex: #E8F584. Единая ико…" at bounding box center [834, 435] width 611 height 36
click at [703, 422] on span "тело текста пишем жирным. Фон заливки через hex: #E8F584. Единая иконка для оди…" at bounding box center [834, 435] width 611 height 36
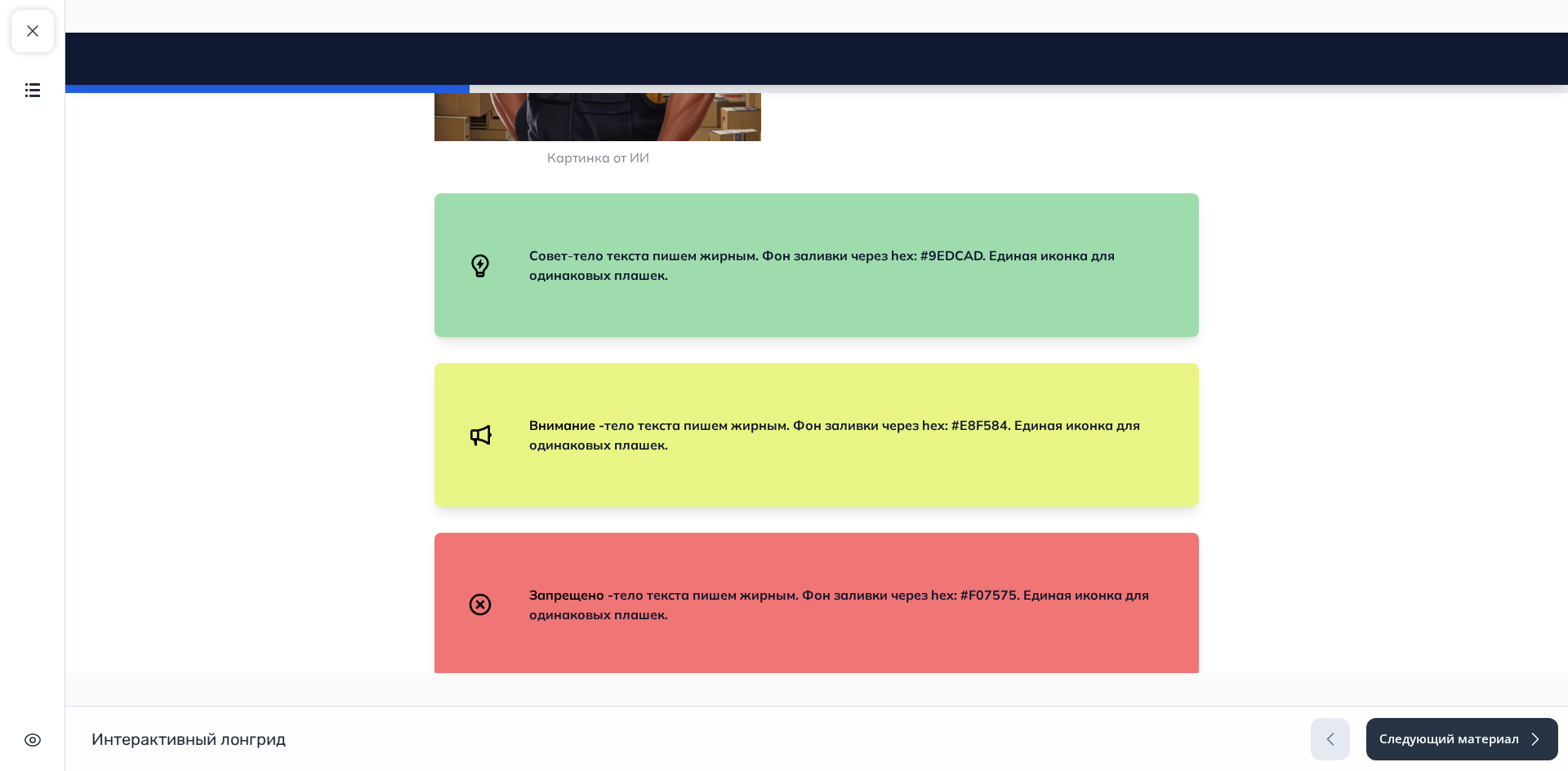
click at [815, 429] on span "тело текста пишем жирным. Фон заливки через hex: #E8F584. Единая иконка для оди…" at bounding box center [834, 435] width 611 height 36
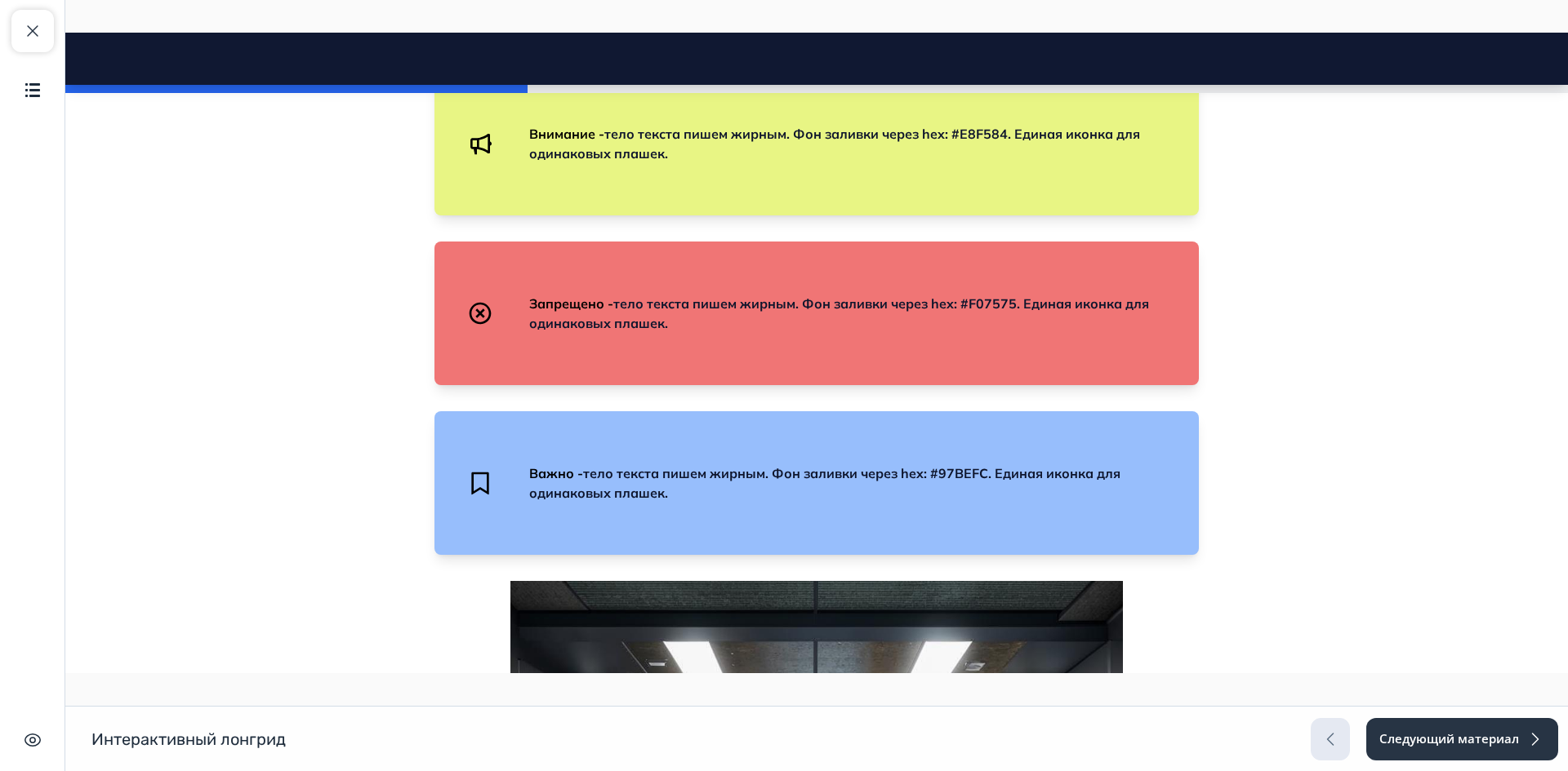
scroll to position [1714, 0]
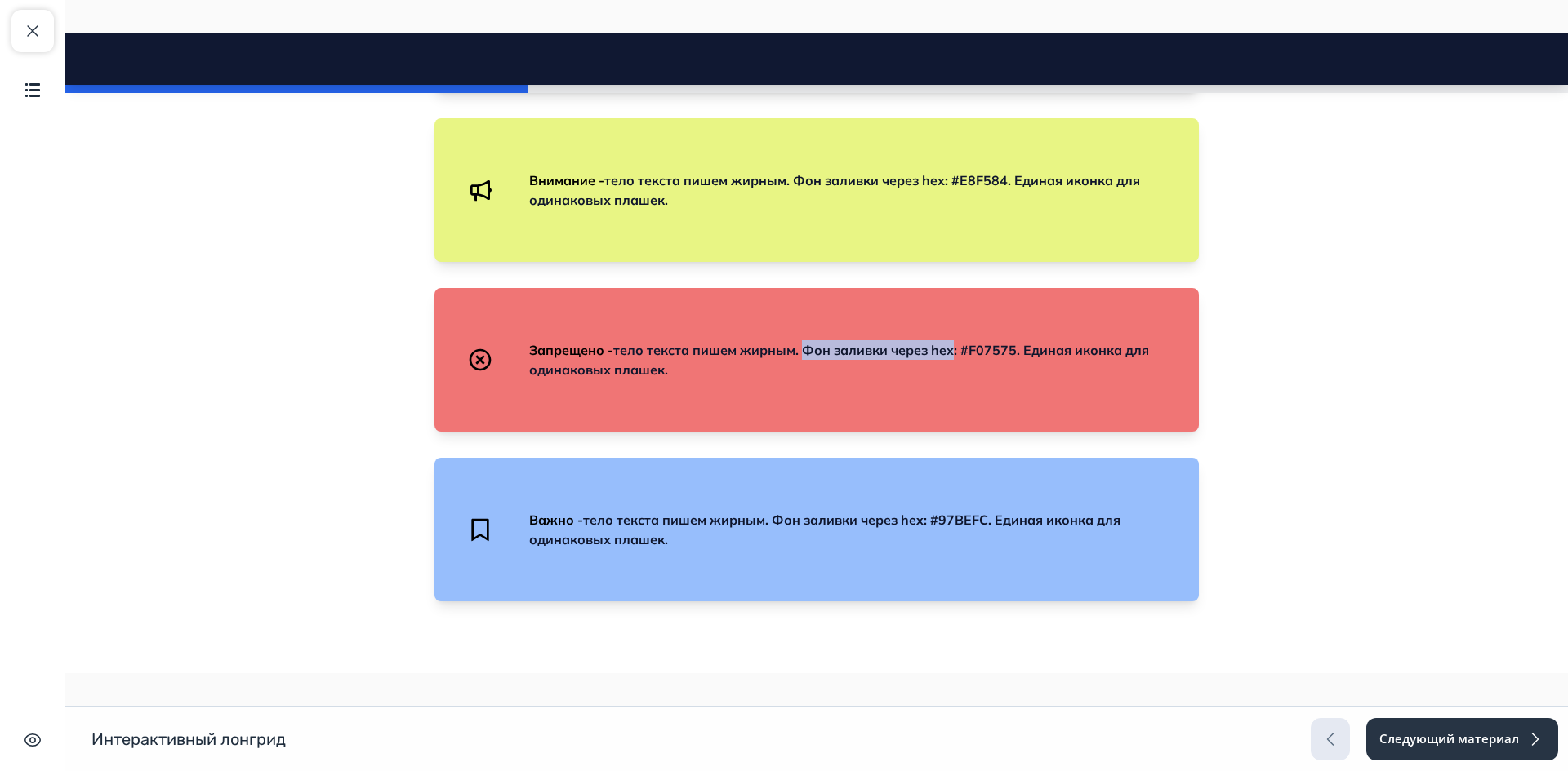
drag, startPoint x: 800, startPoint y: 353, endPoint x: 949, endPoint y: 357, distance: 149.1
click at [949, 357] on span "тело текста пишем жирным. Фон заливки через hex: #F07575. Единая иконка для оди…" at bounding box center [839, 360] width 620 height 36
click at [1012, 360] on p "Запрещено - тело текста пишем жирным. Фон заливки через hex: #F07575. Единая ик…" at bounding box center [843, 360] width 628 height 39
drag, startPoint x: 929, startPoint y: 349, endPoint x: 1014, endPoint y: 349, distance: 85.0
click at [1014, 349] on span "тело текста пишем жирным. Фон заливки через hex: #F07575. Единая иконка для оди…" at bounding box center [839, 360] width 620 height 36
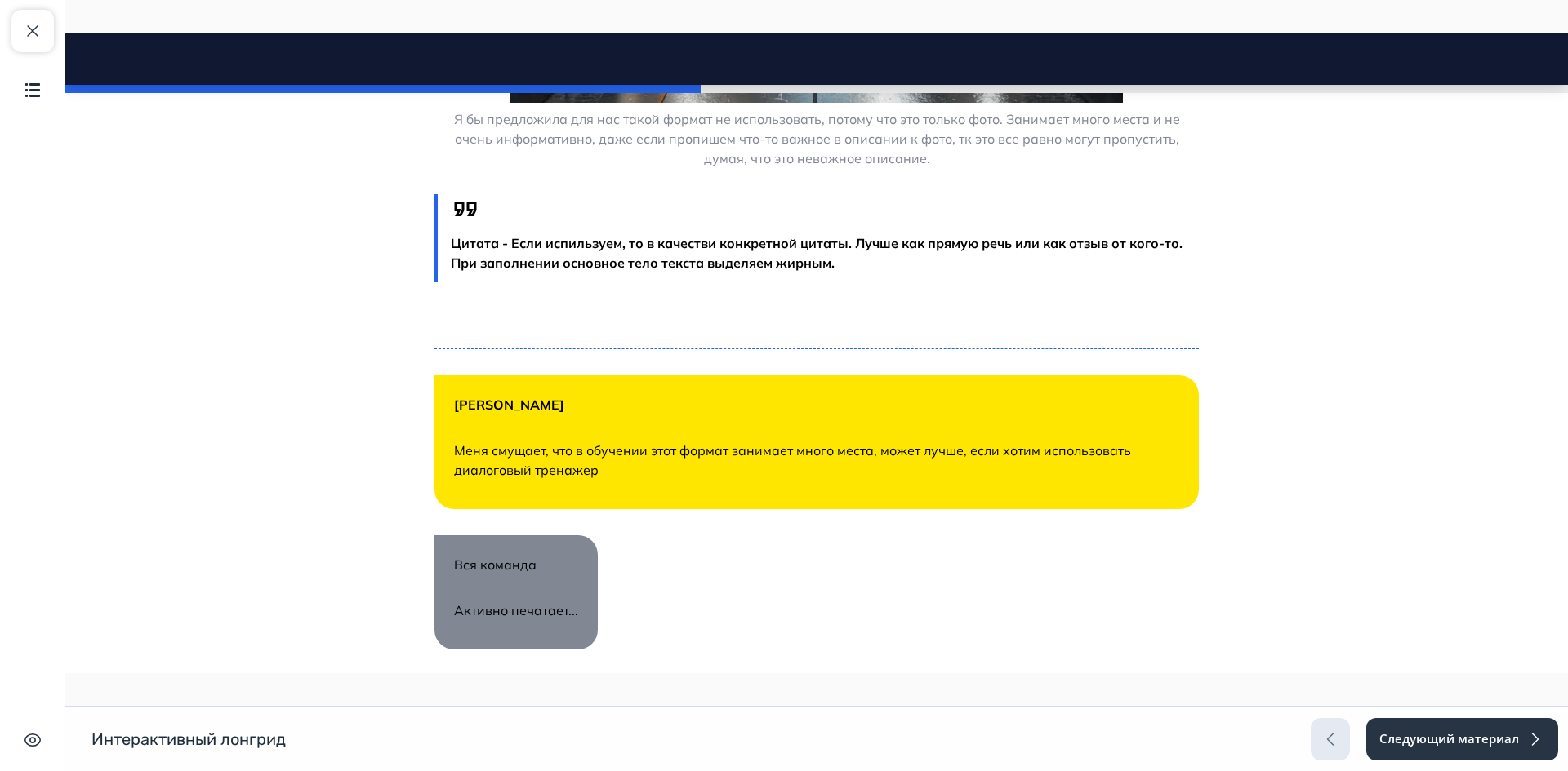
scroll to position [2857, 0]
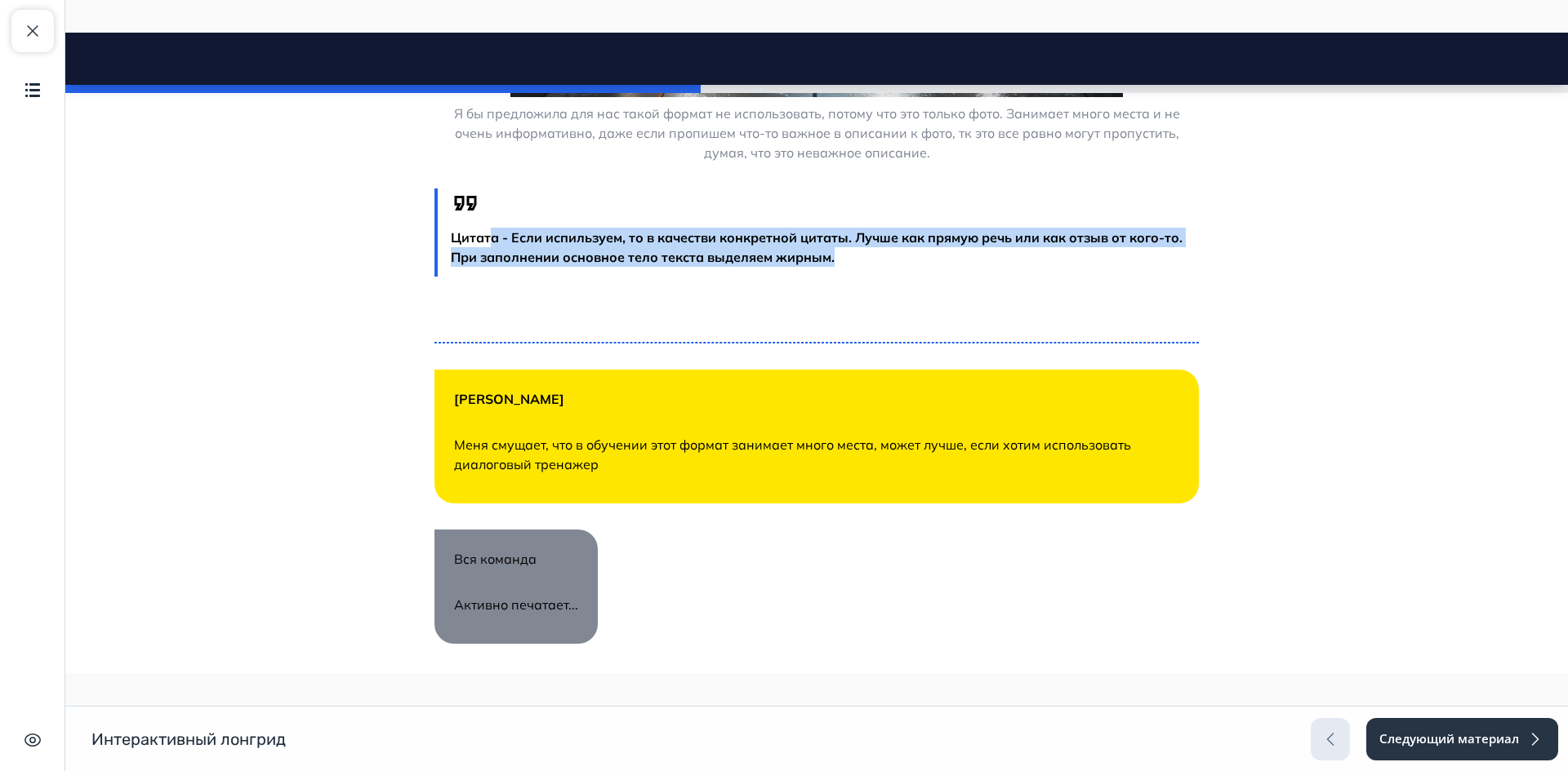
drag, startPoint x: 484, startPoint y: 238, endPoint x: 903, endPoint y: 259, distance: 419.5
click at [903, 259] on p "Цитата - Если испильзуем, то в качестви конкретной цитаты. Лучше как прямую реч…" at bounding box center [825, 248] width 748 height 39
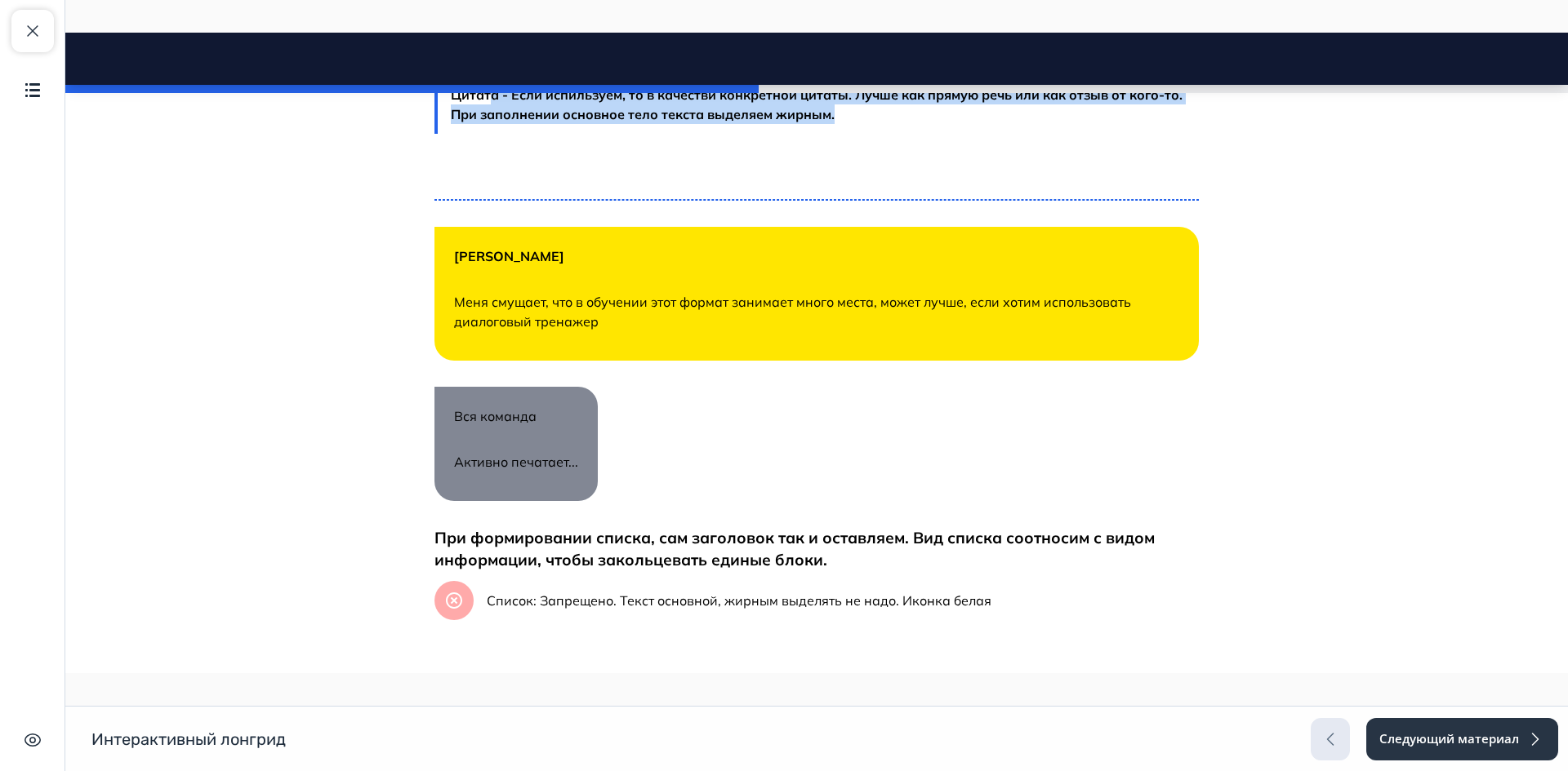
scroll to position [3020, 0]
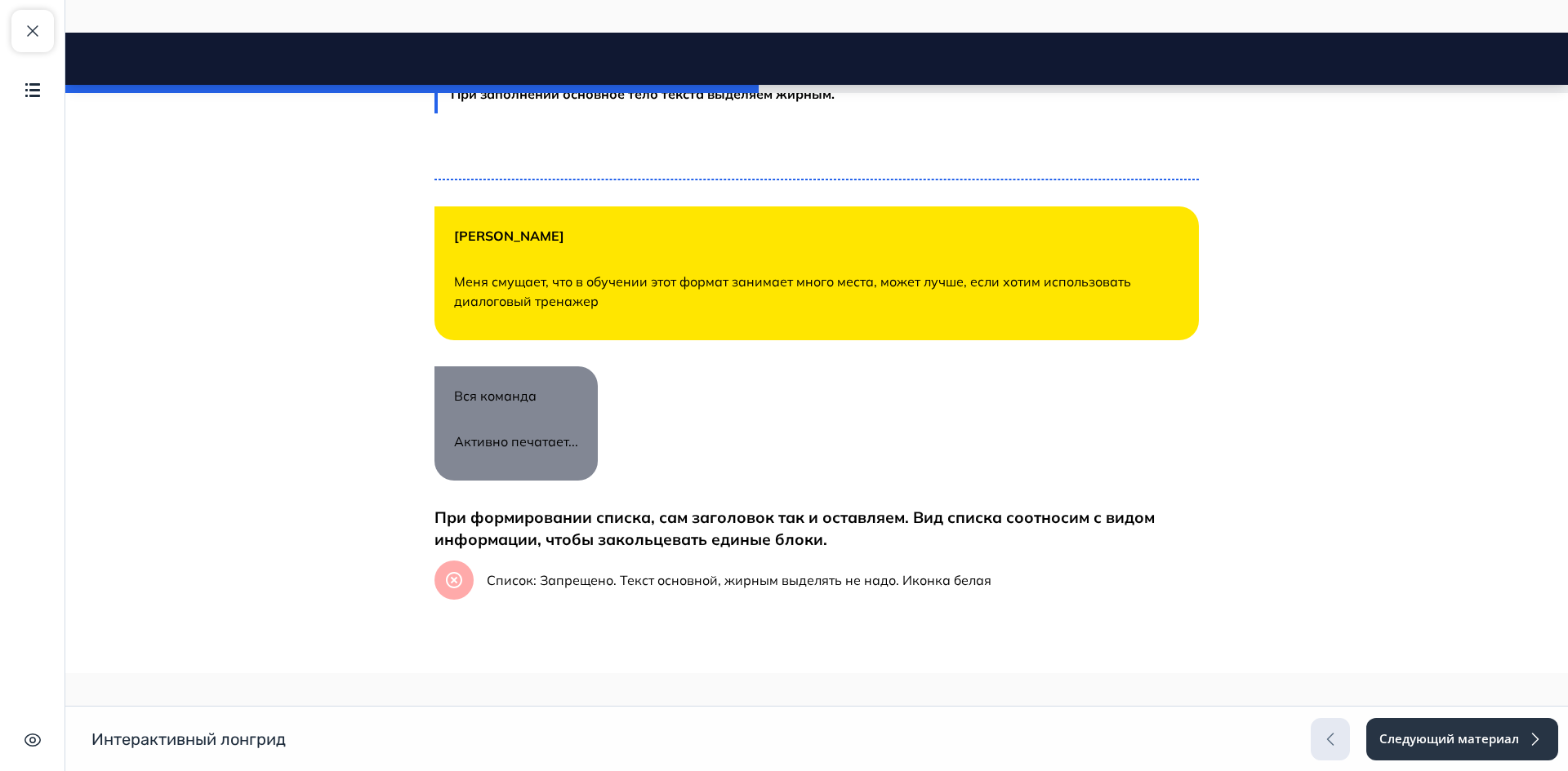
click at [478, 275] on p "Меня смущает, что в обучении этот формат занимает много места, может лучше, есл…" at bounding box center [816, 291] width 725 height 39
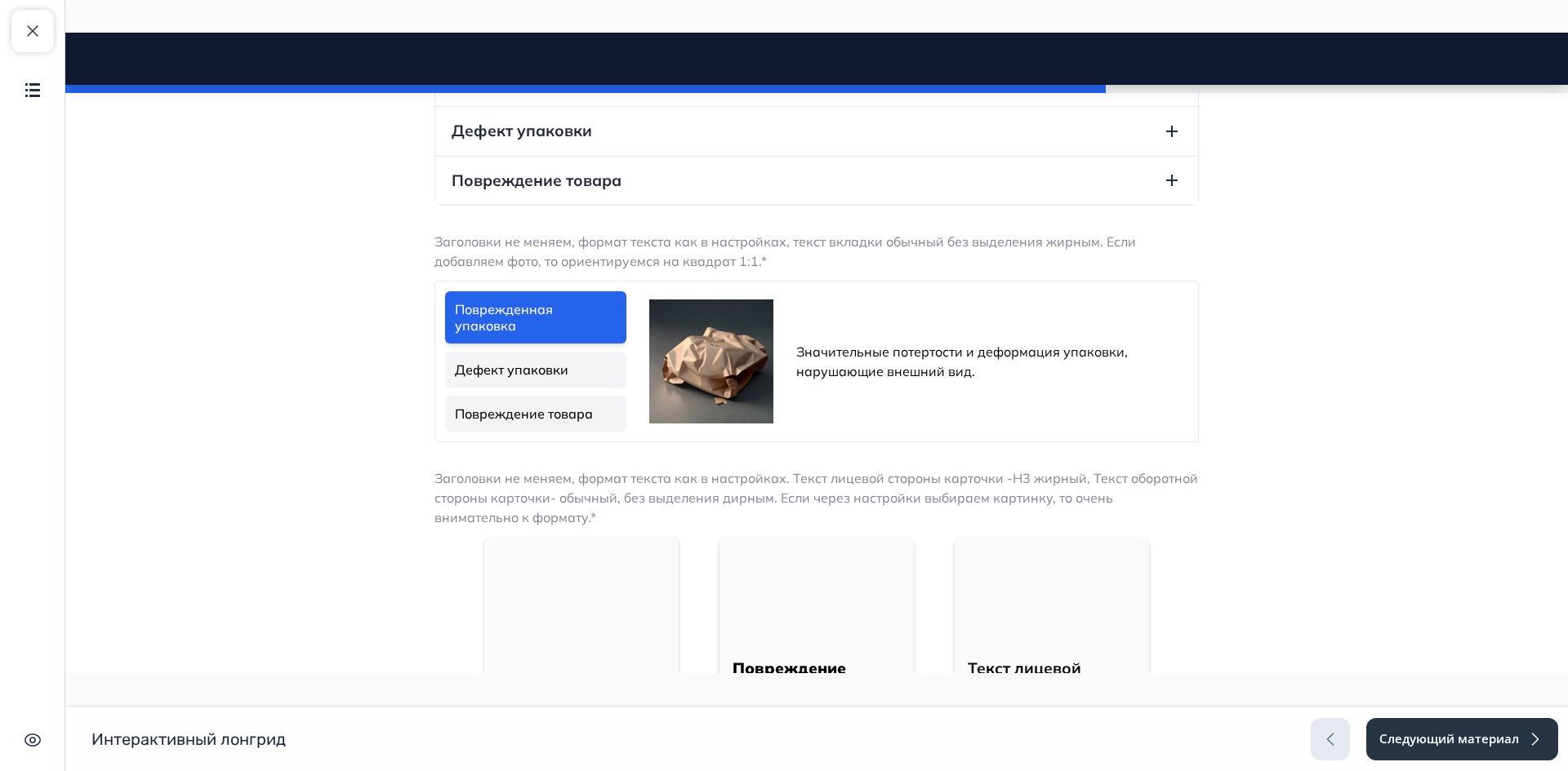
scroll to position [3836, 0]
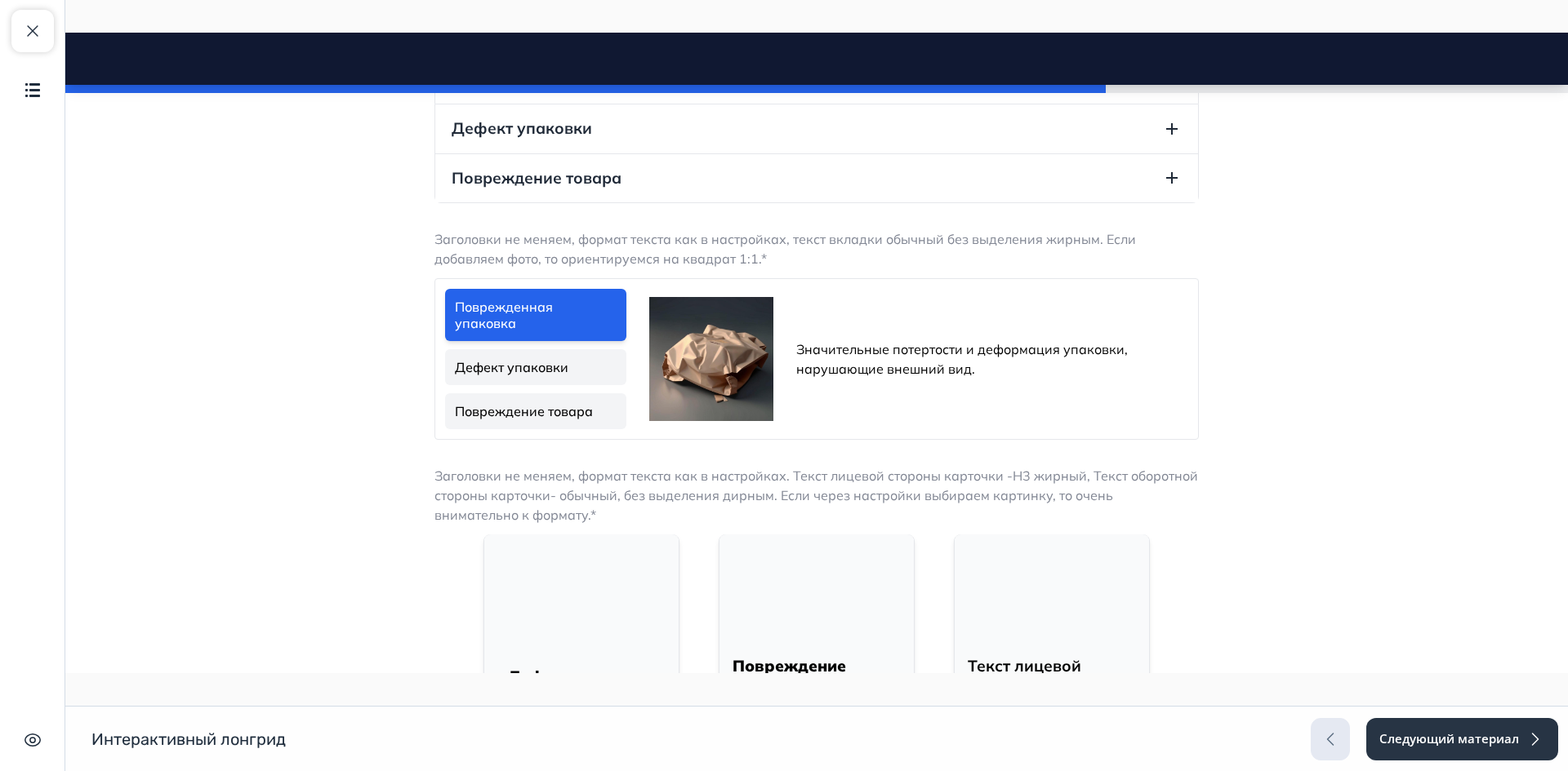
click at [513, 351] on link "Дефект упаковки" at bounding box center [536, 367] width 181 height 36
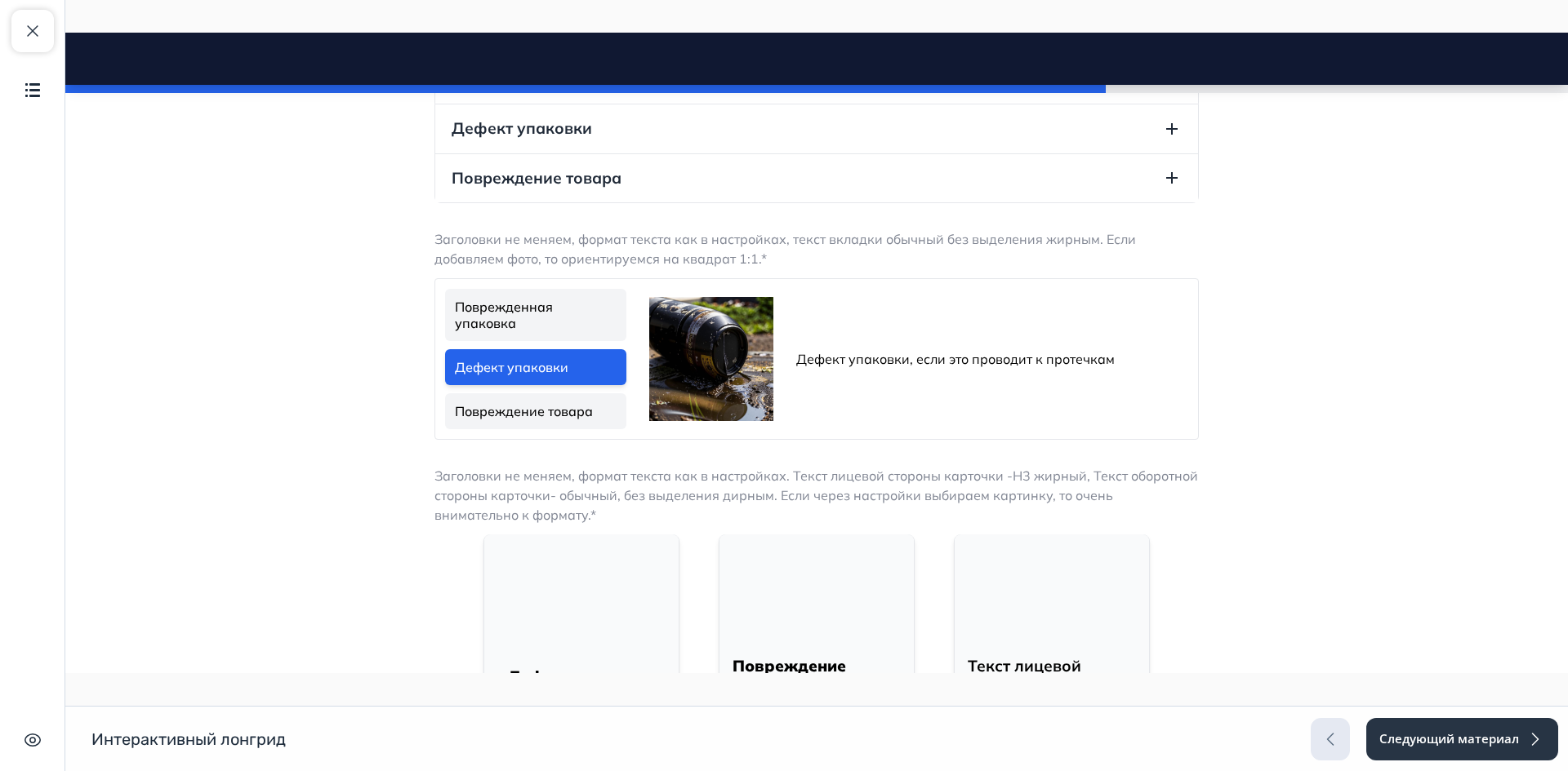
click at [522, 393] on link "Повреждение товара" at bounding box center [536, 411] width 181 height 36
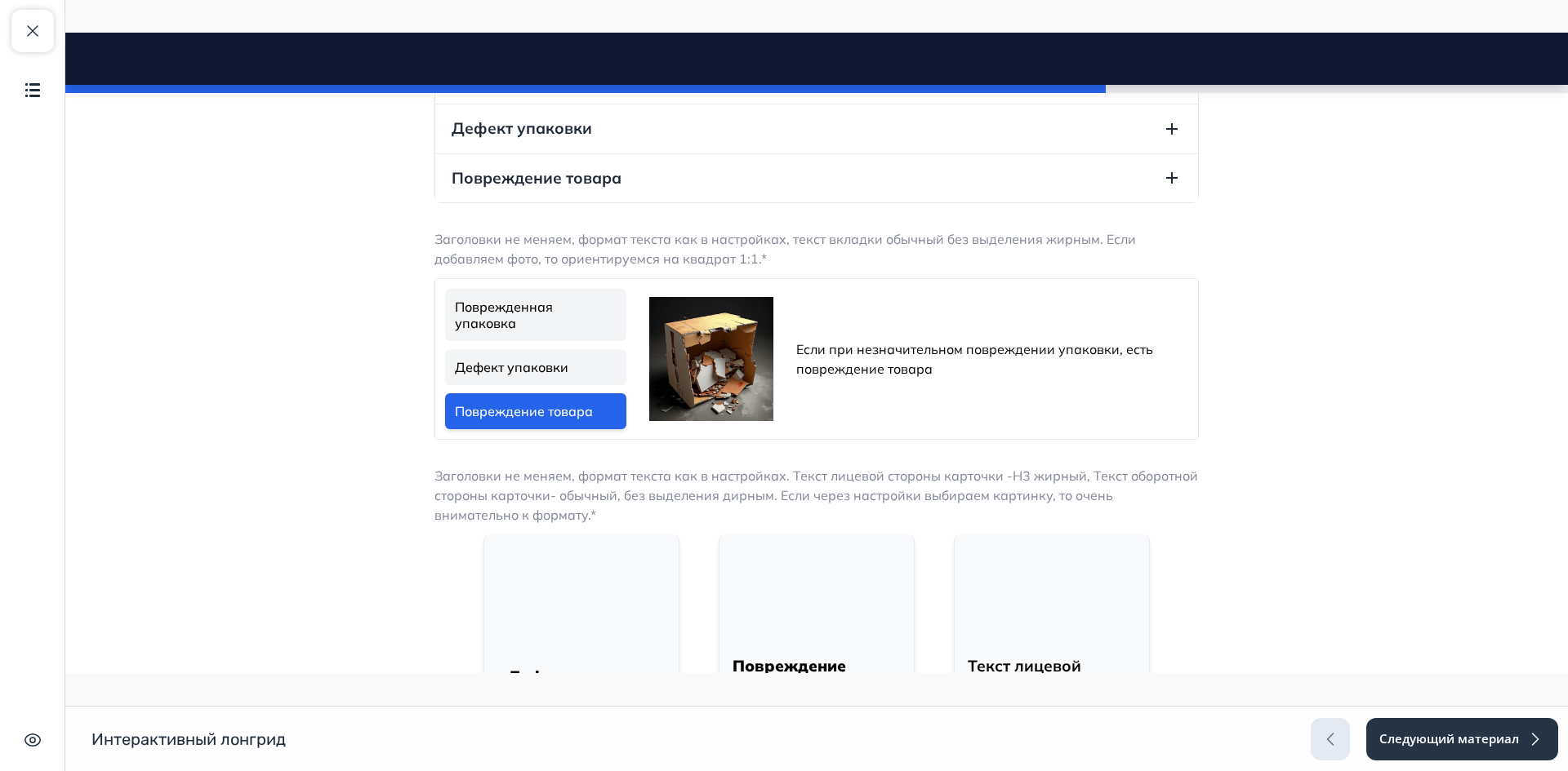
click at [531, 328] on ul "Поврежденная упаковка Дефект упаковки Повреждение товара" at bounding box center [536, 359] width 188 height 146
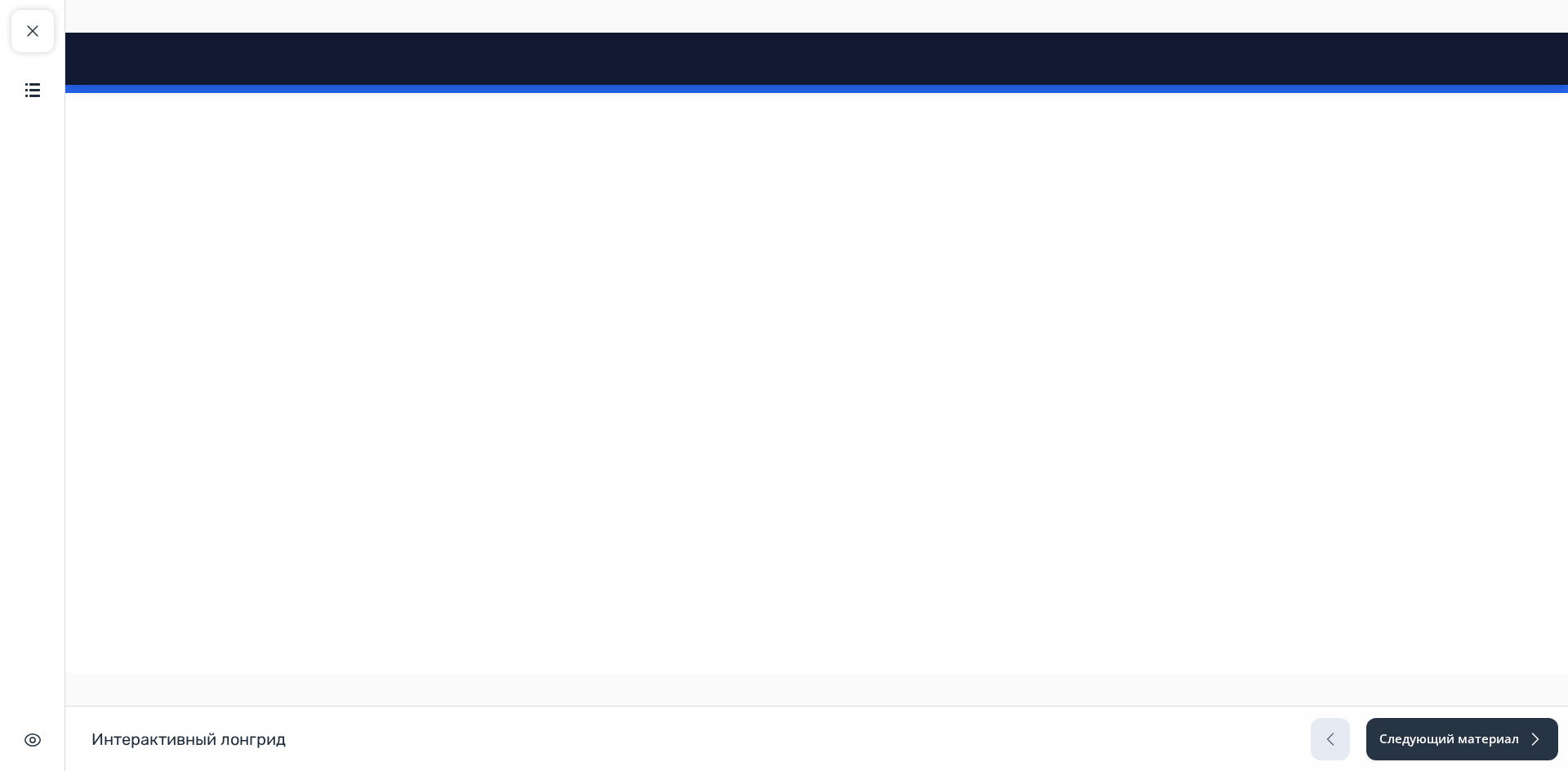
scroll to position [5358, 0]
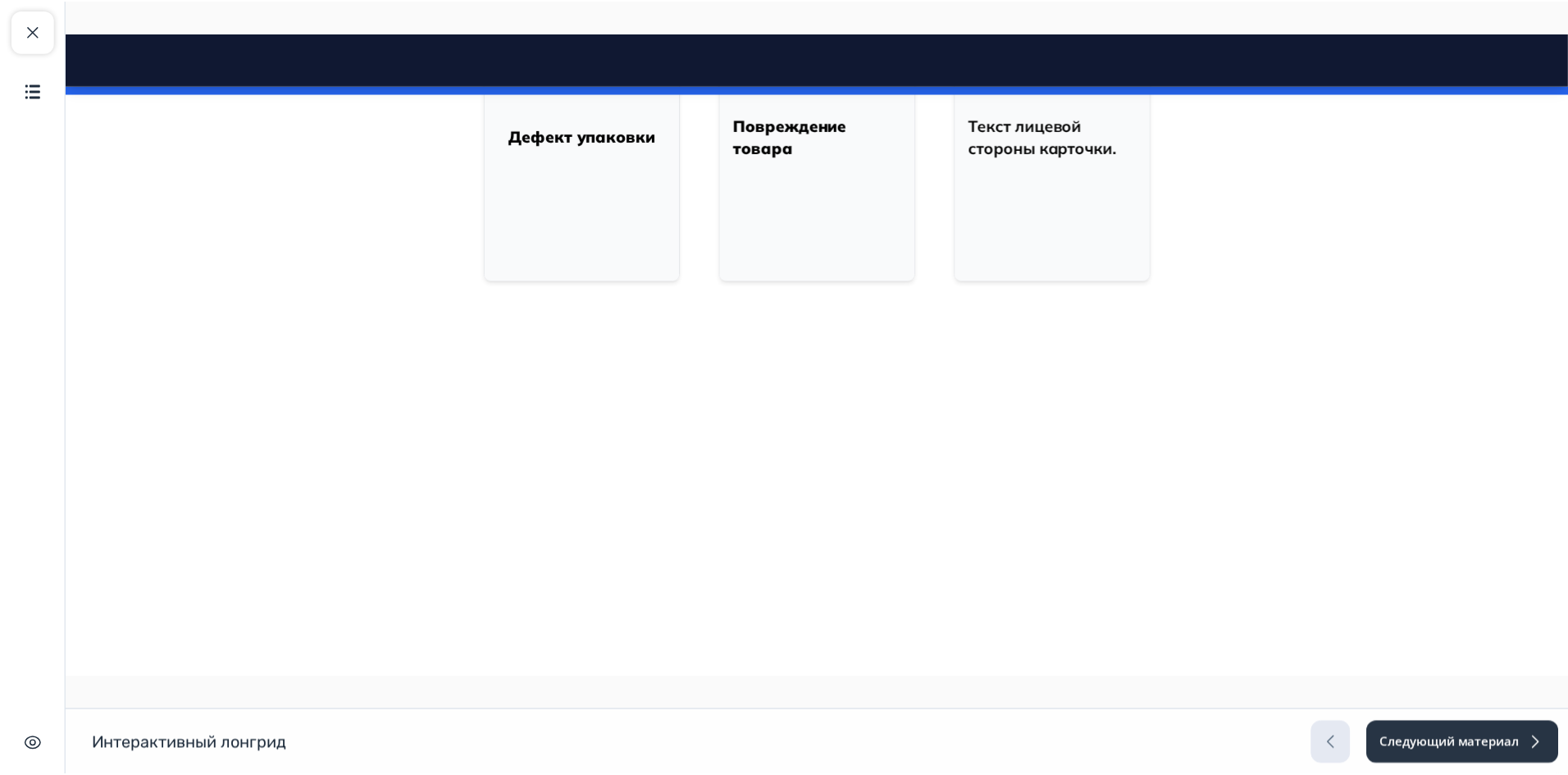
scroll to position [3826, 0]
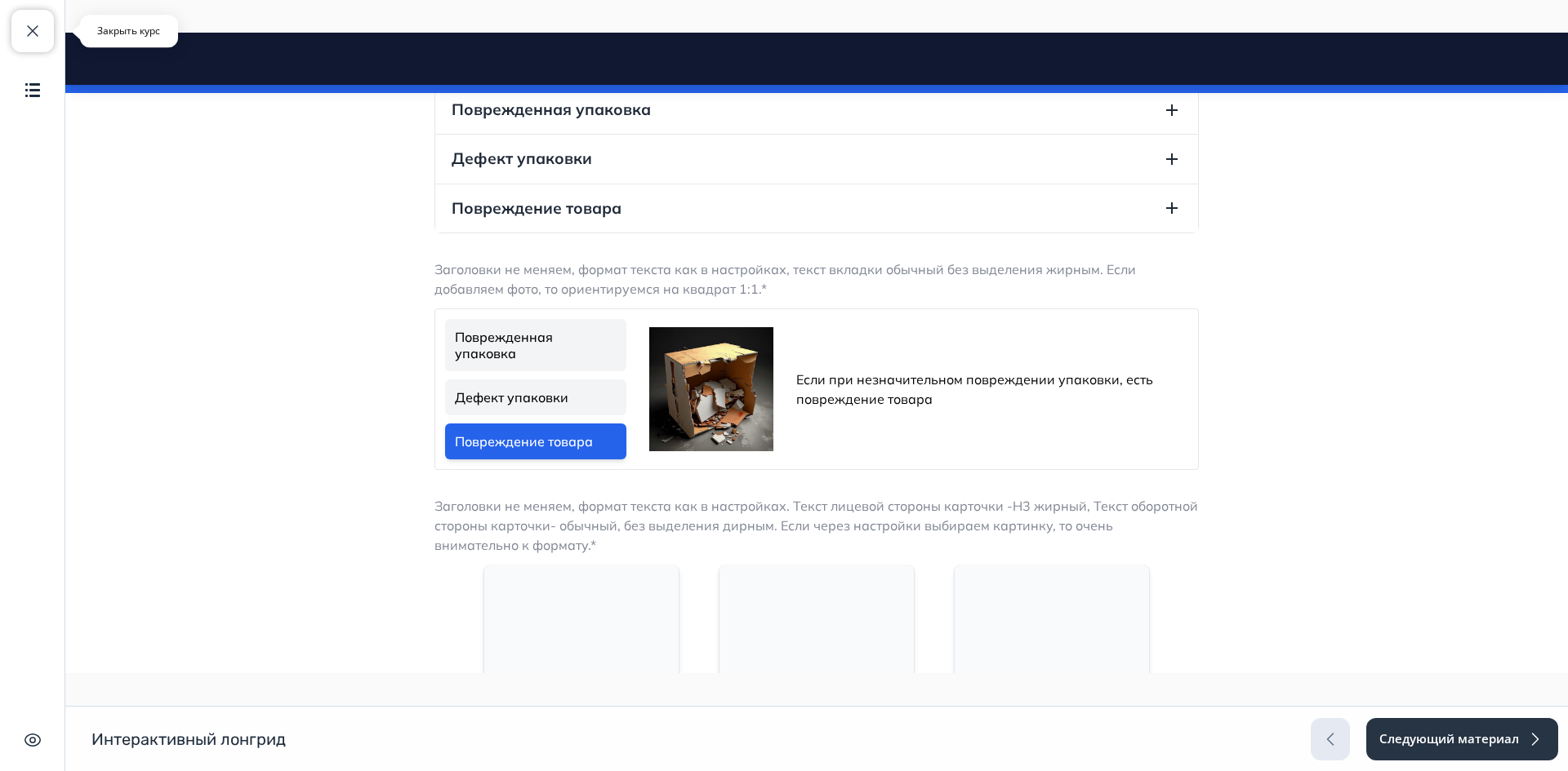
click at [31, 28] on span "button" at bounding box center [32, 31] width 20 height 20
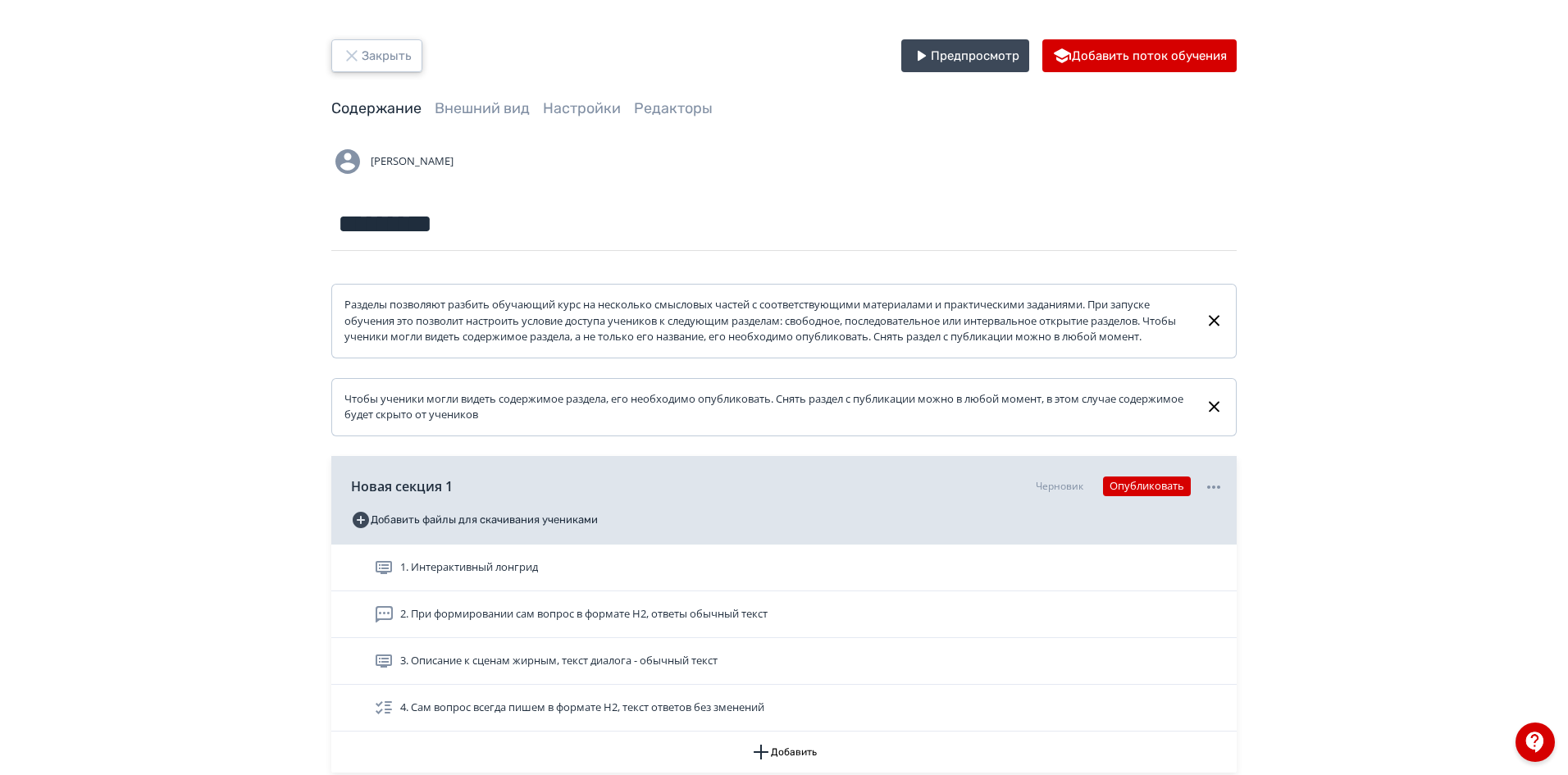
click at [359, 67] on button "Закрыть" at bounding box center [376, 56] width 91 height 33
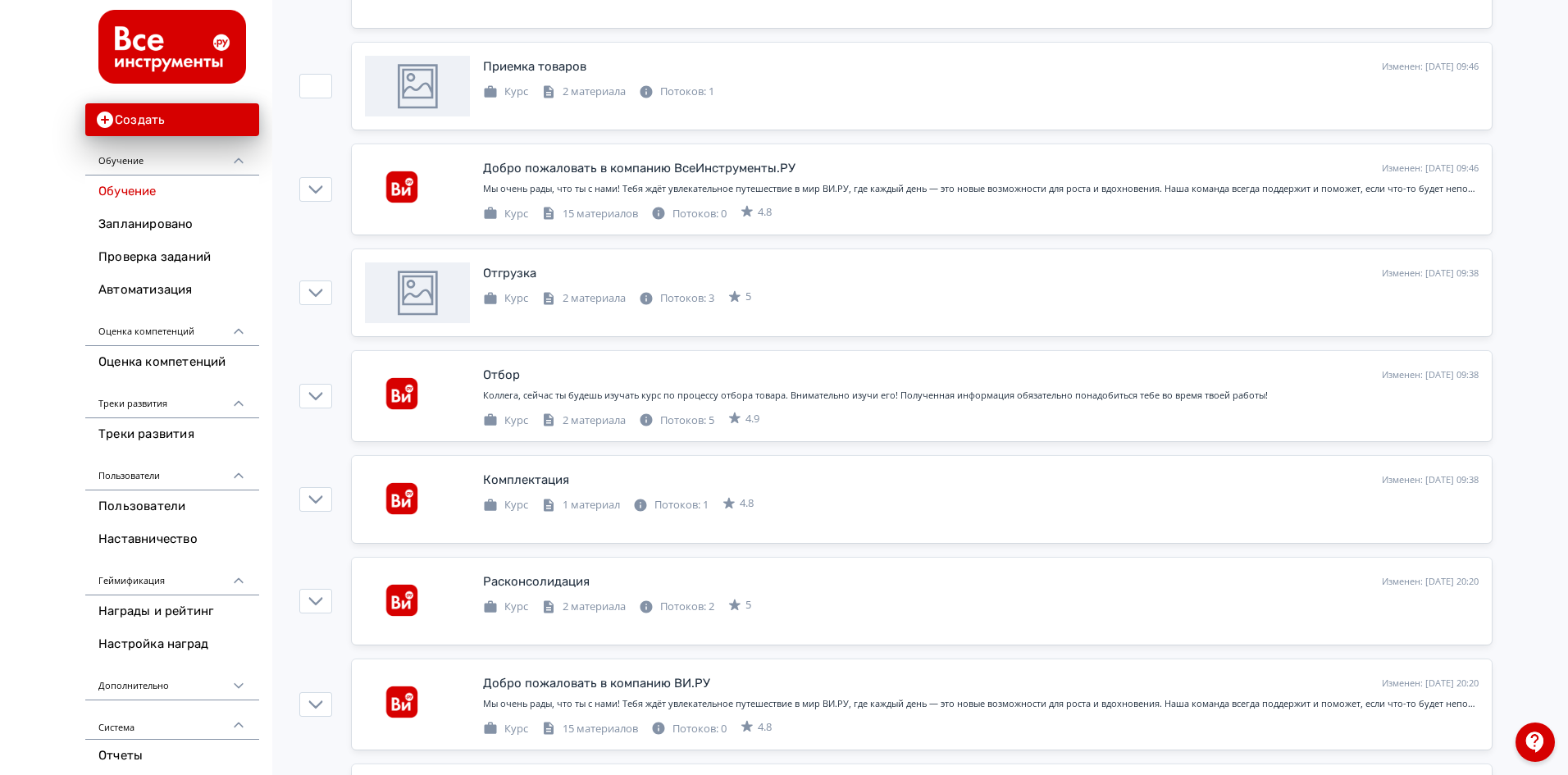
scroll to position [820, 0]
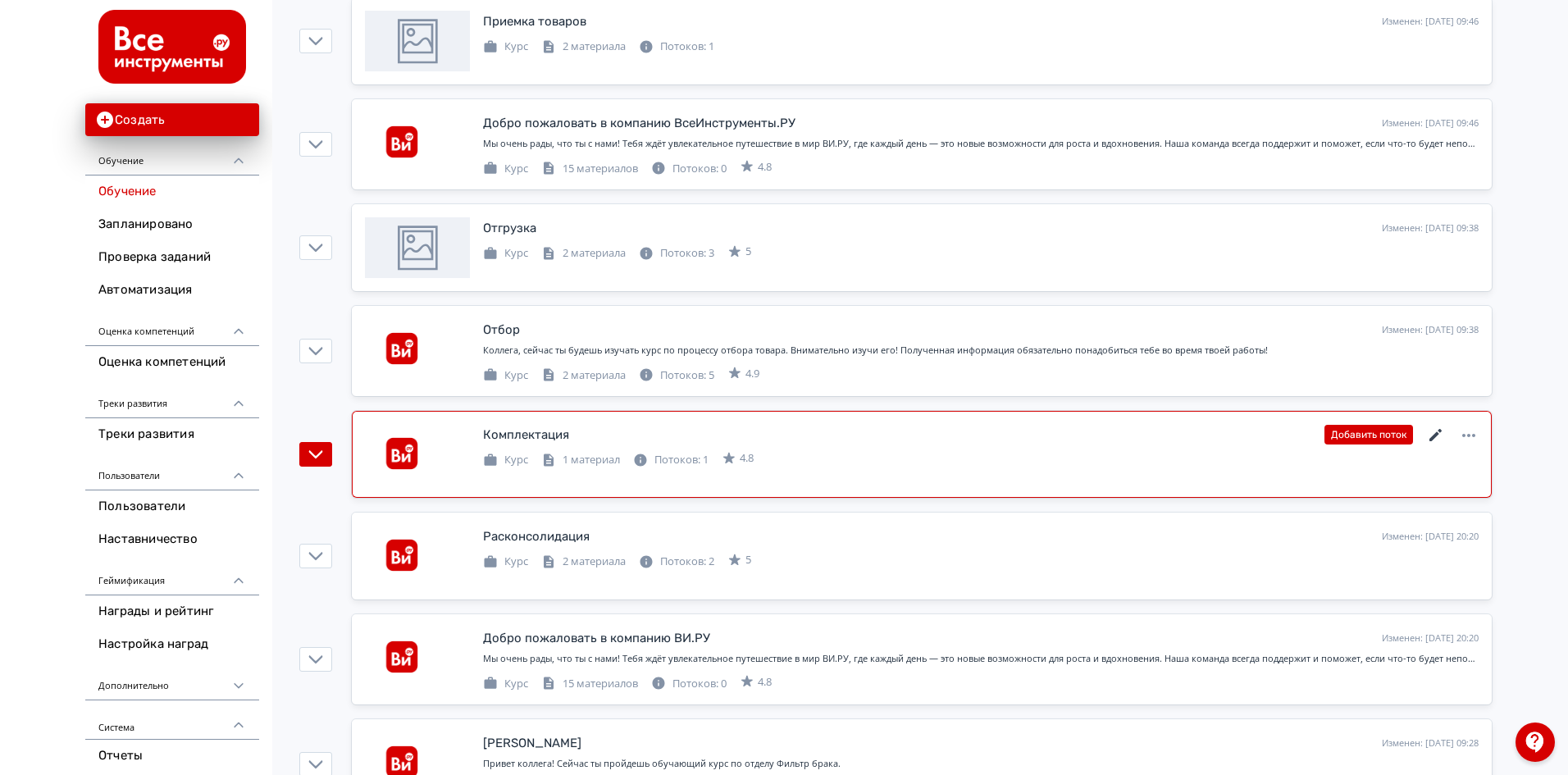
click at [1440, 435] on icon at bounding box center [1436, 435] width 20 height 20
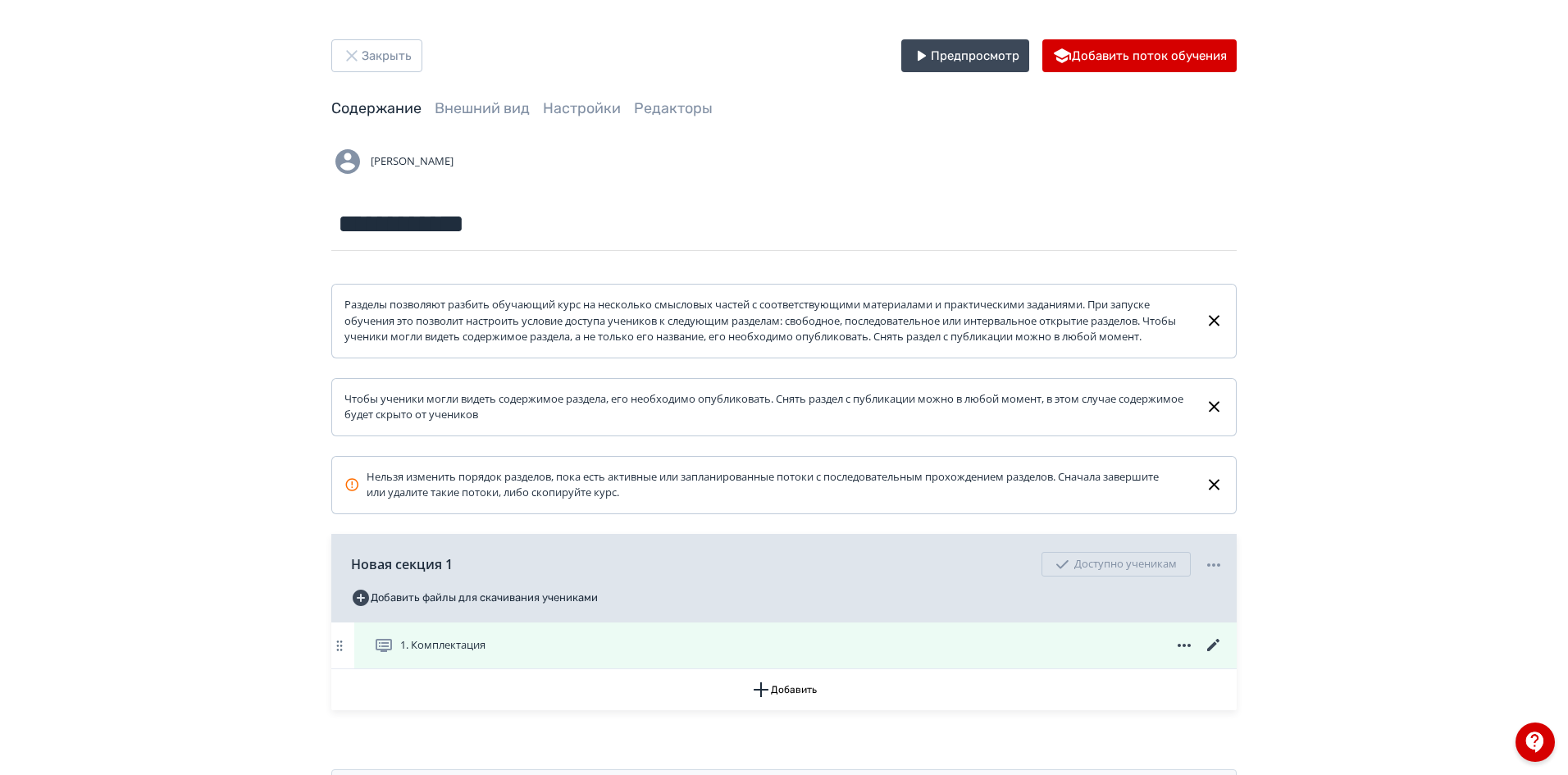
click at [1214, 651] on icon at bounding box center [1213, 645] width 12 height 12
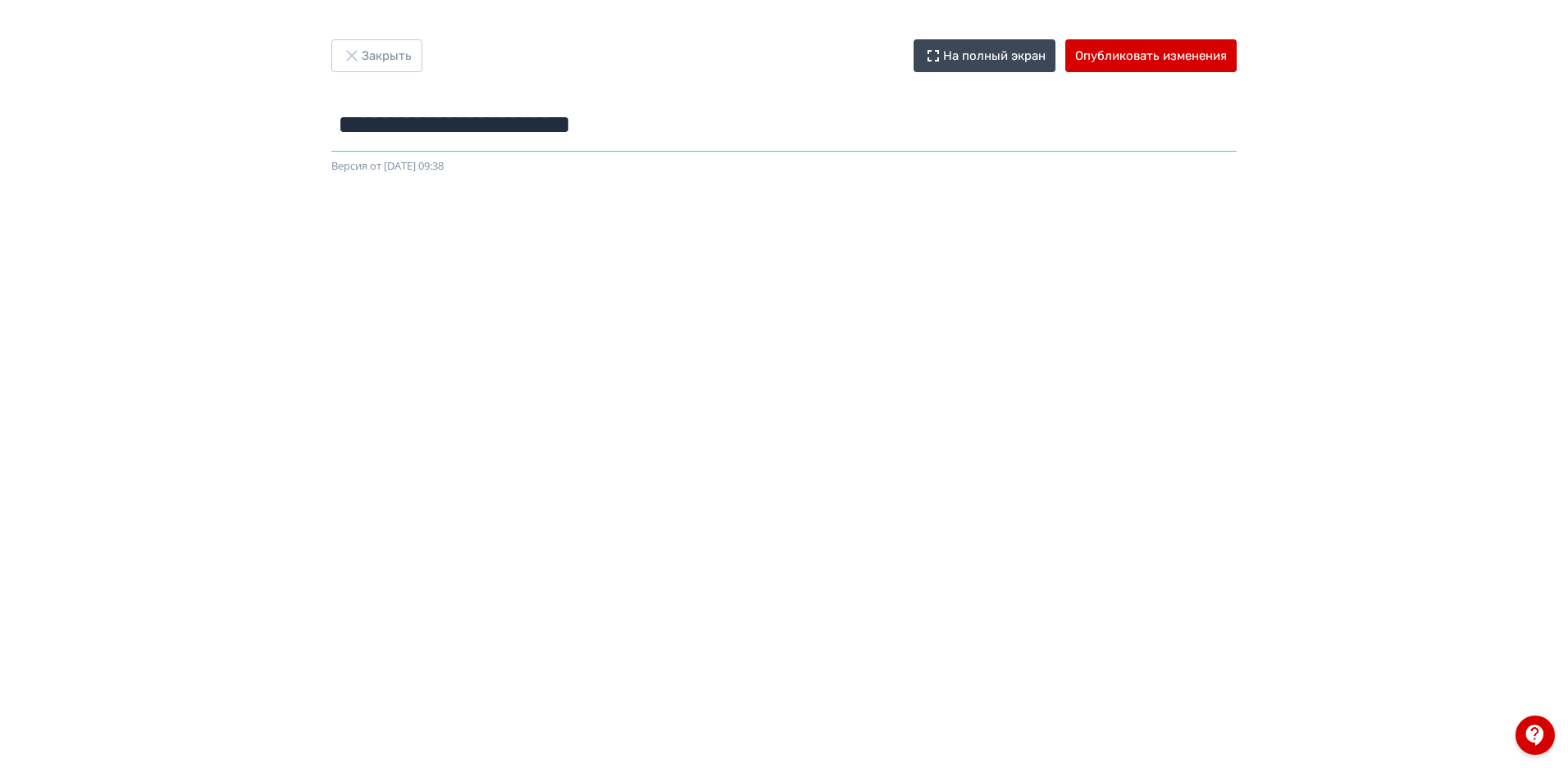
click at [471, 125] on input "**********" at bounding box center [784, 125] width 906 height 54
